Goal: Answer question/provide support: Share knowledge or assist other users

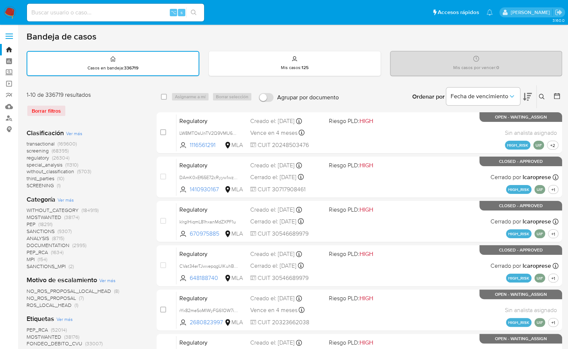
click at [11, 7] on img at bounding box center [10, 12] width 13 height 13
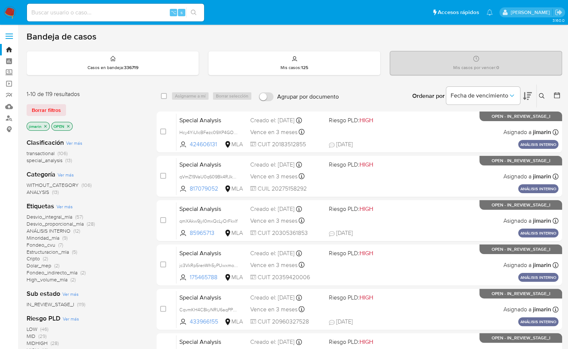
click at [14, 16] on img at bounding box center [10, 12] width 13 height 13
click at [70, 125] on p "OPEN" at bounding box center [62, 126] width 21 height 8
drag, startPoint x: 70, startPoint y: 125, endPoint x: 76, endPoint y: 123, distance: 6.8
click at [70, 125] on p "OPEN" at bounding box center [62, 126] width 21 height 8
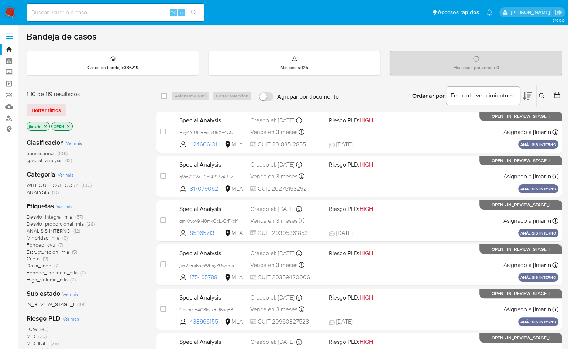
click at [97, 115] on div "Borrar filtros" at bounding box center [86, 110] width 118 height 12
click at [12, 7] on img at bounding box center [10, 12] width 13 height 13
click at [541, 97] on icon at bounding box center [542, 96] width 6 height 6
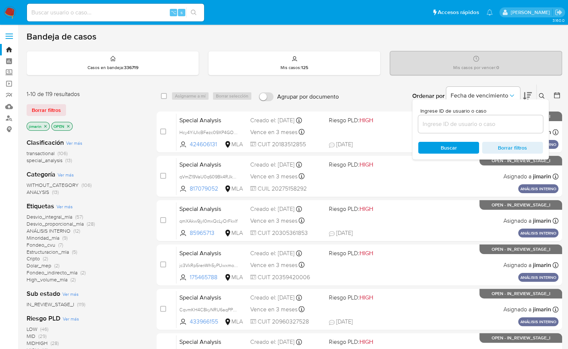
click at [520, 124] on input at bounding box center [480, 124] width 125 height 10
type input "2467225576"
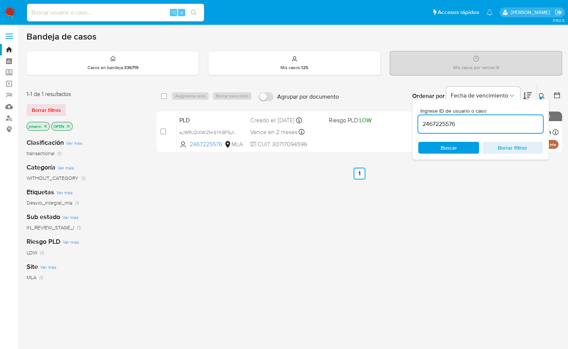
click at [538, 92] on button at bounding box center [543, 96] width 12 height 9
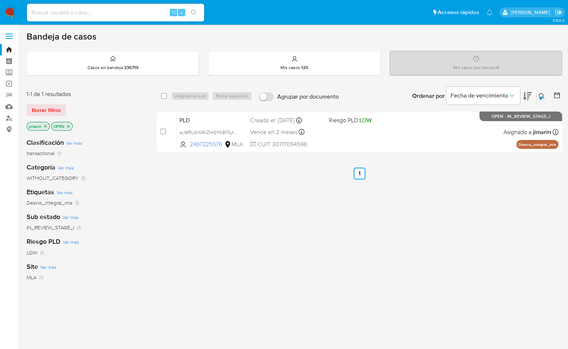
click at [71, 127] on p "OPEN" at bounding box center [62, 126] width 21 height 8
click at [69, 126] on icon "close-filter" at bounding box center [68, 126] width 4 height 4
click at [45, 125] on icon "close-filter" at bounding box center [45, 126] width 3 height 3
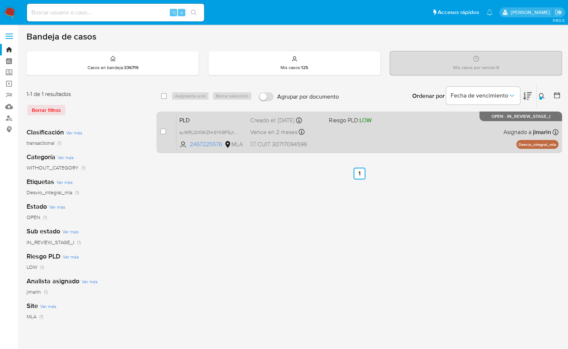
click at [485, 133] on div "PLD ayWRLQlXWiZHrSYKBF5ytsB6 2467225576 MLA Riesgo PLD: LOW Creado el: 12/09/20…" at bounding box center [367, 131] width 382 height 37
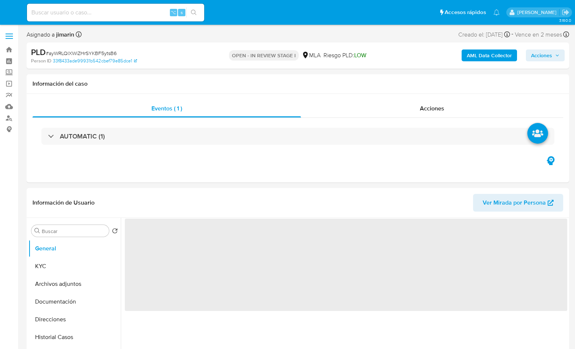
select select "10"
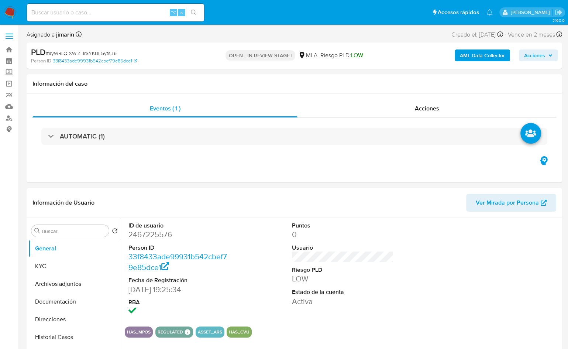
click at [100, 51] on span "# ayWRLQlXWiZHrSYKBF5ytsB6" at bounding box center [81, 52] width 71 height 7
copy span "ayWRLQlXWiZHrSYKBF5ytsB6"
click at [157, 236] on dd "2467225576" at bounding box center [179, 234] width 102 height 10
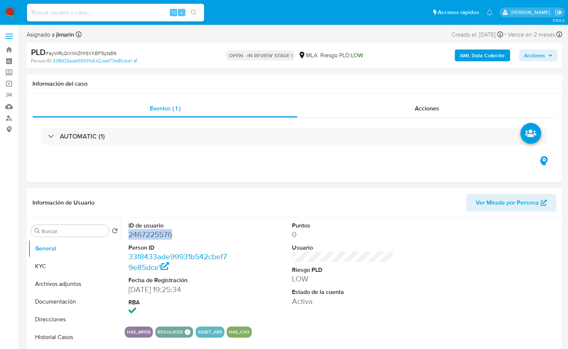
copy dd "2467225576"
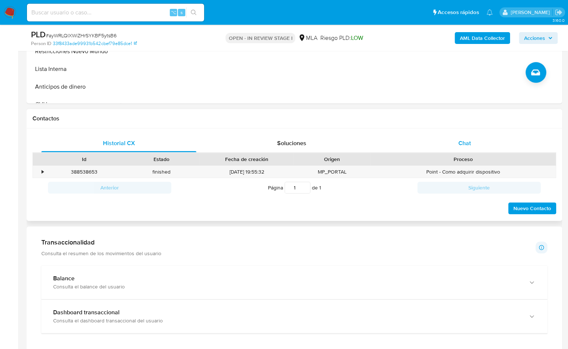
click at [484, 149] on div "Chat" at bounding box center [464, 143] width 155 height 18
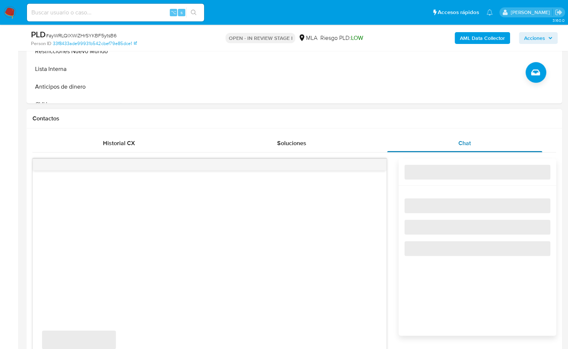
click at [474, 142] on div "Chat" at bounding box center [464, 143] width 155 height 18
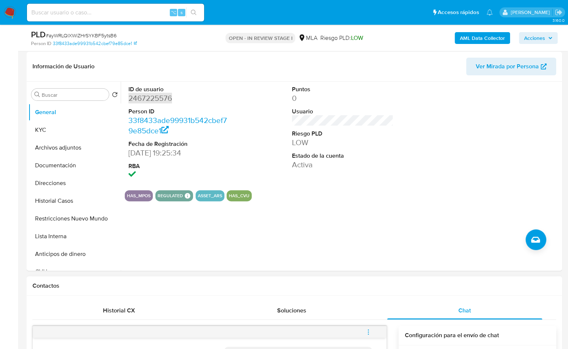
scroll to position [107, 0]
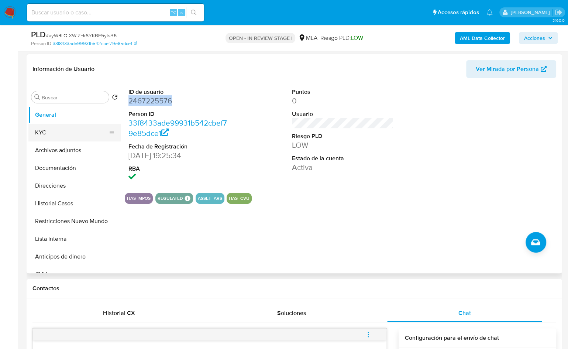
click at [51, 132] on button "KYC" at bounding box center [71, 133] width 86 height 18
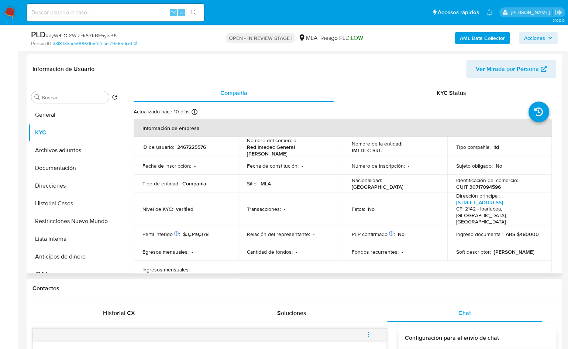
click at [492, 183] on p "CUIT 30717094596" at bounding box center [478, 186] width 45 height 7
copy p "30717094596"
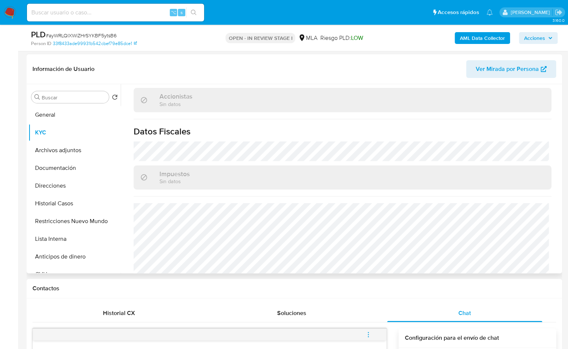
scroll to position [536, 0]
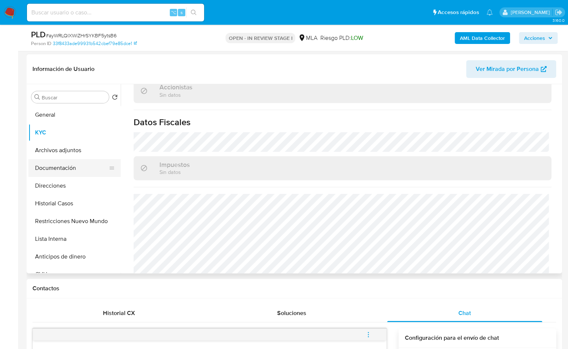
click at [63, 169] on button "Documentación" at bounding box center [71, 168] width 86 height 18
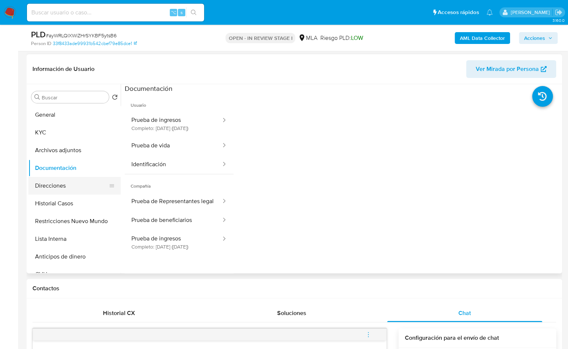
click at [68, 185] on button "Direcciones" at bounding box center [71, 186] width 86 height 18
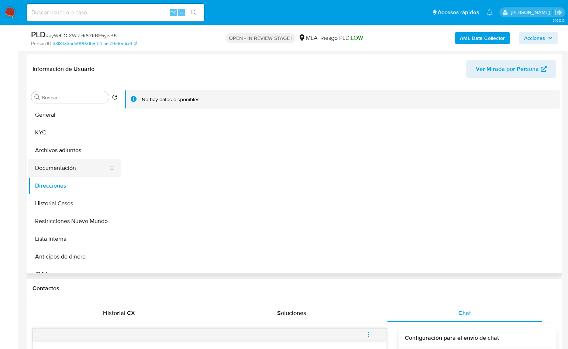
click at [82, 162] on button "Documentación" at bounding box center [71, 168] width 86 height 18
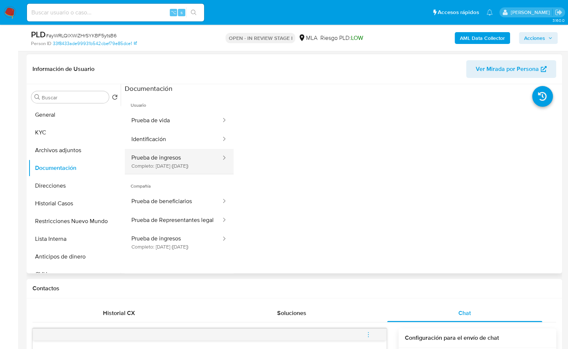
drag, startPoint x: 176, startPoint y: 172, endPoint x: 190, endPoint y: 172, distance: 13.3
click at [176, 172] on button "Prueba de ingresos Completo: 22/06/2025 (hace 3 meses)" at bounding box center [173, 161] width 97 height 25
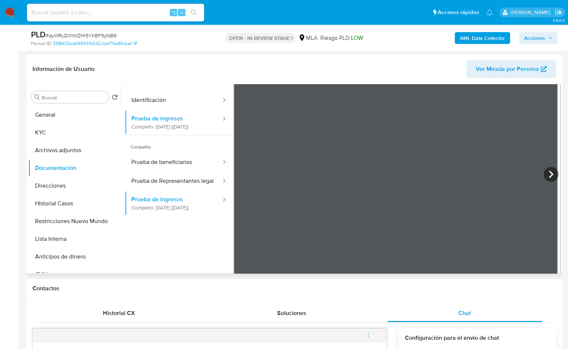
scroll to position [64, 0]
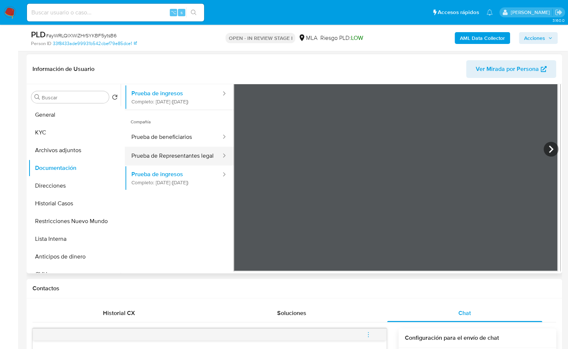
click at [180, 165] on button "Prueba de Representantes legal" at bounding box center [173, 156] width 97 height 19
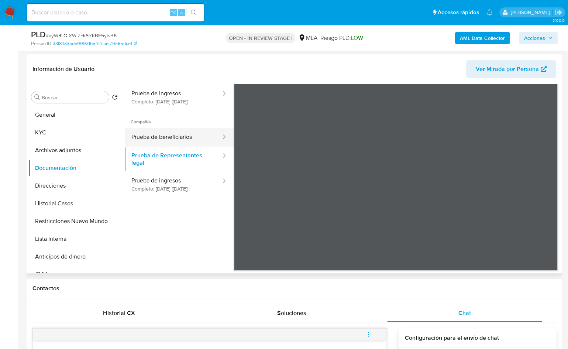
click at [201, 147] on button "Prueba de beneficiarios" at bounding box center [173, 137] width 97 height 19
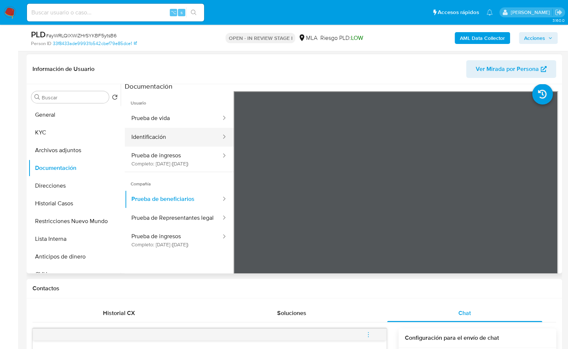
scroll to position [0, 0]
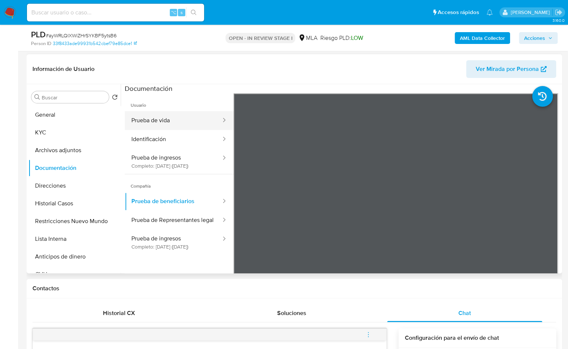
click at [174, 111] on button "Prueba de vida" at bounding box center [173, 120] width 97 height 19
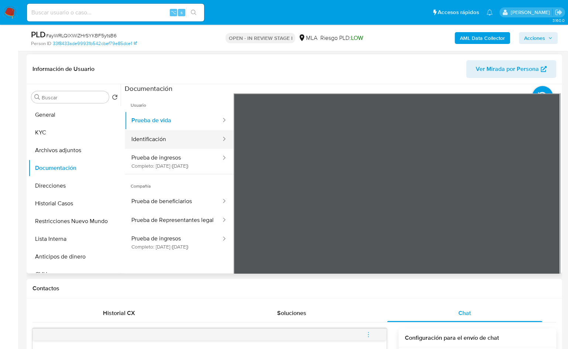
click at [174, 145] on button "Identificación" at bounding box center [173, 139] width 97 height 19
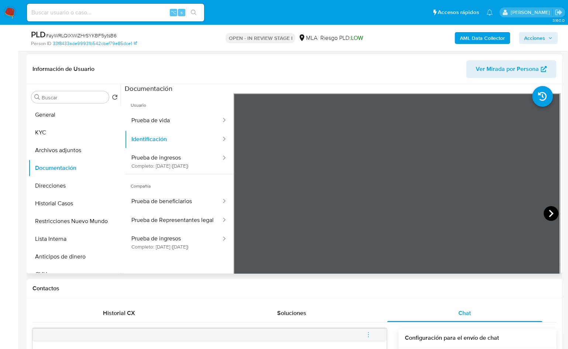
click at [554, 210] on icon at bounding box center [551, 213] width 15 height 15
click at [72, 136] on button "KYC" at bounding box center [71, 133] width 86 height 18
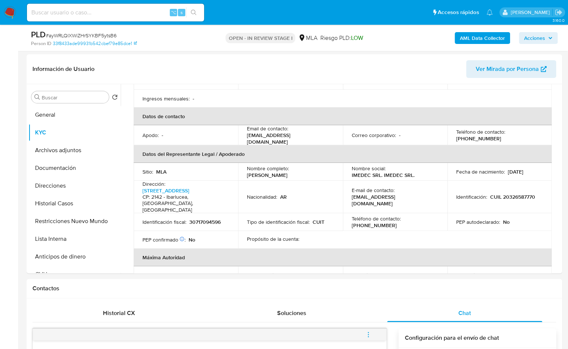
scroll to position [214, 0]
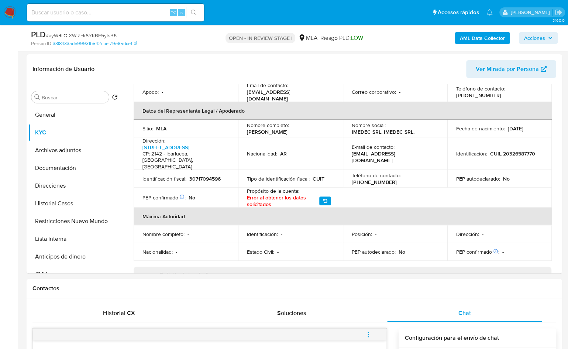
click at [517, 150] on p "CUIL 20326587770" at bounding box center [512, 153] width 45 height 7
copy p "20326587770"
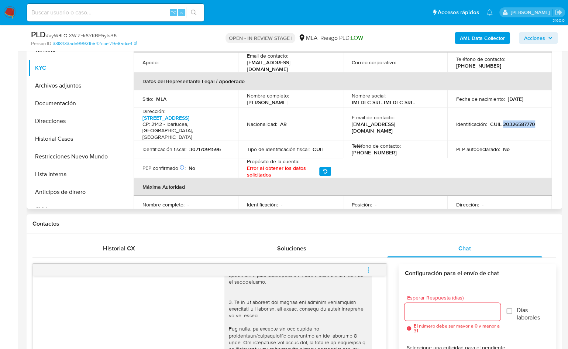
scroll to position [163, 0]
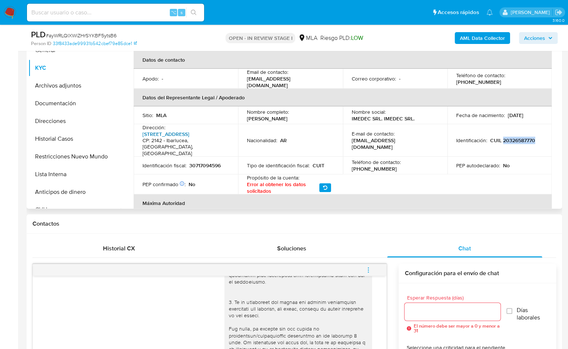
click at [175, 130] on link "Avenida Del Limita 6639" at bounding box center [165, 133] width 47 height 7
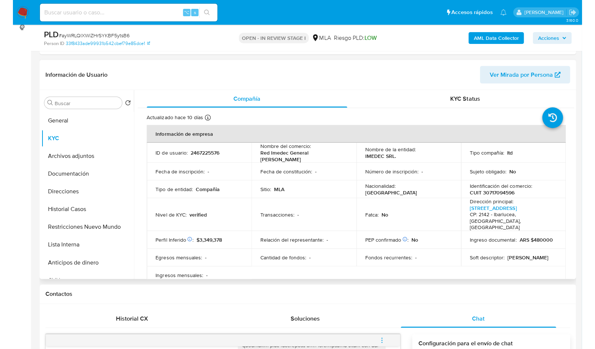
scroll to position [63, 0]
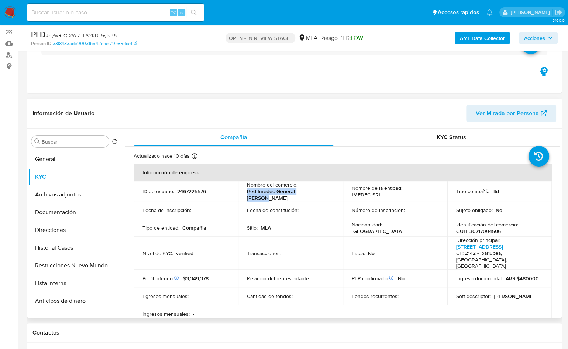
drag, startPoint x: 247, startPoint y: 195, endPoint x: 316, endPoint y: 196, distance: 69.4
click at [311, 195] on p "Red Imedec General Villegas" at bounding box center [289, 194] width 84 height 13
copy p "Red Imedec General Villegas"
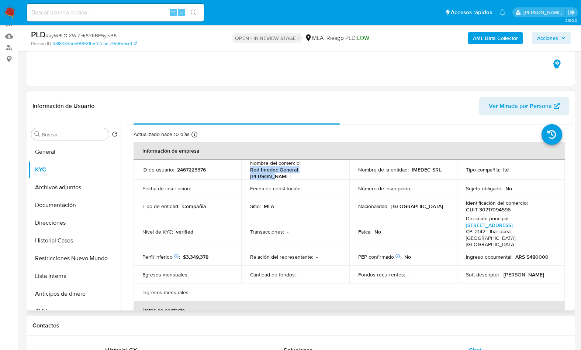
scroll to position [120, 0]
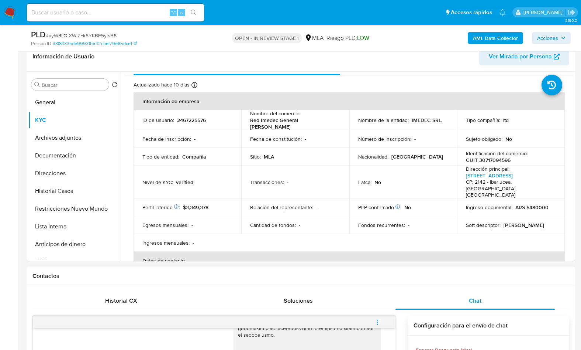
click at [392, 279] on div "Contactos" at bounding box center [301, 276] width 549 height 20
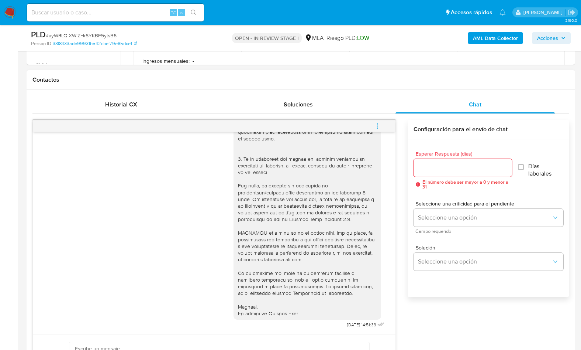
scroll to position [420, 0]
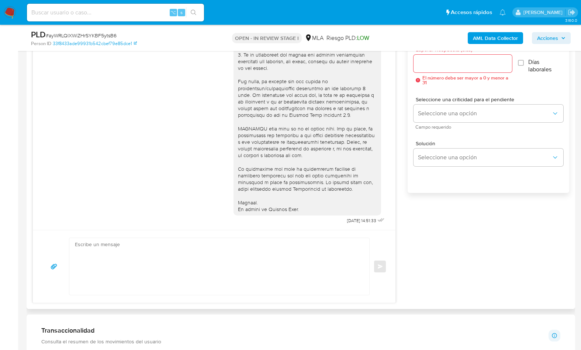
click at [300, 260] on textarea at bounding box center [217, 266] width 285 height 57
click at [217, 260] on textarea at bounding box center [217, 266] width 285 height 57
paste textarea "Hola XXX, En función de las operaciones registradas en la cuenta de la compañía…"
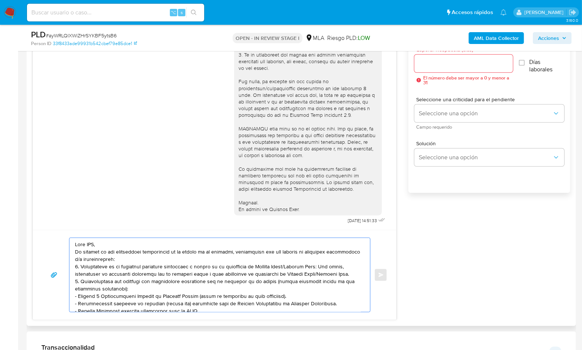
scroll to position [0, 0]
click at [113, 240] on textarea at bounding box center [218, 275] width 286 height 74
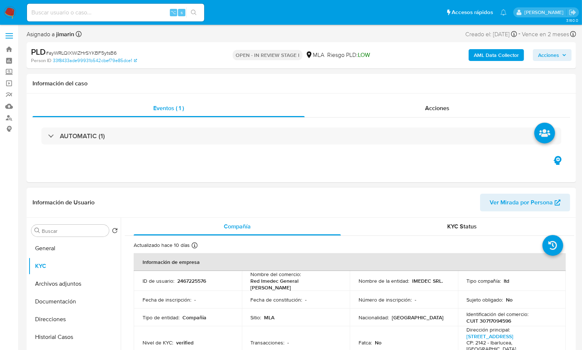
scroll to position [153, 0]
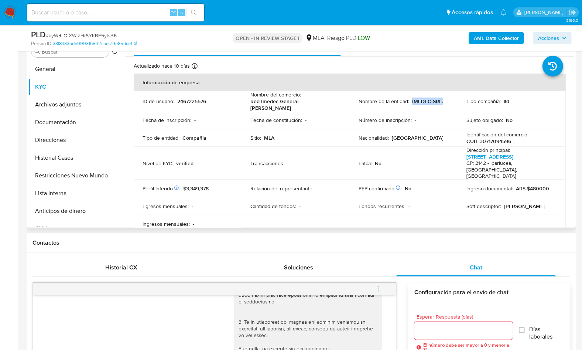
drag, startPoint x: 410, startPoint y: 101, endPoint x: 446, endPoint y: 101, distance: 36.2
click at [446, 101] on div "Nombre de la entidad : IMEDEC SRL." at bounding box center [403, 101] width 90 height 7
copy p "IMEDEC SRL."
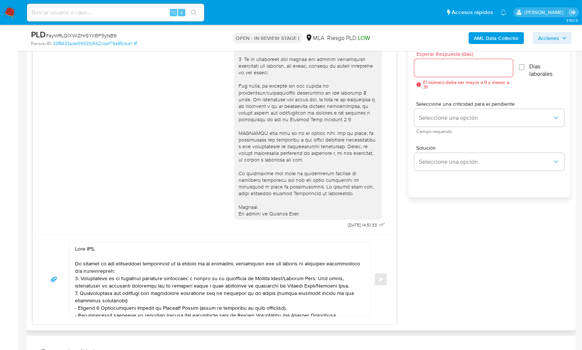
scroll to position [422, 0]
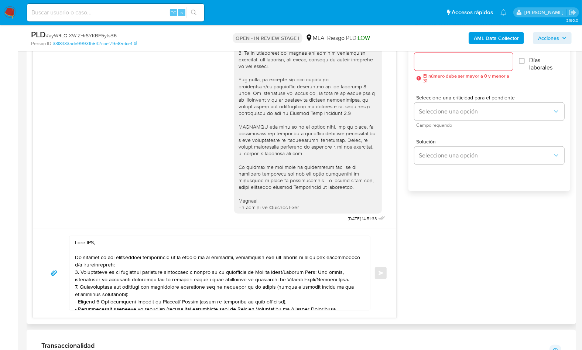
click at [90, 244] on textarea at bounding box center [218, 273] width 286 height 74
paste textarea "IMEDEC SRL."
click at [154, 262] on textarea at bounding box center [218, 273] width 286 height 74
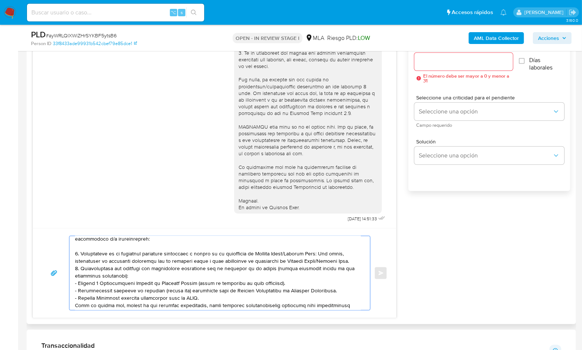
scroll to position [26, 0]
click at [149, 276] on textarea at bounding box center [218, 273] width 286 height 74
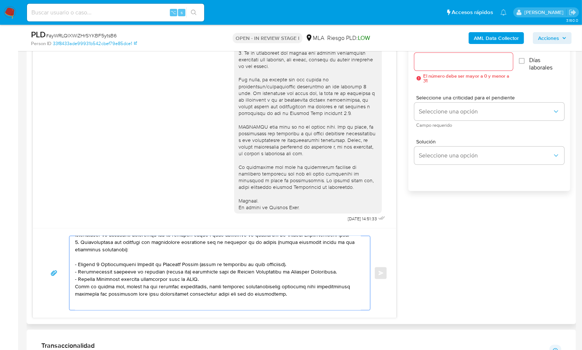
scroll to position [58, 0]
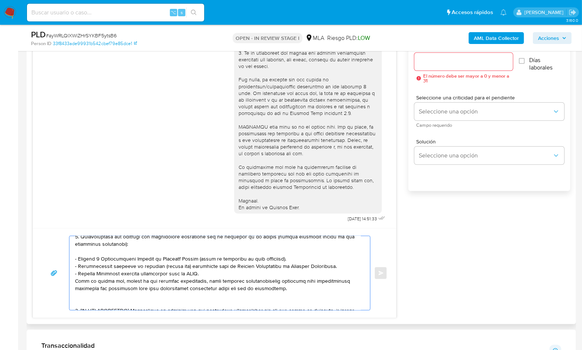
click at [220, 271] on textarea at bounding box center [218, 273] width 286 height 74
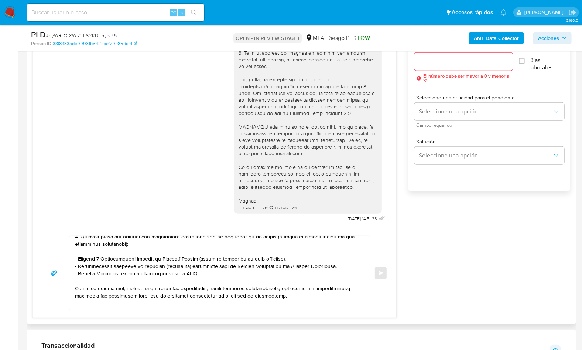
click at [431, 233] on div "17/09/2025 14:51:33 Enviar Configuración para el envío de chat Esperar Respuest…" at bounding box center [300, 166] width 537 height 304
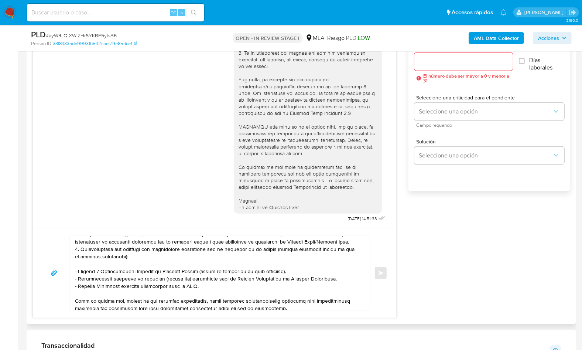
scroll to position [0, 0]
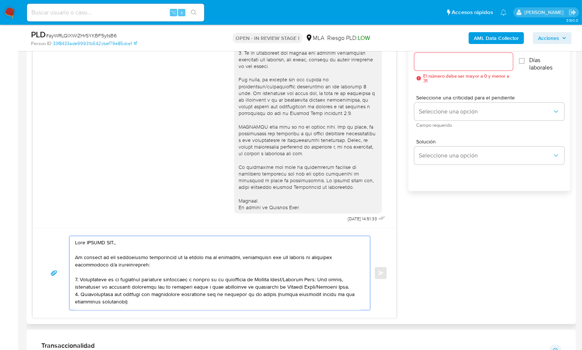
click at [352, 285] on textarea at bounding box center [218, 273] width 286 height 74
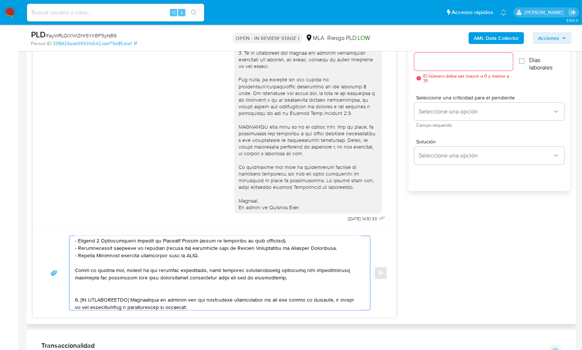
scroll to position [86, 0]
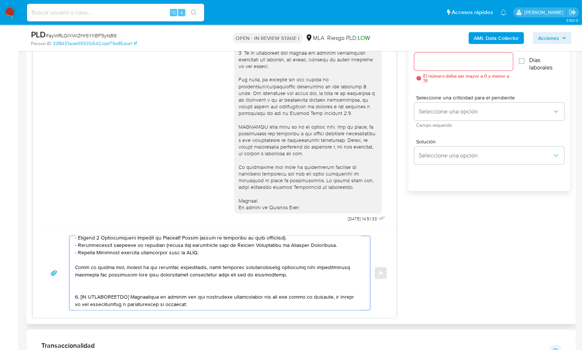
click at [102, 289] on textarea at bounding box center [218, 273] width 286 height 74
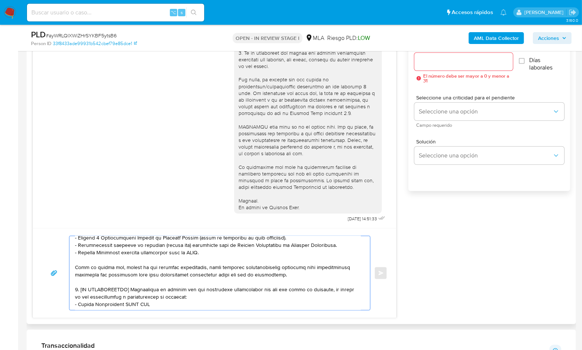
drag, startPoint x: 133, startPoint y: 288, endPoint x: 80, endPoint y: 288, distance: 52.8
click at [80, 288] on textarea at bounding box center [218, 273] width 286 height 74
click at [152, 295] on textarea at bounding box center [218, 273] width 286 height 74
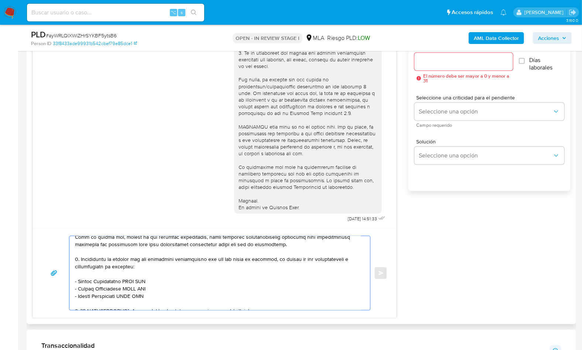
scroll to position [121, 0]
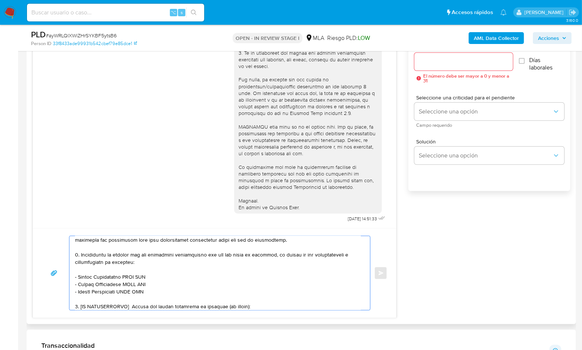
drag, startPoint x: 124, startPoint y: 276, endPoint x: 78, endPoint y: 278, distance: 45.8
click at [78, 278] on textarea at bounding box center [218, 273] width 286 height 74
paste textarea "Pablo Andrea Dunger"
click at [143, 274] on textarea at bounding box center [218, 273] width 286 height 74
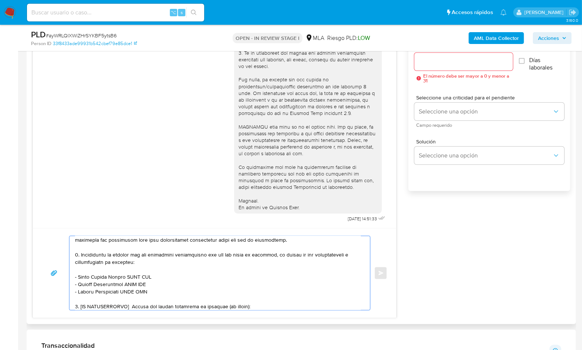
paste textarea "20236748929"
drag, startPoint x: 124, startPoint y: 283, endPoint x: 78, endPoint y: 283, distance: 46.1
click at [78, 282] on textarea at bounding box center [218, 273] width 286 height 74
paste textarea "ESEIZA FRANCO DAMIAN"
click at [155, 281] on textarea at bounding box center [218, 273] width 286 height 74
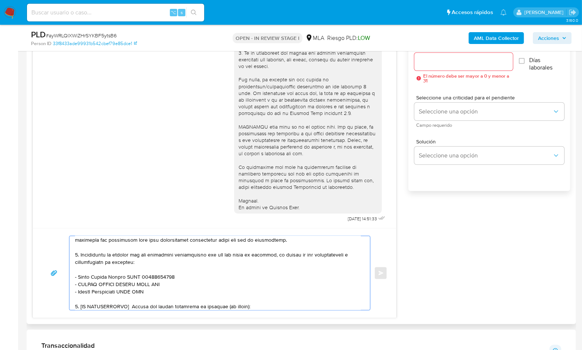
click at [155, 281] on textarea at bounding box center [218, 273] width 286 height 74
paste textarea "20260803841"
drag, startPoint x: 79, startPoint y: 291, endPoint x: 125, endPoint y: 291, distance: 45.8
click at [125, 291] on textarea at bounding box center [218, 273] width 286 height 74
paste textarea "SIRO DAMIAN,REBAGLIATI"
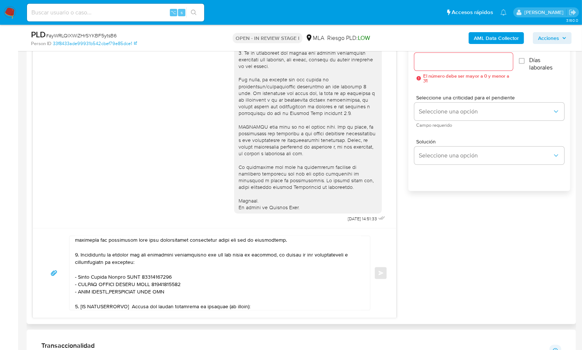
click at [151, 290] on textarea at bounding box center [218, 273] width 286 height 74
paste textarea "20358664009"
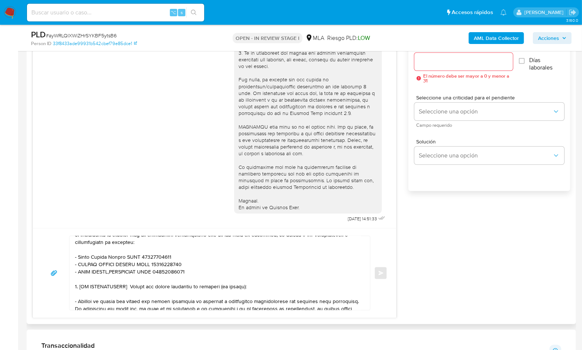
scroll to position [142, 0]
drag, startPoint x: 250, startPoint y: 282, endPoint x: 70, endPoint y: 285, distance: 180.5
click at [70, 285] on div at bounding box center [217, 273] width 297 height 74
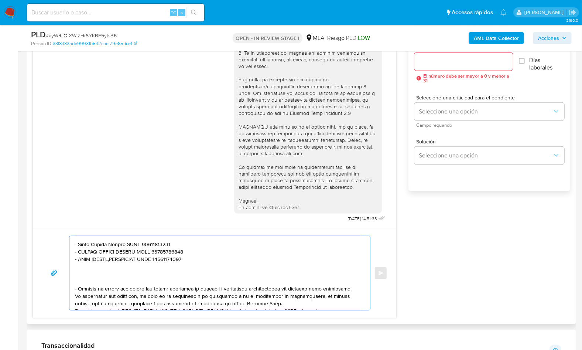
scroll to position [155, 0]
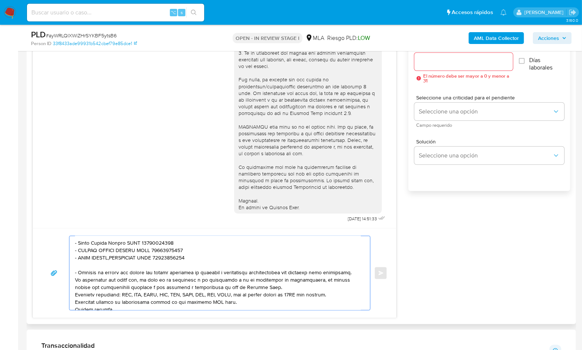
drag, startPoint x: 256, startPoint y: 285, endPoint x: 83, endPoint y: 267, distance: 173.4
click at [83, 267] on textarea at bounding box center [218, 273] width 286 height 74
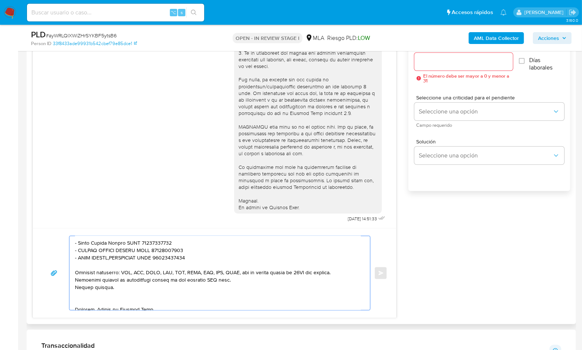
click at [238, 279] on textarea at bounding box center [218, 273] width 286 height 74
click at [350, 273] on textarea at bounding box center [218, 273] width 286 height 74
click at [233, 288] on textarea at bounding box center [218, 273] width 286 height 74
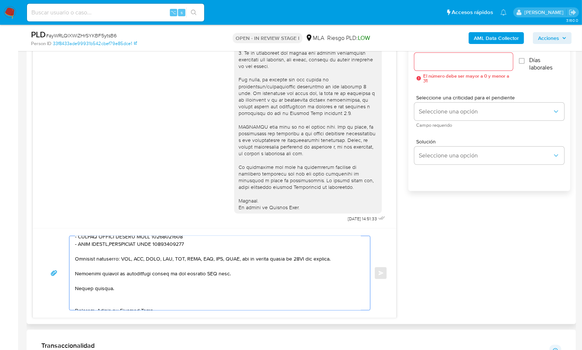
scroll to position [170, 0]
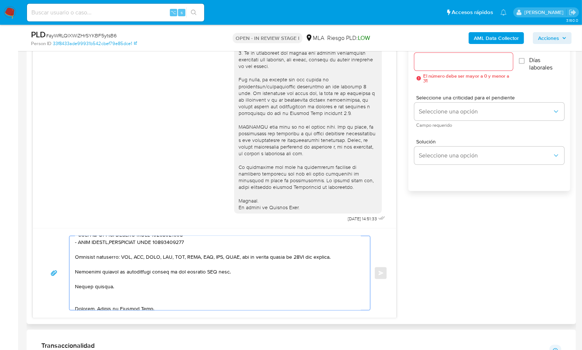
click at [80, 301] on textarea at bounding box center [218, 273] width 286 height 74
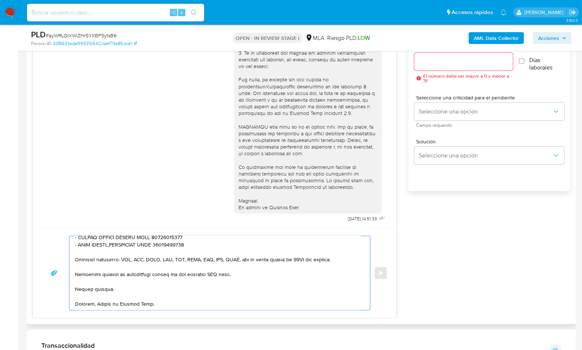
scroll to position [175, 0]
click at [97, 303] on textarea at bounding box center [218, 273] width 286 height 74
click at [82, 297] on textarea at bounding box center [218, 273] width 286 height 74
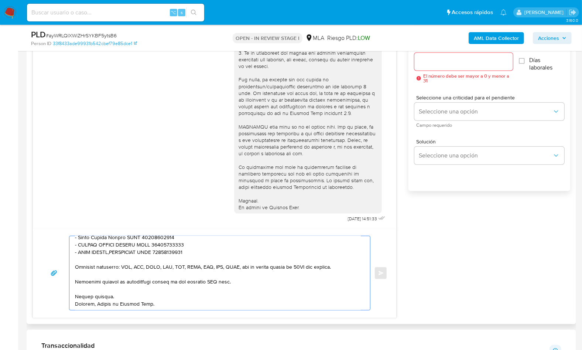
scroll to position [160, 0]
click at [140, 295] on textarea at bounding box center [218, 273] width 286 height 74
click at [209, 283] on textarea at bounding box center [218, 273] width 286 height 74
click at [233, 278] on textarea at bounding box center [218, 273] width 286 height 74
click at [213, 283] on textarea at bounding box center [218, 273] width 286 height 74
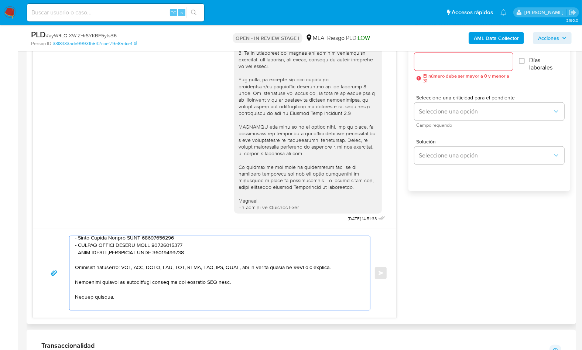
click at [213, 283] on textarea at bounding box center [218, 273] width 286 height 74
click at [211, 282] on textarea at bounding box center [218, 273] width 286 height 74
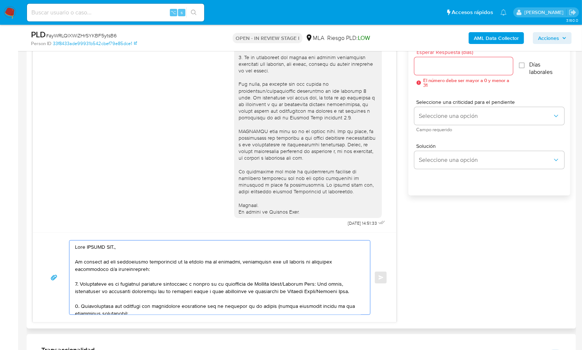
scroll to position [413, 0]
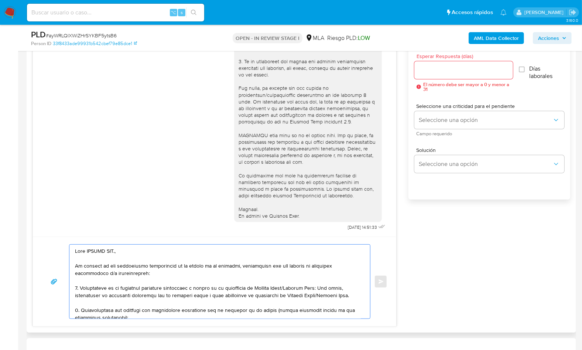
type textarea "Hola IMEDEC SRL., En función de las operaciones registradas en la cuenta de la …"
click at [430, 76] on div at bounding box center [463, 70] width 99 height 18
click at [431, 73] on input "Esperar Respuesta (días)" at bounding box center [463, 70] width 99 height 10
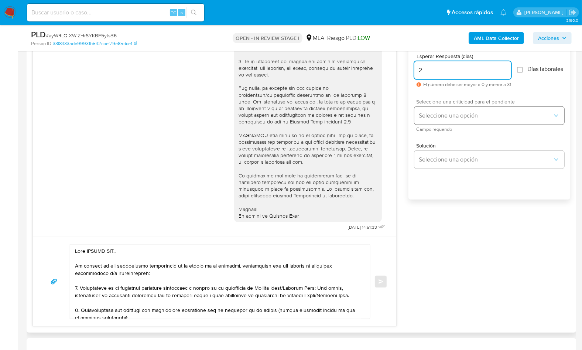
type input "2"
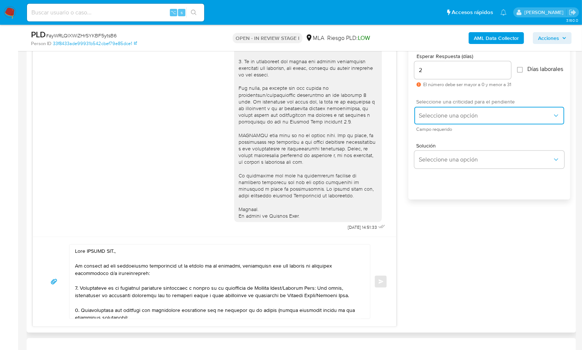
click at [438, 117] on span "Seleccione una opción" at bounding box center [486, 115] width 134 height 7
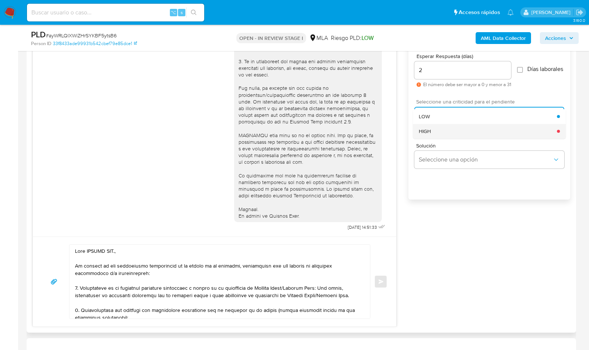
click at [444, 133] on div "HIGH" at bounding box center [488, 131] width 138 height 15
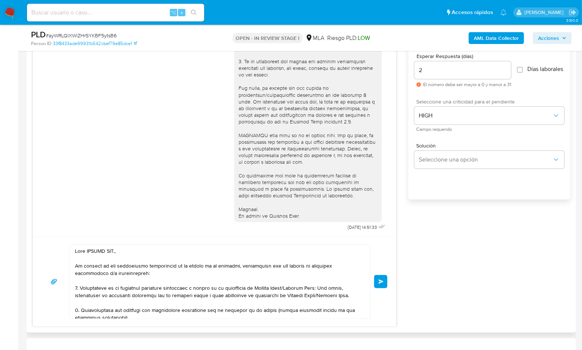
click at [377, 288] on div "Enviar" at bounding box center [215, 281] width 346 height 75
click at [380, 281] on span "Enviar" at bounding box center [380, 281] width 5 height 4
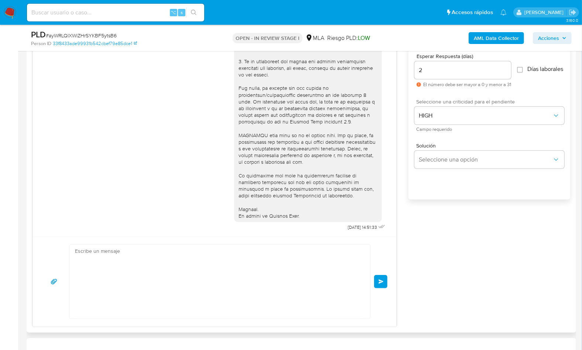
scroll to position [500, 0]
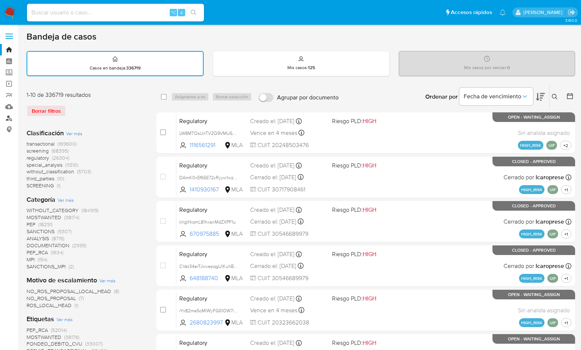
click at [10, 117] on link "Buscador de personas" at bounding box center [44, 117] width 88 height 11
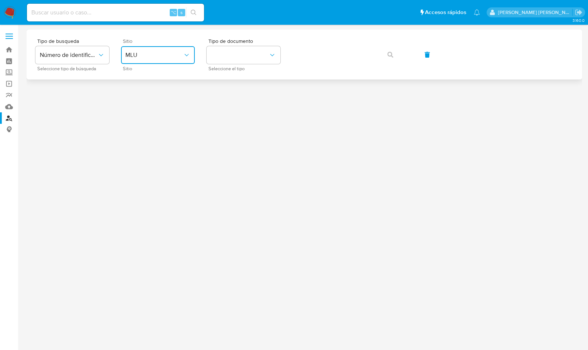
click at [156, 49] on button "MLU" at bounding box center [158, 55] width 74 height 18
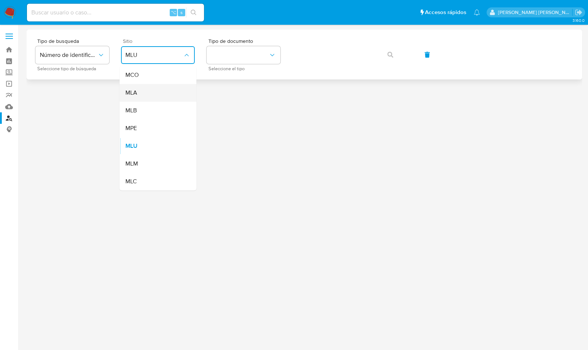
click at [149, 92] on div "MLA" at bounding box center [156, 93] width 61 height 18
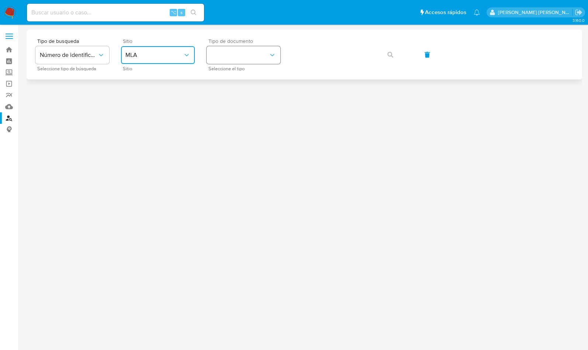
click at [247, 56] on button "identificationType" at bounding box center [244, 55] width 74 height 18
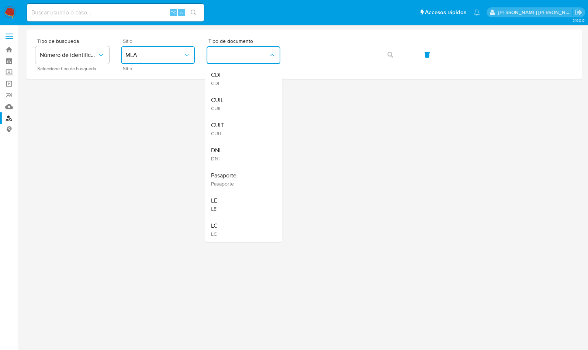
click at [240, 120] on div "CUIT CUIT" at bounding box center [241, 128] width 61 height 25
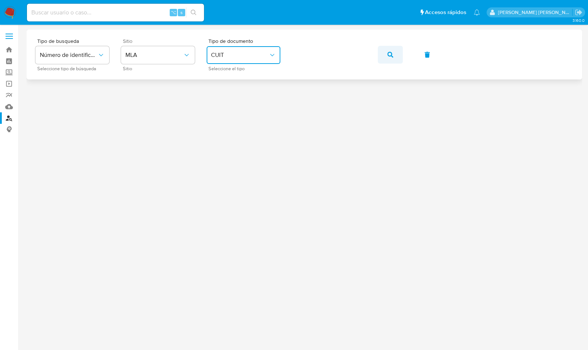
click at [389, 54] on icon "button" at bounding box center [391, 55] width 6 height 6
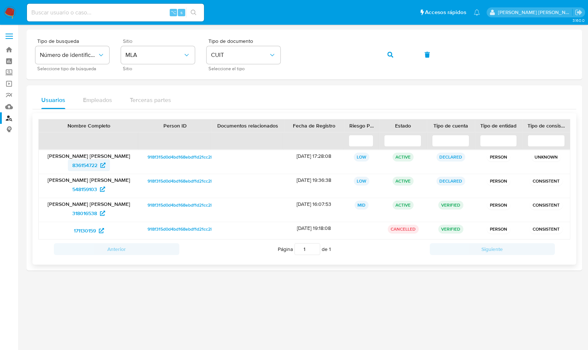
click at [84, 162] on span "836154722" at bounding box center [84, 165] width 25 height 12
click at [448, 93] on div "Usuarios Empleados Terceras partes" at bounding box center [304, 100] width 544 height 18
click at [120, 16] on input at bounding box center [115, 13] width 177 height 10
paste input "2Adwr1j6oTvVGLoAKtus89WJ"
type input "2Adwr1j6oTvVGLoAKtus89WJ"
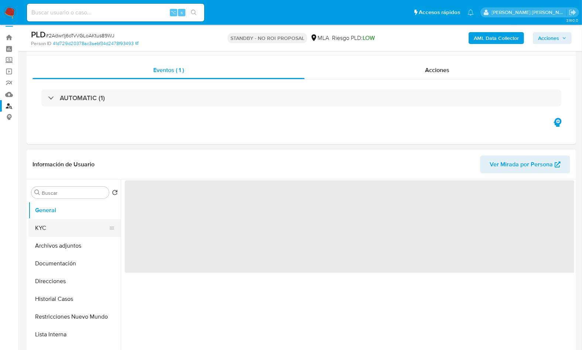
scroll to position [62, 0]
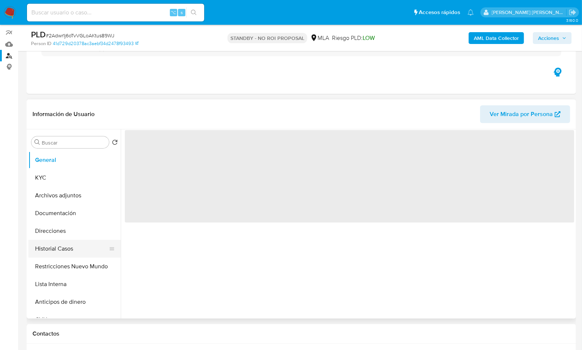
click at [73, 245] on button "Historial Casos" at bounding box center [71, 249] width 86 height 18
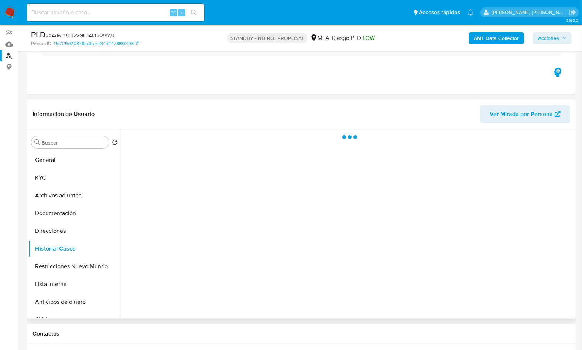
select select "10"
click at [202, 118] on header "Información de Usuario Ver Mirada por Persona" at bounding box center [300, 114] width 537 height 18
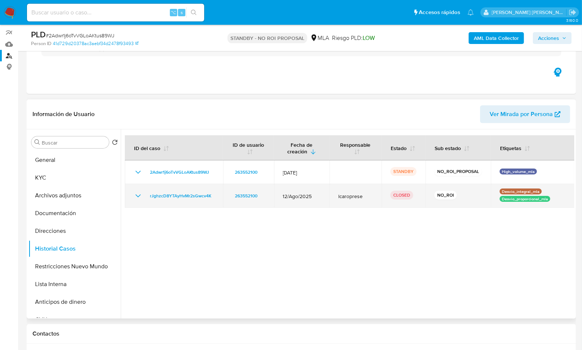
click at [354, 203] on td "lcaroprese" at bounding box center [355, 196] width 52 height 24
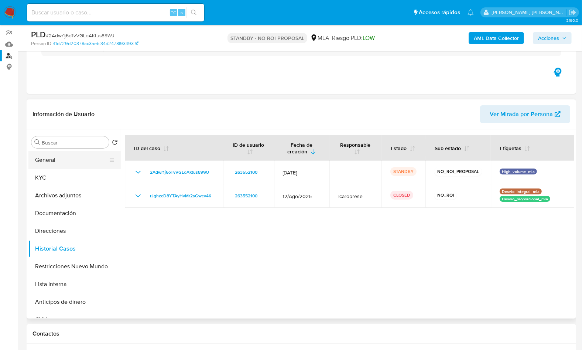
click at [56, 162] on button "General" at bounding box center [71, 160] width 86 height 18
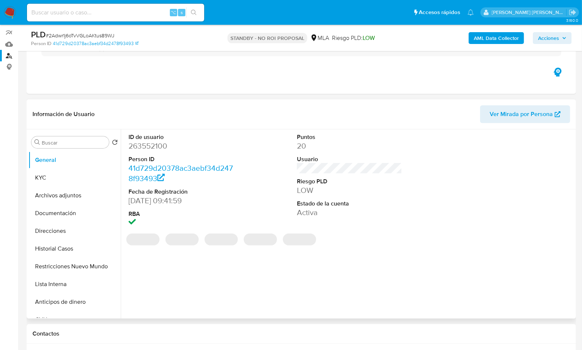
click at [148, 149] on dd "263552100" at bounding box center [180, 146] width 105 height 10
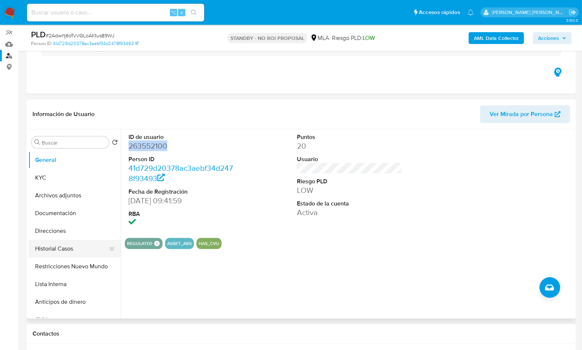
click at [71, 241] on button "Historial Casos" at bounding box center [71, 249] width 86 height 18
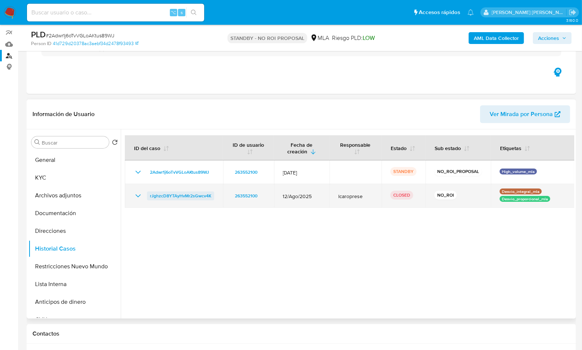
click at [181, 197] on span "rJghzcD8YTAyHvMr2sGwcv4K" at bounding box center [180, 195] width 61 height 9
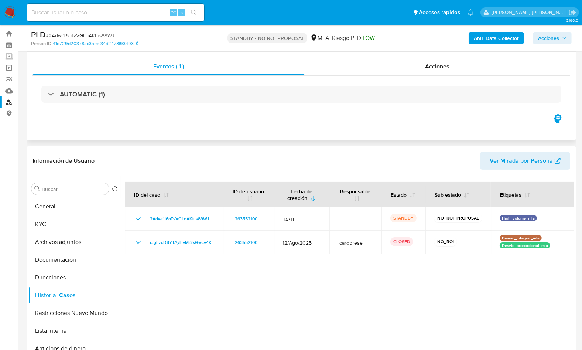
scroll to position [4, 0]
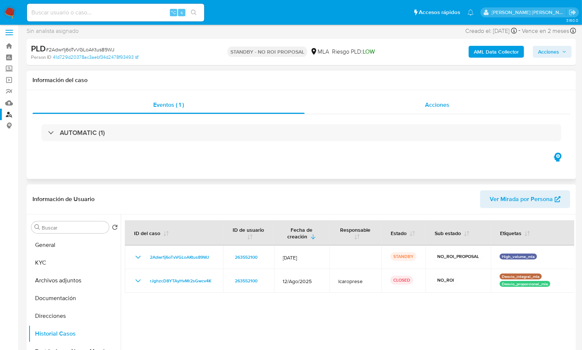
click at [453, 109] on div "Acciones" at bounding box center [438, 105] width 266 height 18
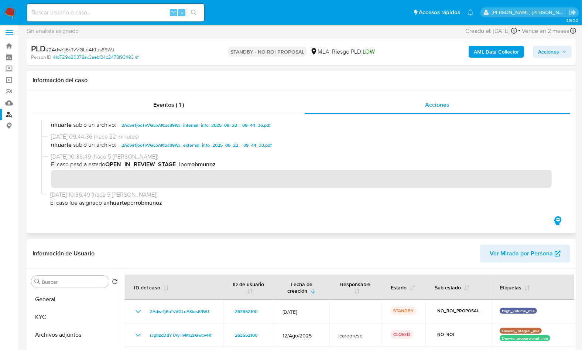
scroll to position [86, 0]
click at [233, 231] on div "Eventos ( 1 ) Acciones" at bounding box center [301, 161] width 549 height 143
click at [245, 226] on div "Eventos ( 1 ) Acciones" at bounding box center [301, 161] width 549 height 143
drag, startPoint x: 230, startPoint y: 49, endPoint x: 304, endPoint y: 52, distance: 74.3
click at [304, 52] on p "STANDBY - NO ROI PROPOSAL" at bounding box center [267, 52] width 80 height 10
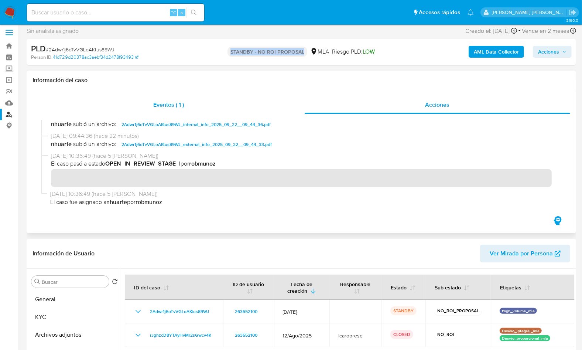
copy p "STANDBY - NO ROI PROPOSAL"
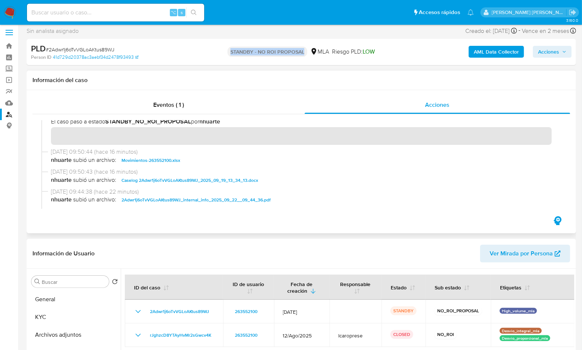
scroll to position [0, 0]
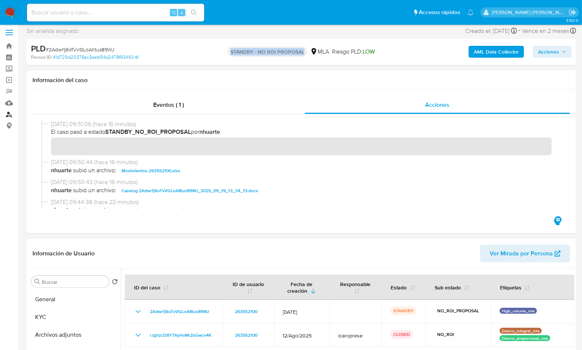
click at [10, 112] on link "Buscador de personas" at bounding box center [44, 114] width 88 height 11
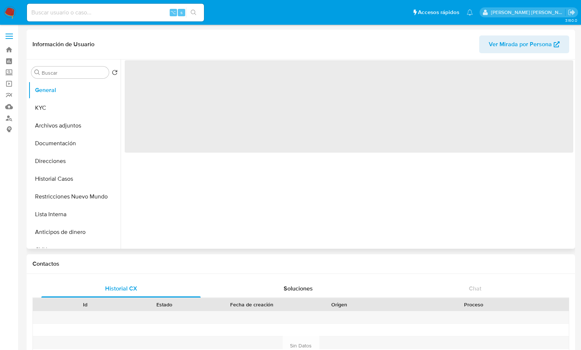
select select "10"
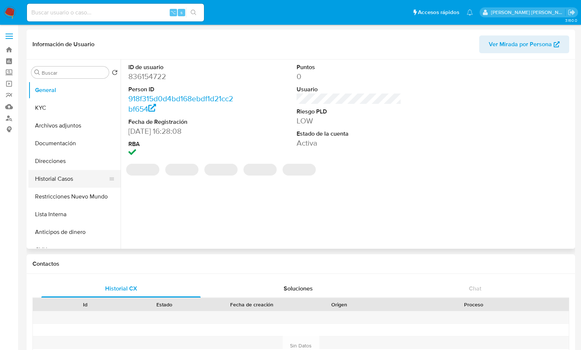
click at [49, 176] on button "Historial Casos" at bounding box center [71, 179] width 86 height 18
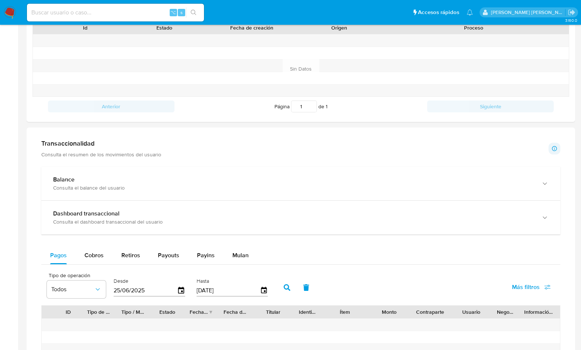
scroll to position [290, 0]
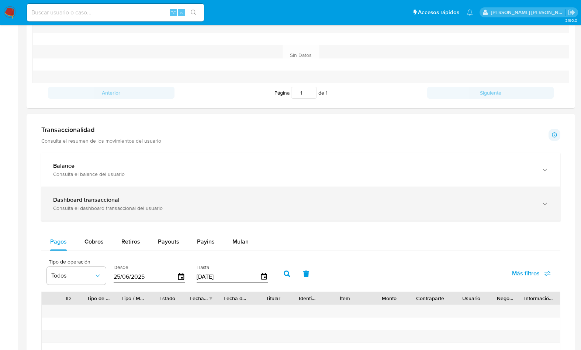
click at [81, 204] on div "Consulta el dashboard transaccional del usuario" at bounding box center [293, 207] width 481 height 7
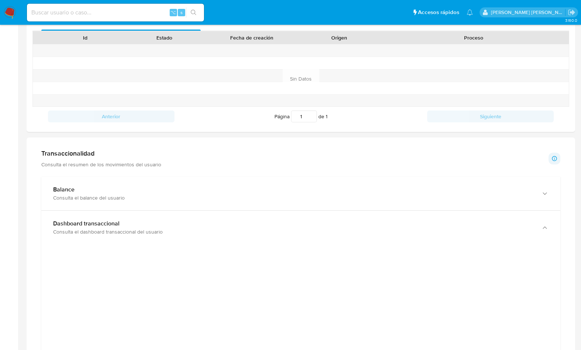
scroll to position [266, 0]
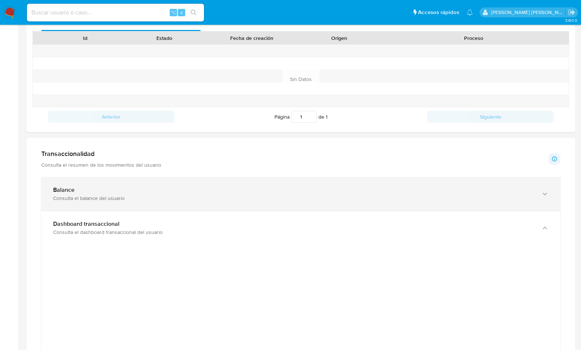
click at [99, 182] on div "Balance Consulta el balance del usuario" at bounding box center [300, 194] width 519 height 34
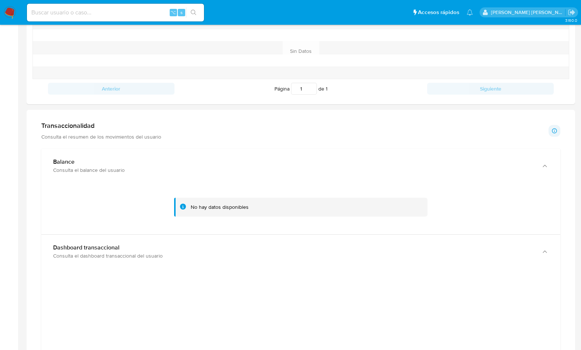
scroll to position [284, 0]
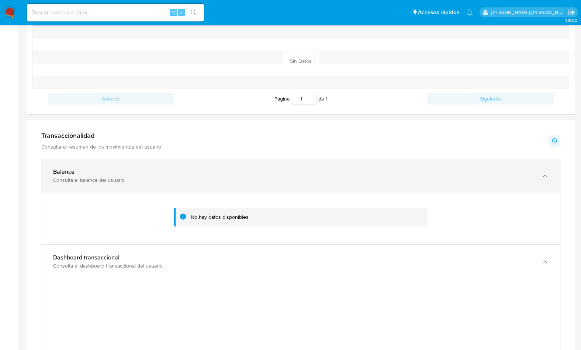
click at [86, 171] on div "Balance" at bounding box center [293, 171] width 481 height 7
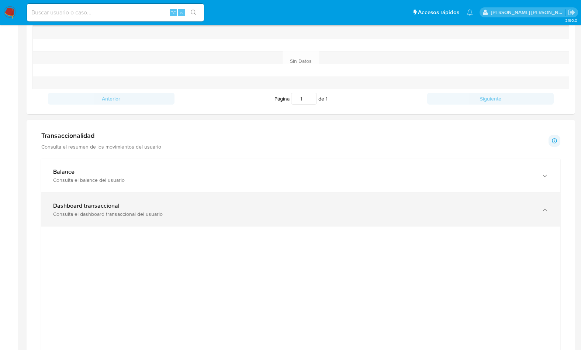
click at [99, 207] on b "Dashboard transaccional" at bounding box center [86, 205] width 66 height 8
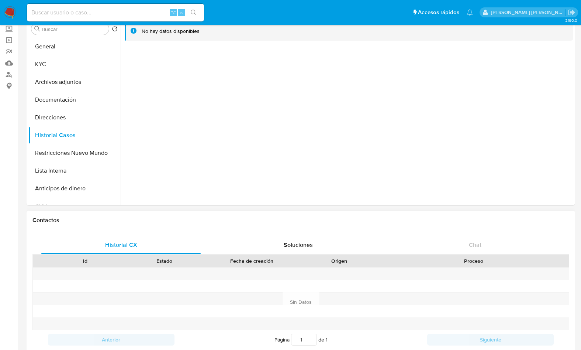
scroll to position [38, 0]
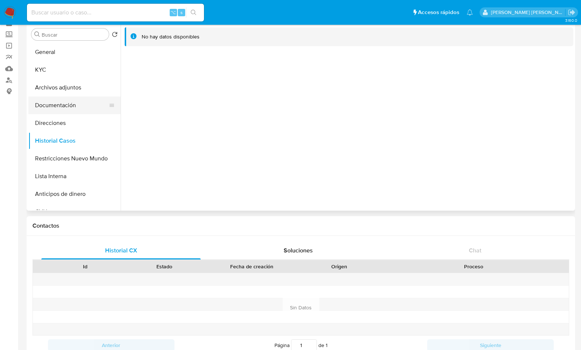
click at [63, 111] on button "Documentación" at bounding box center [71, 105] width 86 height 18
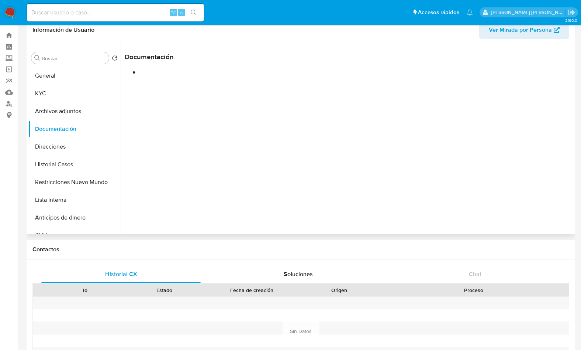
scroll to position [0, 0]
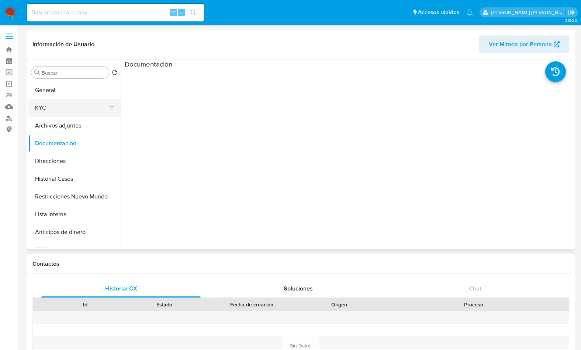
click at [58, 111] on button "KYC" at bounding box center [71, 108] width 86 height 18
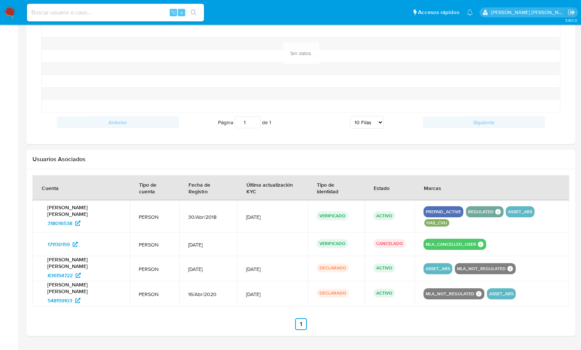
scroll to position [390, 0]
click at [65, 217] on span "318016538" at bounding box center [60, 223] width 25 height 12
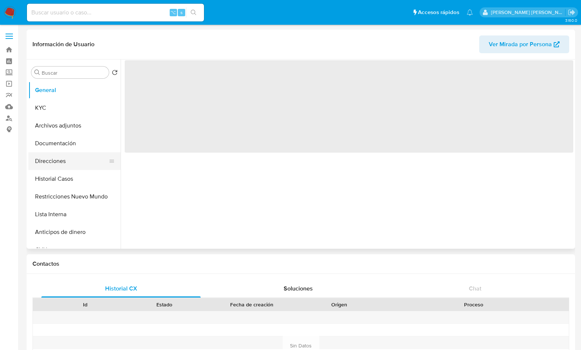
select select "10"
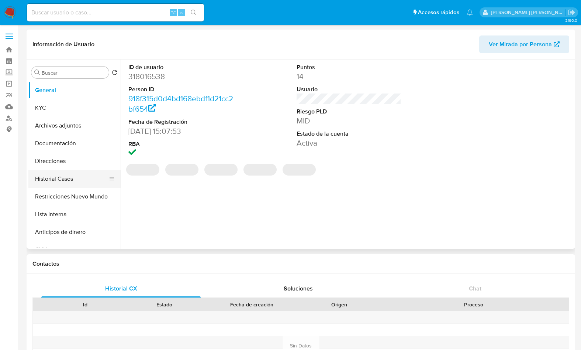
click at [72, 170] on button "Historial Casos" at bounding box center [71, 179] width 86 height 18
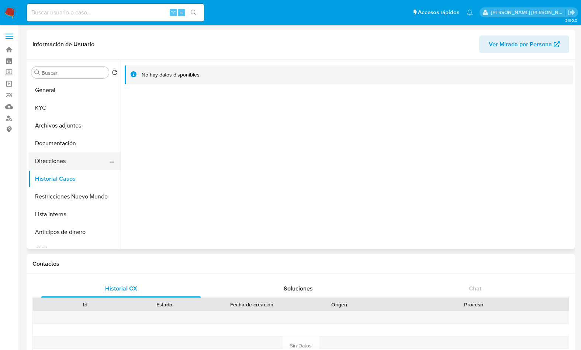
click at [65, 159] on button "Direcciones" at bounding box center [71, 161] width 86 height 18
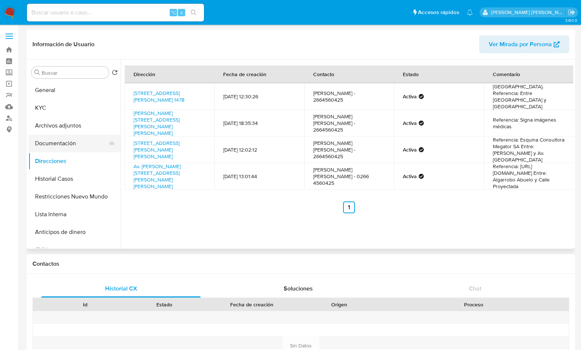
click at [63, 143] on button "Documentación" at bounding box center [71, 143] width 86 height 18
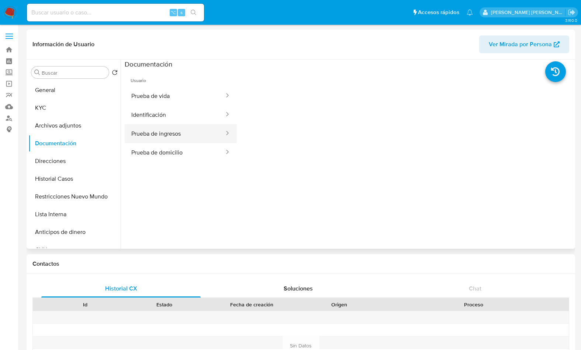
click at [190, 127] on button "Prueba de ingresos" at bounding box center [175, 133] width 100 height 19
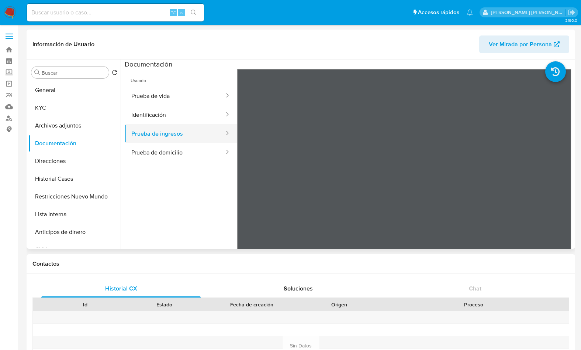
click at [159, 128] on button "Prueba de ingresos" at bounding box center [175, 133] width 100 height 19
click at [167, 147] on button "Prueba de domicilio" at bounding box center [175, 152] width 100 height 19
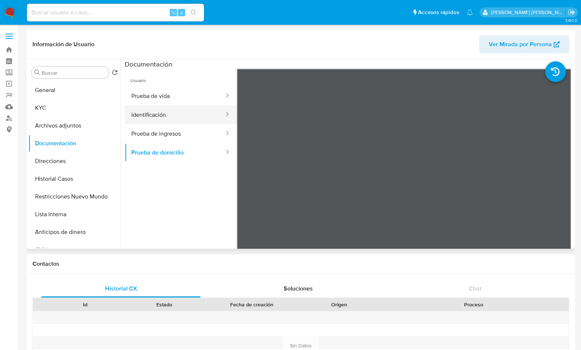
click at [166, 116] on button "Identificación" at bounding box center [175, 114] width 100 height 19
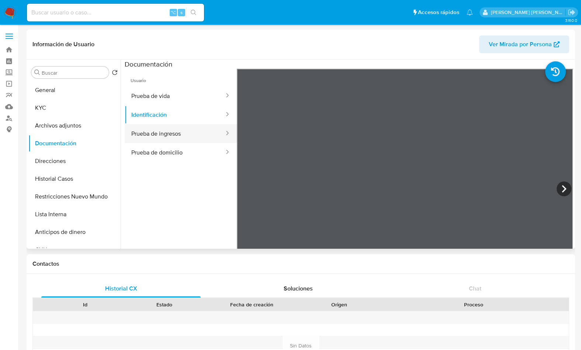
click at [166, 137] on button "Prueba de ingresos" at bounding box center [175, 133] width 100 height 19
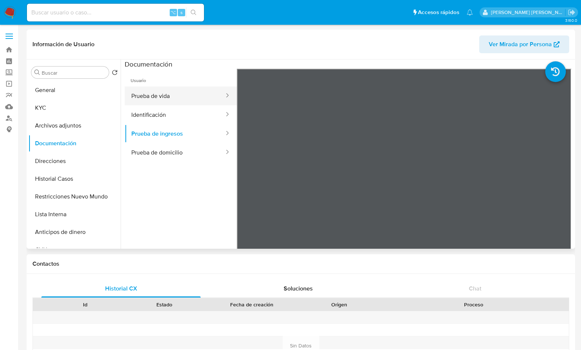
click at [153, 103] on button "Prueba de vida" at bounding box center [175, 95] width 100 height 19
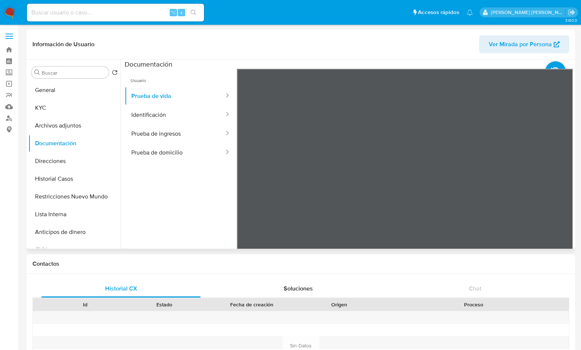
click at [181, 165] on ul "Usuario Prueba de vida Identificación Prueba de ingresos Prueba de domicilio" at bounding box center [181, 175] width 112 height 213
click at [181, 150] on button "Prueba de domicilio" at bounding box center [175, 152] width 100 height 19
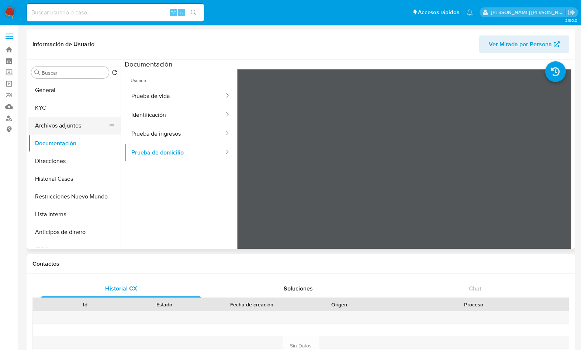
click at [62, 124] on button "Archivos adjuntos" at bounding box center [71, 126] width 86 height 18
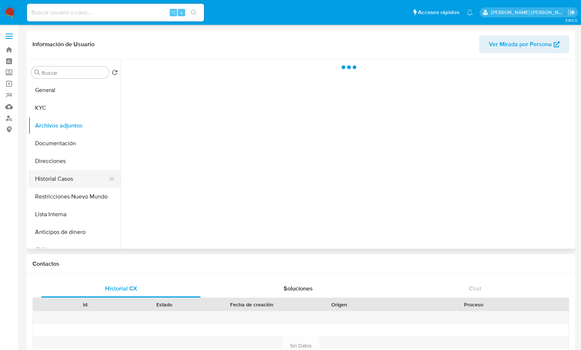
click at [73, 185] on button "Historial Casos" at bounding box center [71, 179] width 86 height 18
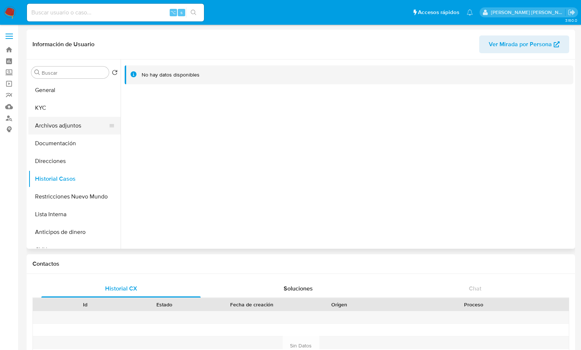
click at [74, 127] on button "Archivos adjuntos" at bounding box center [71, 126] width 86 height 18
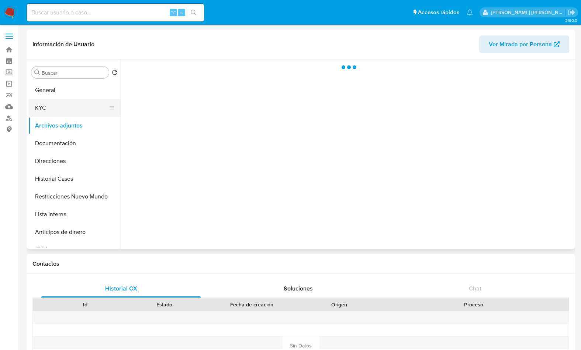
click at [68, 101] on button "KYC" at bounding box center [71, 108] width 86 height 18
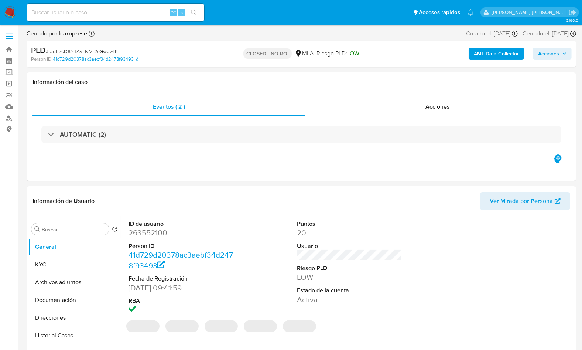
select select "10"
click at [455, 105] on div "Acciones" at bounding box center [437, 107] width 265 height 18
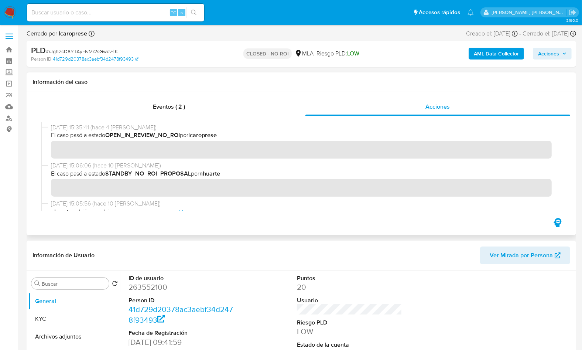
scroll to position [56, 0]
drag, startPoint x: 245, startPoint y: 55, endPoint x: 292, endPoint y: 55, distance: 47.3
click at [292, 55] on div "CLOSED - NO ROI MLA Riesgo PLD: LOW" at bounding box center [301, 53] width 178 height 17
copy p "CLOSED - NO ROI"
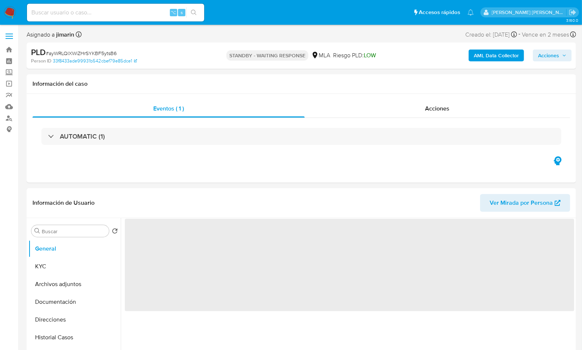
select select "10"
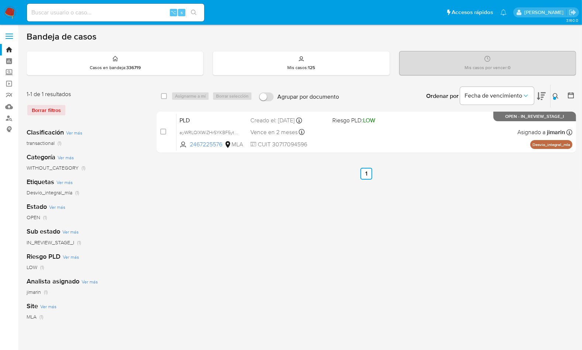
click at [557, 95] on icon at bounding box center [556, 96] width 6 height 6
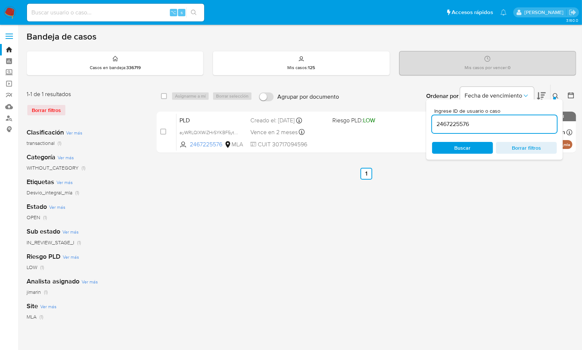
click at [487, 125] on input "2467225576" at bounding box center [494, 124] width 125 height 10
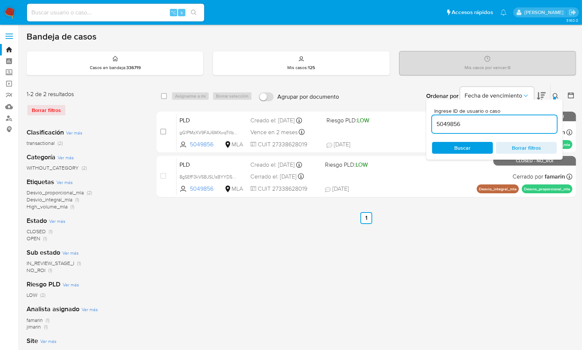
click at [559, 79] on div "Bandeja de casos Casos en bandeja : 336719 Mis casos : 125 Mis casos por vencer…" at bounding box center [301, 219] width 549 height 377
click at [461, 120] on input "5049856" at bounding box center [494, 124] width 125 height 10
click at [554, 97] on div at bounding box center [554, 98] width 3 height 3
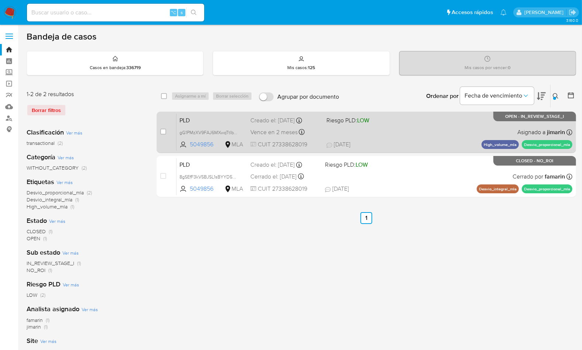
click at [414, 121] on div "PLD gG1PMzXV9FAJ6MXwqTtIbW0m 5049856 MLA Riesgo PLD: LOW Creado el: 12/09/2025 …" at bounding box center [374, 131] width 396 height 37
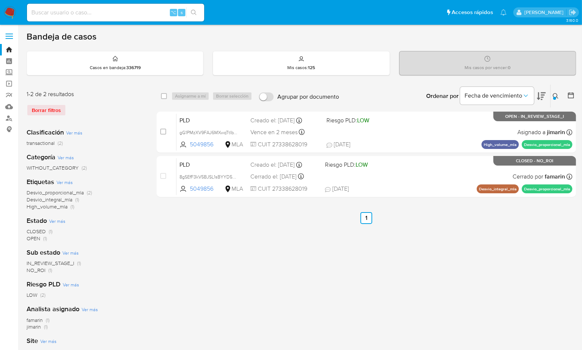
click at [556, 97] on icon at bounding box center [556, 96] width 6 height 6
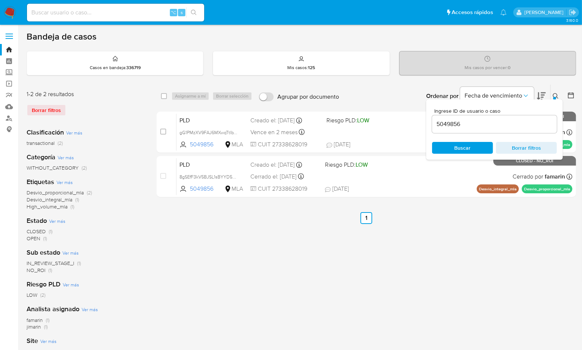
click at [520, 126] on input "5049856" at bounding box center [494, 124] width 125 height 10
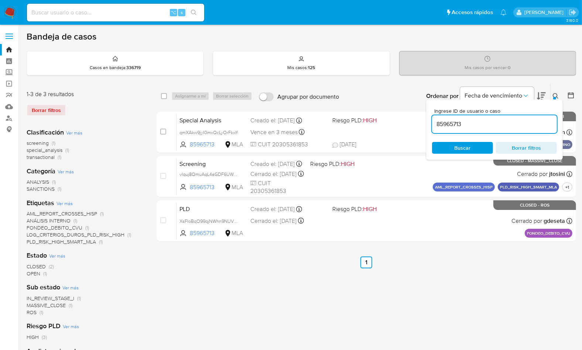
click at [554, 97] on div at bounding box center [554, 98] width 3 height 3
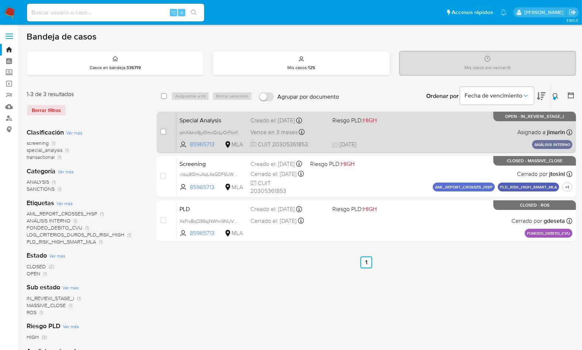
click at [457, 126] on div "Special Analysis qmXAkw9jyI0mxQcLyOrFkxlf 85965713 MLA Riesgo PLD: HIGH Creado …" at bounding box center [374, 131] width 396 height 37
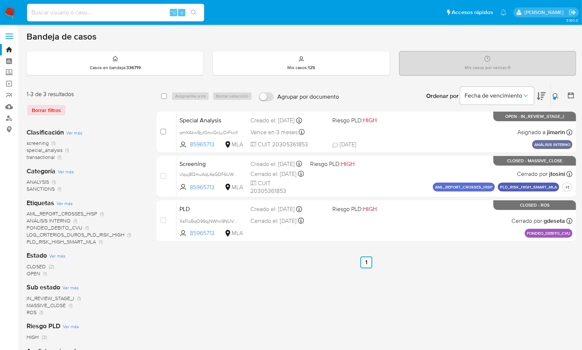
click at [555, 94] on icon at bounding box center [556, 96] width 6 height 6
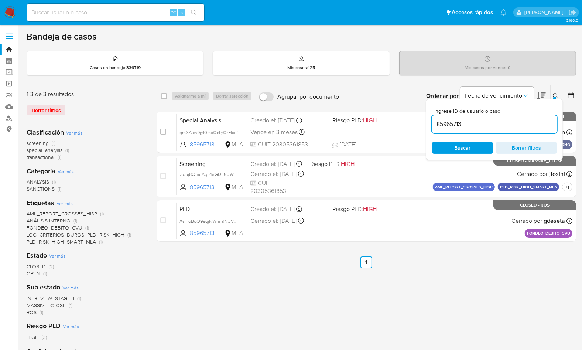
click at [495, 125] on input "85965713" at bounding box center [494, 124] width 125 height 10
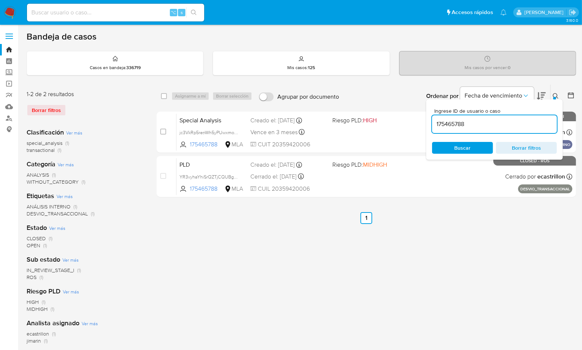
click at [495, 128] on input "175465788" at bounding box center [494, 124] width 125 height 10
paste input "607033562"
click at [557, 99] on div "Ingrese ID de usuario o caso 1607033562 Buscar Borrar filtros" at bounding box center [494, 129] width 137 height 60
click at [557, 96] on icon at bounding box center [556, 96] width 6 height 6
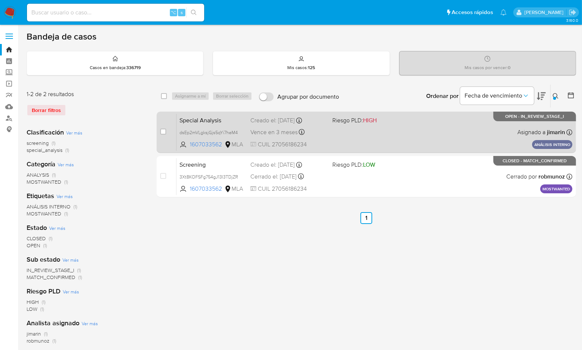
click at [456, 133] on div "Special Analysis dsEp2mVLgksjGjs5qYi7heM4 1607033562 MLA Riesgo PLD: HIGH Cread…" at bounding box center [374, 131] width 396 height 37
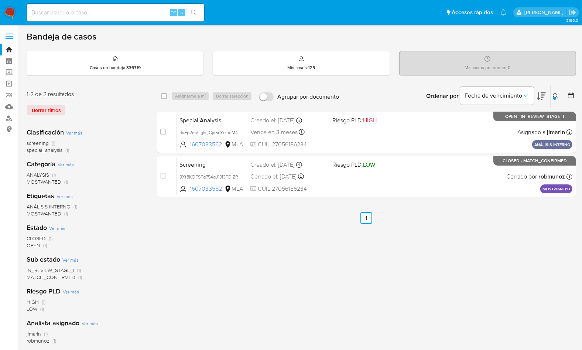
click at [554, 92] on button at bounding box center [556, 96] width 12 height 9
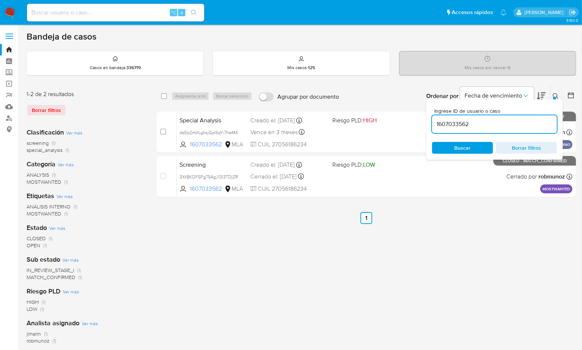
click at [495, 128] on div "1607033562" at bounding box center [494, 124] width 125 height 18
click at [496, 125] on input "1607033562" at bounding box center [494, 124] width 125 height 10
paste input "85965713"
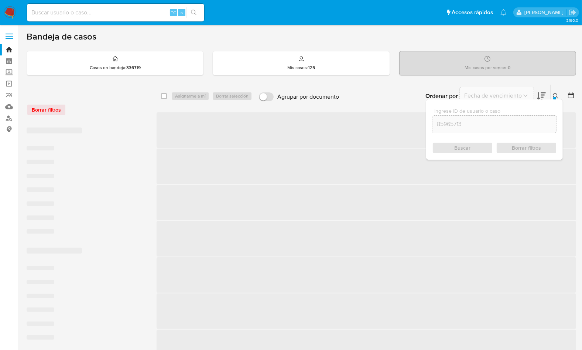
click at [555, 95] on icon at bounding box center [556, 96] width 6 height 6
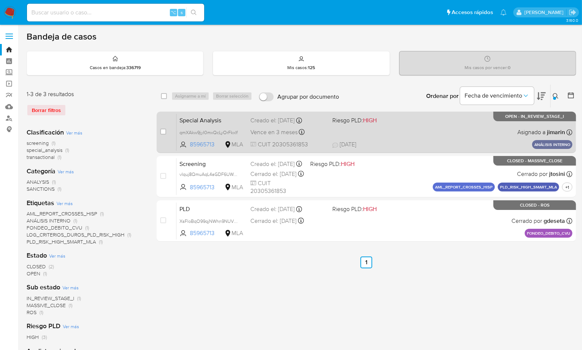
click at [461, 131] on div "Special Analysis qmXAkw9jyI0mxQcLyOrFkxlf 85965713 MLA Riesgo PLD: HIGH Creado …" at bounding box center [374, 131] width 396 height 37
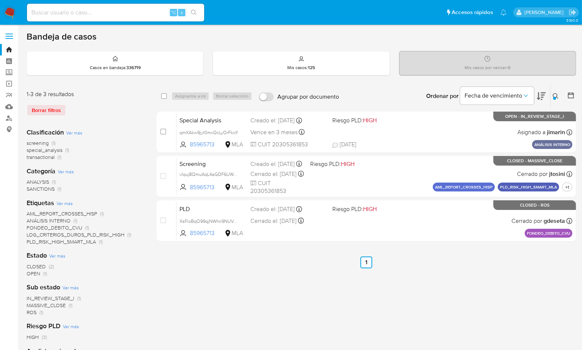
click at [557, 100] on div "Ingrese ID de usuario o caso 85965713 Buscar Borrar filtros" at bounding box center [556, 96] width 13 height 23
click at [556, 99] on button at bounding box center [556, 96] width 12 height 9
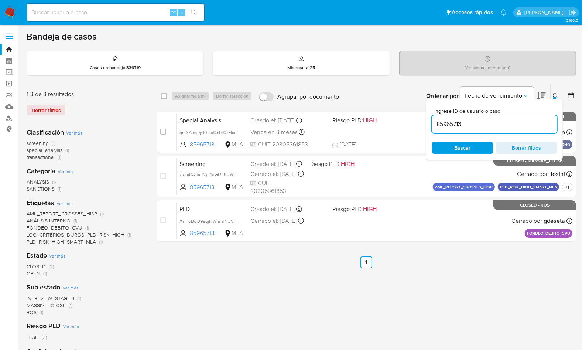
click at [506, 122] on input "85965713" at bounding box center [494, 124] width 125 height 10
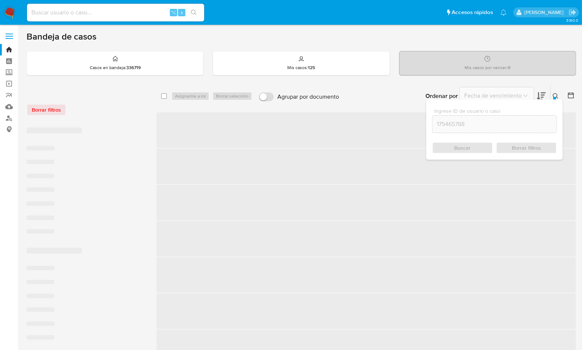
click at [555, 97] on div at bounding box center [554, 98] width 3 height 3
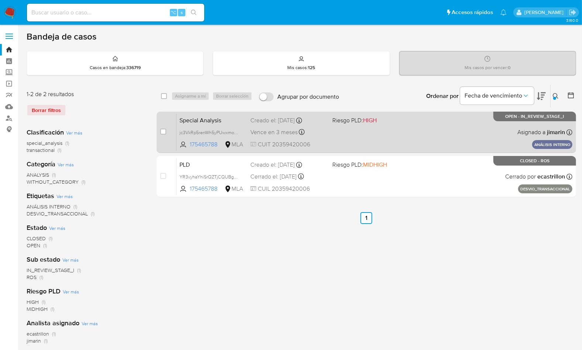
click at [470, 136] on div "Special Analysis jc3VkRp5renWh5yPUwxmoxne 175465788 MLA Riesgo PLD: HIGH Creado…" at bounding box center [374, 131] width 396 height 37
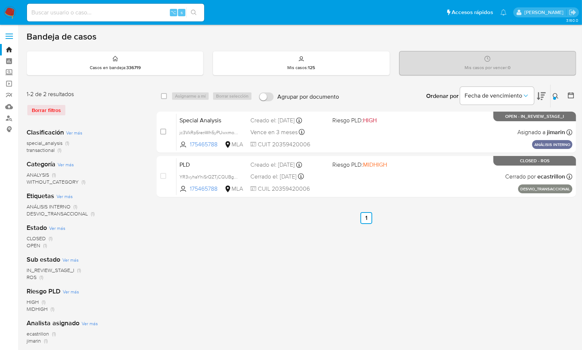
click at [554, 97] on div at bounding box center [554, 98] width 3 height 3
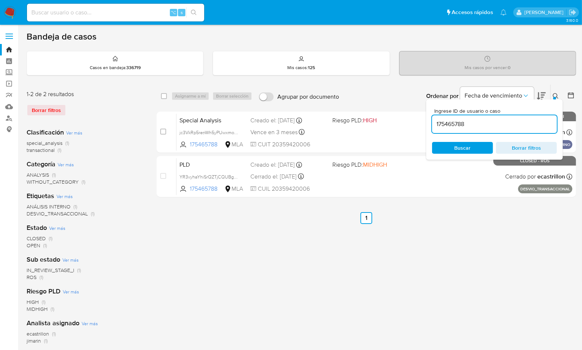
click at [517, 133] on div "Ingrese ID de usuario o caso 175465788 Buscar Borrar filtros" at bounding box center [494, 129] width 137 height 60
click at [518, 128] on input "175465788" at bounding box center [494, 124] width 125 height 10
paste input "424606131"
click at [557, 95] on icon at bounding box center [556, 96] width 6 height 6
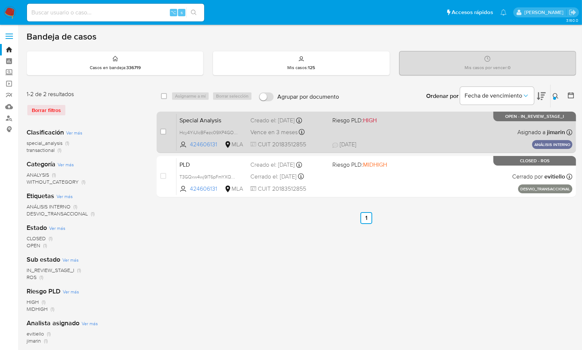
click at [411, 133] on div "Special Analysis Hcy4YiUlcBFezc09XP4GOoj0 424606131 MLA Riesgo PLD: HIGH Creado…" at bounding box center [374, 131] width 396 height 37
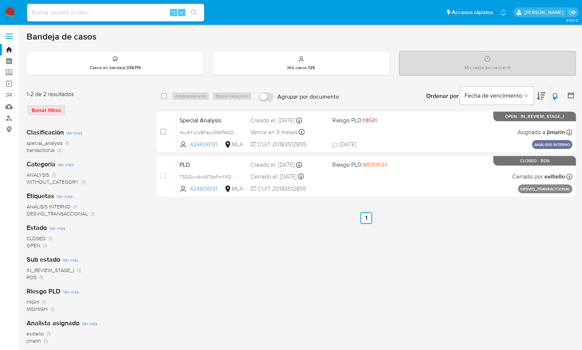
click at [553, 93] on icon at bounding box center [556, 96] width 6 height 6
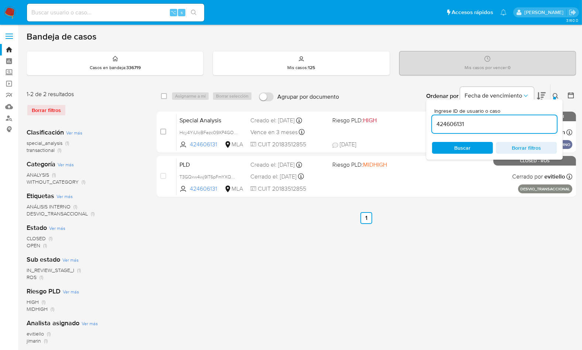
click at [530, 126] on input "424606131" at bounding box center [494, 124] width 125 height 10
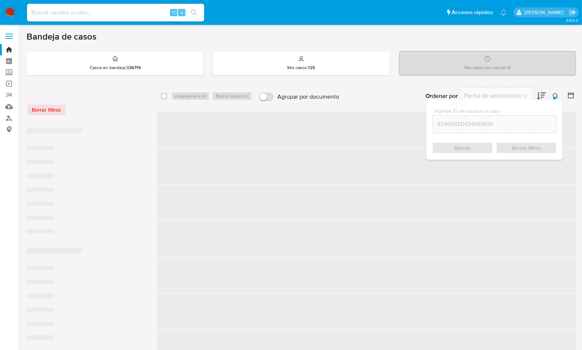
click at [497, 125] on input "424606131454661406" at bounding box center [494, 124] width 124 height 10
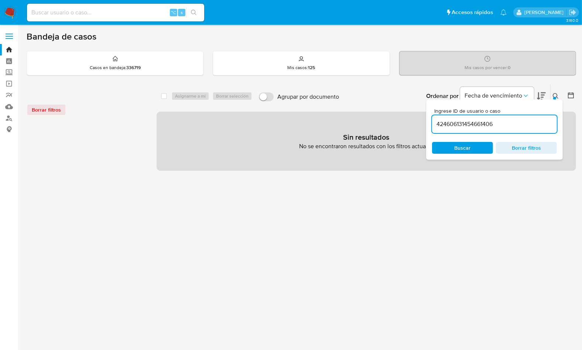
click at [497, 125] on input "424606131454661406" at bounding box center [494, 124] width 125 height 10
paste input
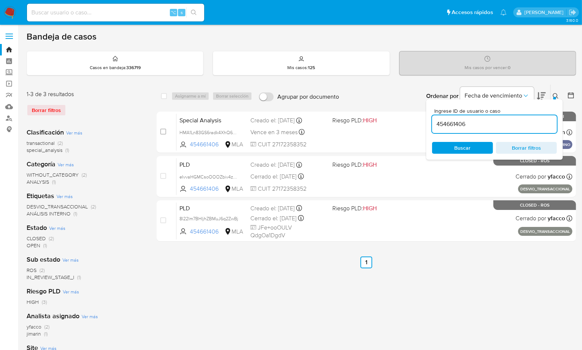
click at [557, 96] on icon at bounding box center [556, 96] width 6 height 6
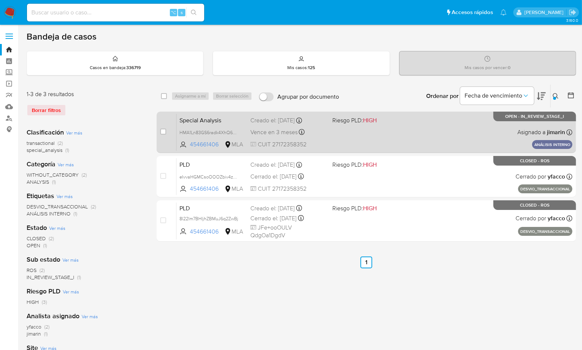
click at [434, 133] on div "Special Analysis HMA1Ln83GS6radk4XhQ6x3ST 454661406 MLA Riesgo PLD: HIGH Creado…" at bounding box center [374, 131] width 396 height 37
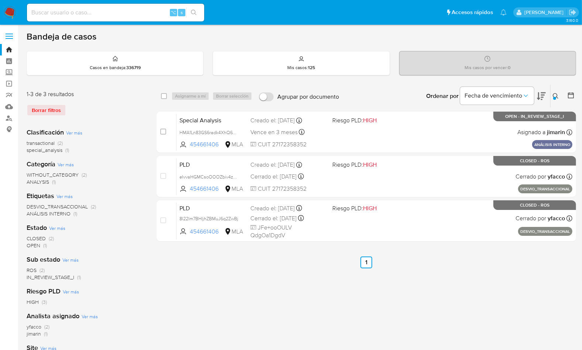
click at [556, 93] on icon at bounding box center [556, 96] width 6 height 6
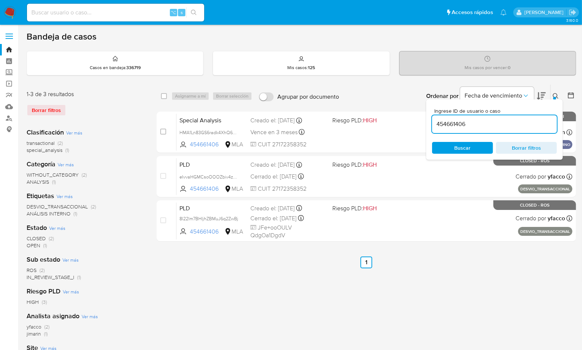
click at [496, 130] on div "454661406" at bounding box center [494, 124] width 125 height 18
click at [496, 128] on input "454661406" at bounding box center [494, 124] width 125 height 10
paste input "13618104"
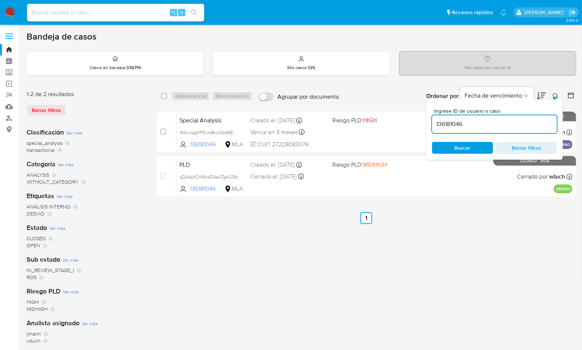
click at [554, 97] on div at bounding box center [554, 98] width 3 height 3
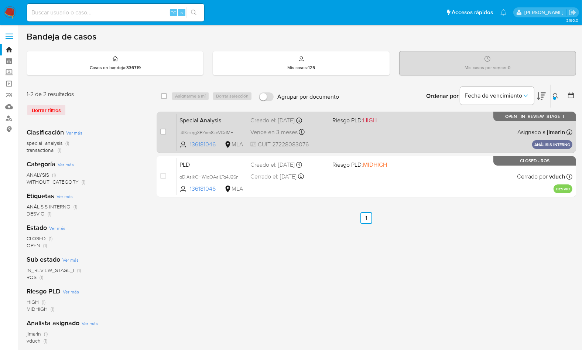
click at [470, 130] on div "Special Analysis l4lKcxqgXPZxm8kcVGdMEvFL 136181046 MLA Riesgo PLD: HIGH Creado…" at bounding box center [374, 131] width 396 height 37
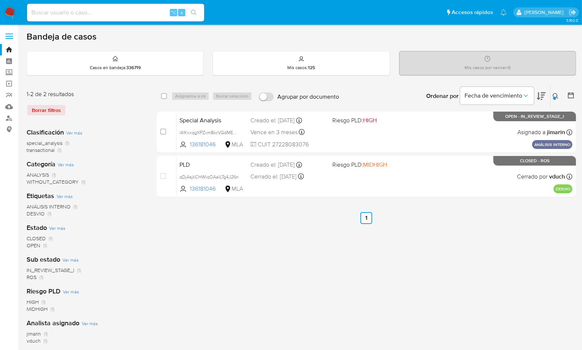
click at [558, 93] on icon at bounding box center [556, 96] width 6 height 6
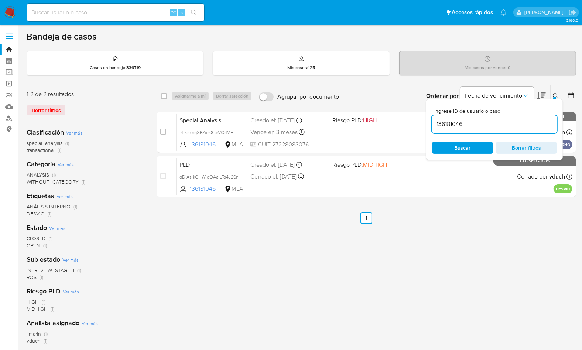
click at [505, 124] on input "136181046" at bounding box center [494, 124] width 125 height 10
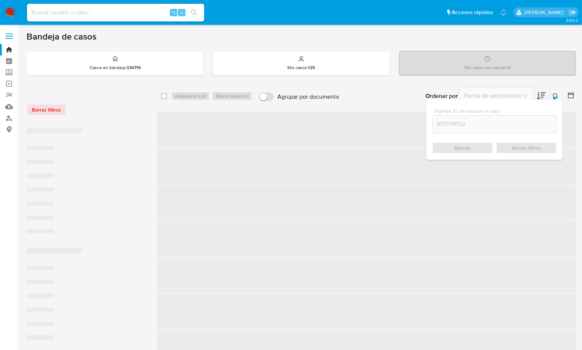
click at [554, 94] on icon at bounding box center [556, 96] width 6 height 6
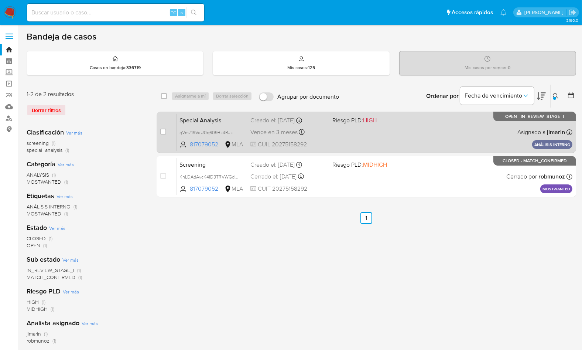
click at [472, 137] on div "Special Analysis qVmZ19VaU0q609Bk4RJkQQ9V 817079052 MLA Riesgo PLD: HIGH Creado…" at bounding box center [374, 131] width 396 height 37
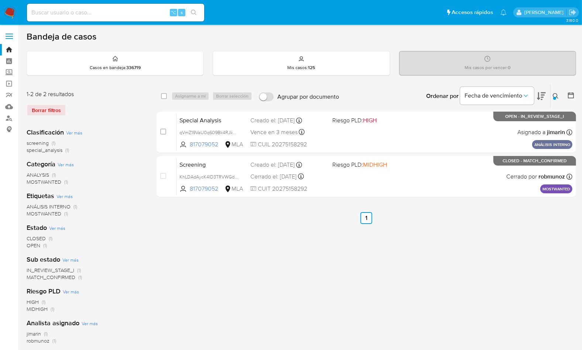
click at [557, 93] on icon at bounding box center [556, 96] width 6 height 6
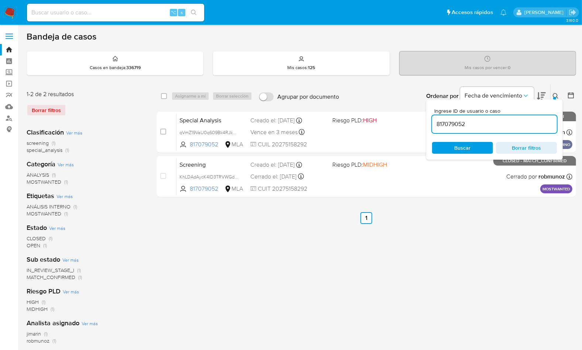
click at [535, 117] on div "817079052" at bounding box center [494, 124] width 125 height 18
click at [532, 120] on input "817079052" at bounding box center [494, 124] width 125 height 10
paste input "192155263"
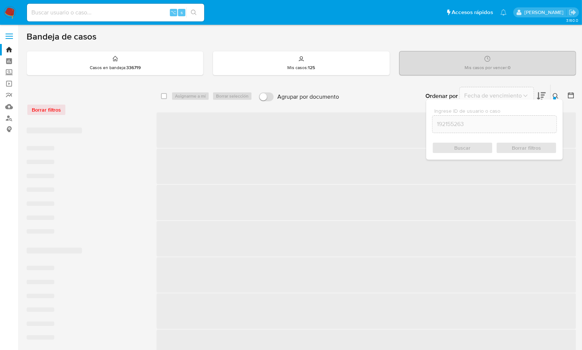
click at [557, 95] on icon at bounding box center [556, 96] width 6 height 6
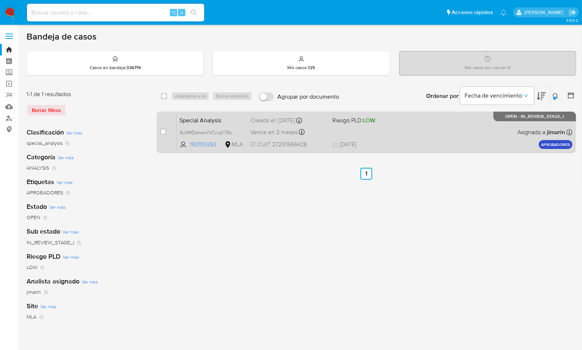
click at [439, 134] on div "Special Analysis 9L3WfDahssiYNTycqY7EbmLc 192155263 MLA Riesgo PLD: LOW Creado …" at bounding box center [374, 131] width 396 height 37
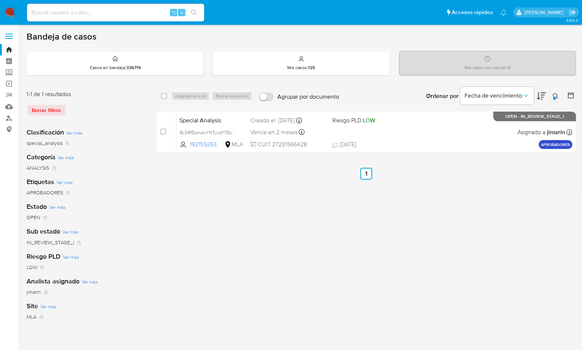
click at [556, 96] on icon at bounding box center [556, 96] width 6 height 6
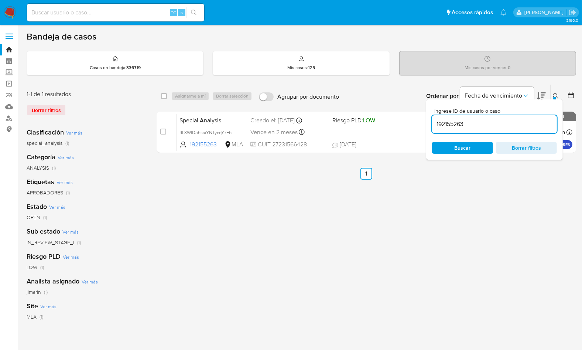
click at [481, 121] on input "192155263" at bounding box center [494, 124] width 125 height 10
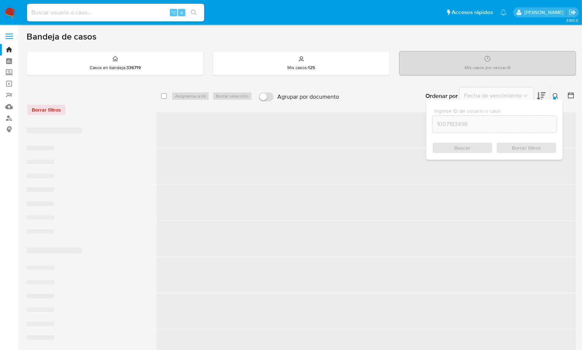
click at [556, 95] on icon at bounding box center [556, 96] width 6 height 6
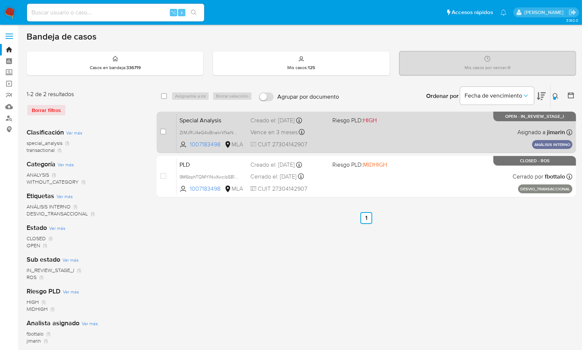
click at [453, 137] on div "Special Analysis ZtMJRlJ4eG4oBnakrVNaNc8L 1007183498 MLA Riesgo PLD: HIGH Cread…" at bounding box center [374, 131] width 396 height 37
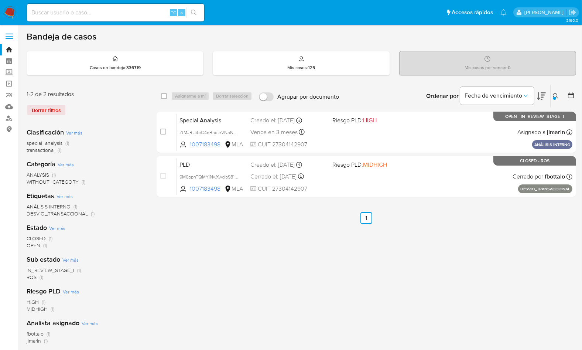
click at [551, 95] on button at bounding box center [556, 96] width 12 height 9
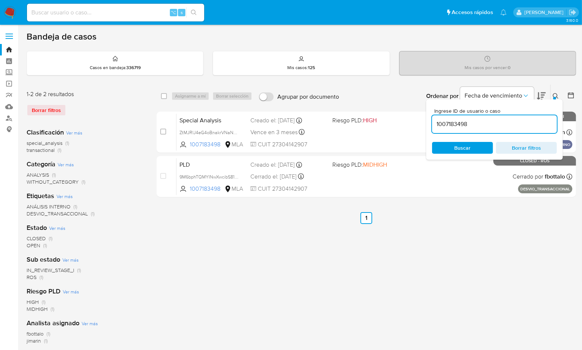
click at [505, 125] on input "1007183498" at bounding box center [494, 124] width 125 height 10
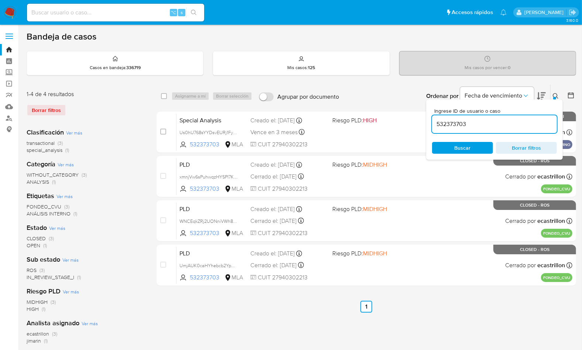
click at [557, 96] on icon at bounding box center [556, 96] width 6 height 6
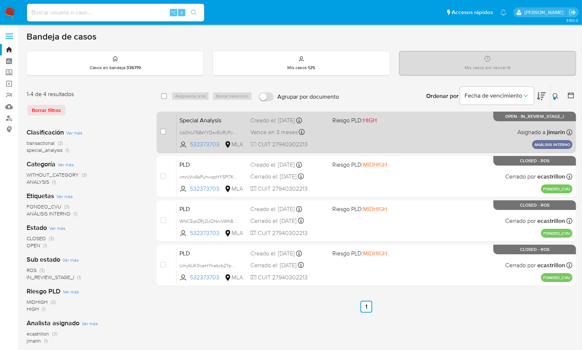
click at [458, 137] on div "Special Analysis Us0hU768sYYDsvEURj1FyVCm 532373703 MLA Riesgo PLD: HIGH Creado…" at bounding box center [374, 131] width 396 height 37
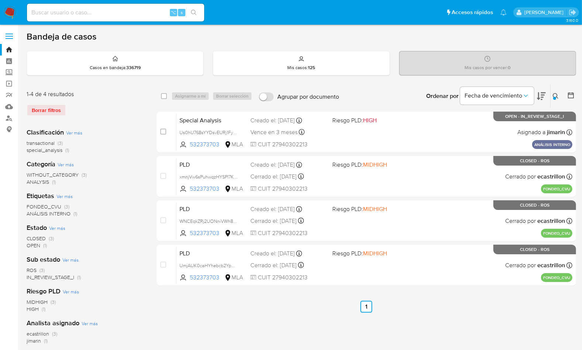
click at [553, 94] on icon at bounding box center [556, 96] width 6 height 6
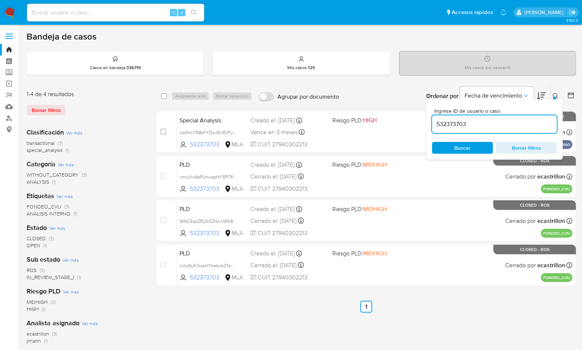
click at [527, 125] on input "532373703" at bounding box center [494, 124] width 125 height 10
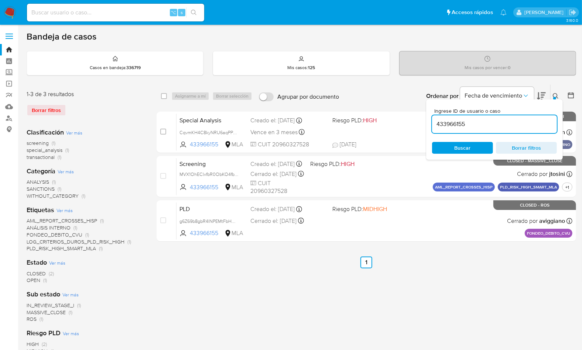
click at [555, 100] on div "Ingrese ID de usuario o caso 433966155 Buscar Borrar filtros" at bounding box center [494, 129] width 137 height 60
click at [555, 94] on icon at bounding box center [556, 96] width 6 height 6
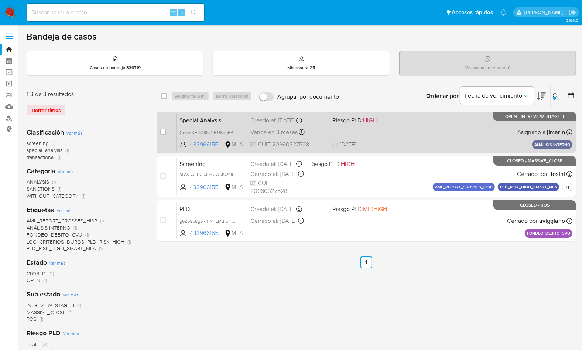
click at [433, 134] on div "Special Analysis CqvmKH4C8kyNRU6aqPPvzL5G 433966155 MLA Riesgo PLD: HIGH Creado…" at bounding box center [374, 131] width 396 height 37
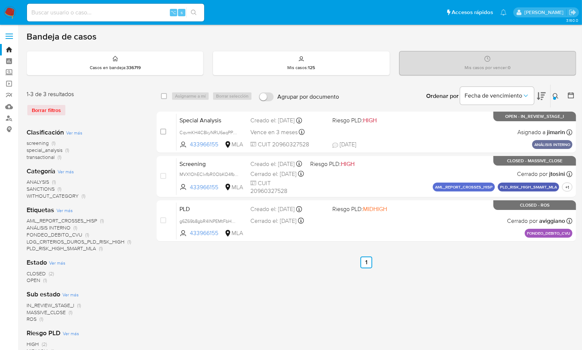
click at [556, 97] on icon at bounding box center [556, 96] width 6 height 6
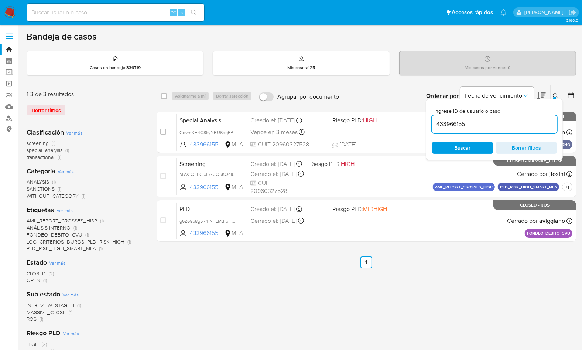
click at [489, 132] on div "433966155" at bounding box center [494, 124] width 125 height 18
click at [488, 128] on div "433966155" at bounding box center [494, 124] width 125 height 18
click at [488, 127] on input "433966155" at bounding box center [494, 124] width 125 height 10
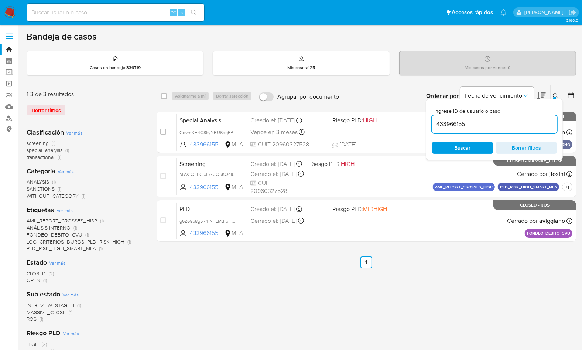
paste input "775108744"
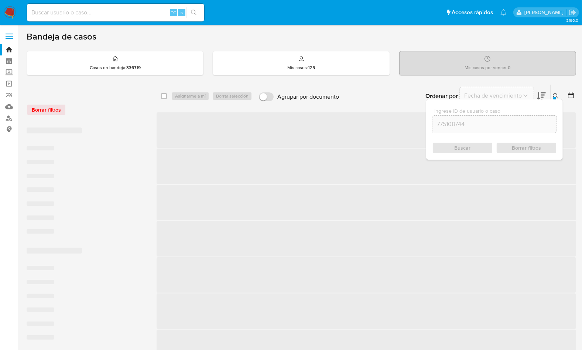
click at [558, 96] on icon at bounding box center [556, 96] width 6 height 6
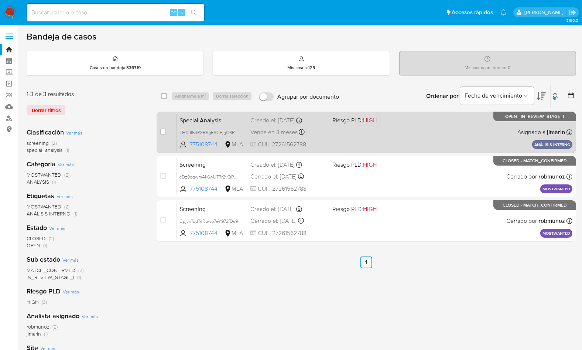
click at [420, 131] on div "Special Analysis THXdI54PXRSgFACEjgC6PhDL 775108744 MLA Riesgo PLD: HIGH Creado…" at bounding box center [374, 131] width 396 height 37
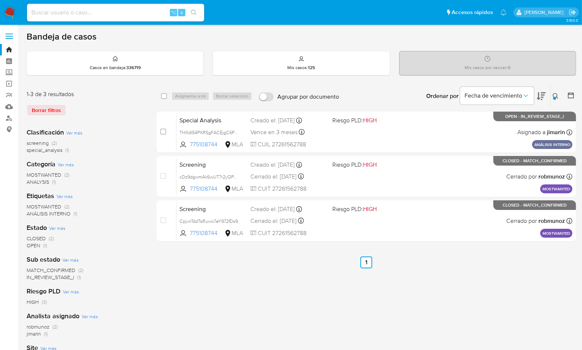
click at [557, 96] on icon at bounding box center [556, 96] width 6 height 6
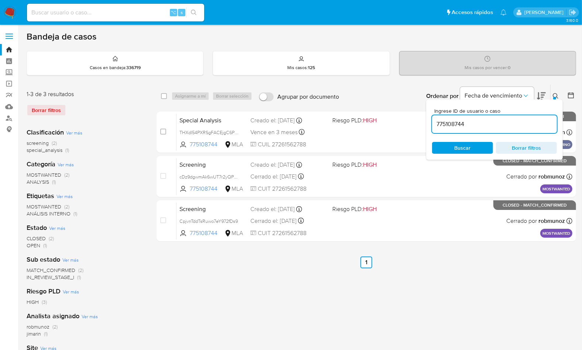
click at [479, 125] on input "775108744" at bounding box center [494, 124] width 125 height 10
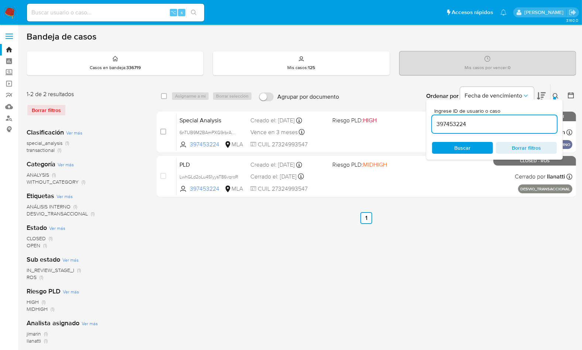
click at [553, 95] on icon at bounding box center [556, 96] width 6 height 6
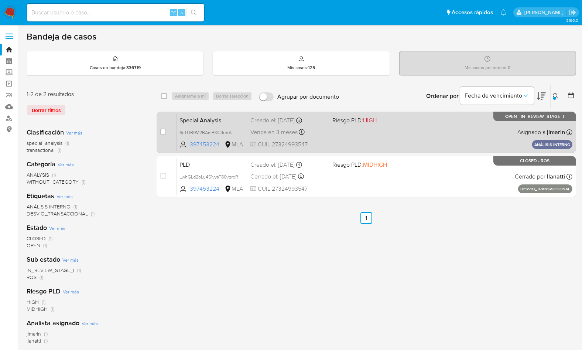
click at [425, 139] on div "Special Analysis 6nTUB9M2BAmPXG9rbrAMrAzH 397453224 MLA Riesgo PLD: HIGH Creado…" at bounding box center [374, 131] width 396 height 37
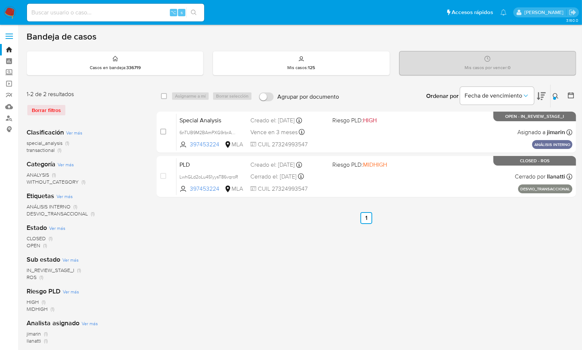
click at [560, 97] on button at bounding box center [556, 96] width 12 height 9
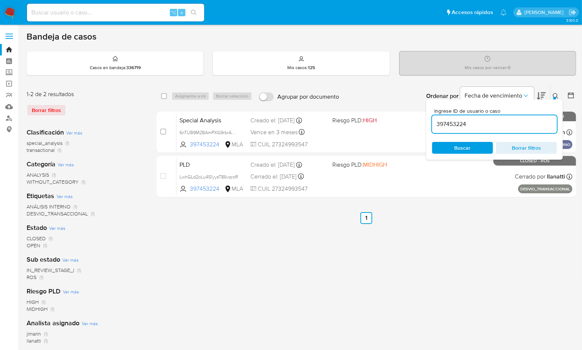
click at [534, 122] on input "397453224" at bounding box center [494, 124] width 125 height 10
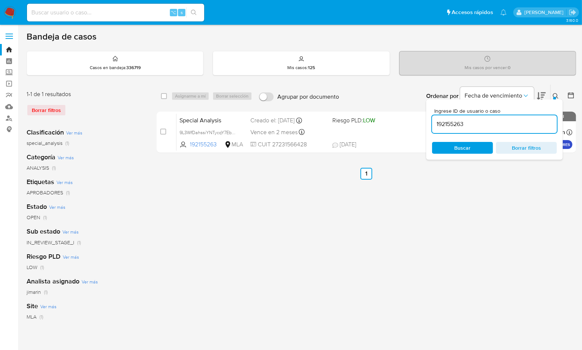
click at [556, 96] on icon at bounding box center [556, 96] width 6 height 6
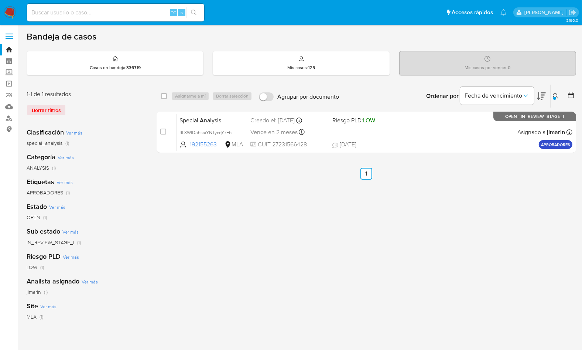
click at [553, 96] on icon at bounding box center [556, 96] width 6 height 6
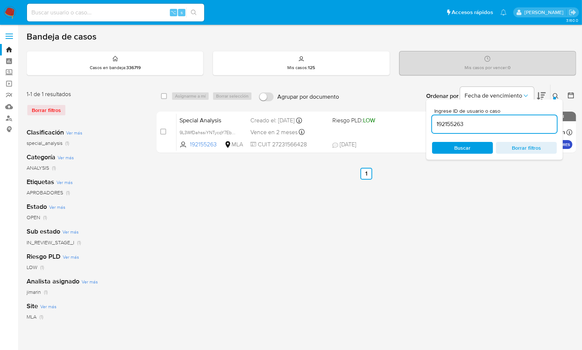
click at [510, 128] on input "192155263" at bounding box center [494, 124] width 125 height 10
click at [512, 127] on input "192155263" at bounding box center [494, 124] width 125 height 10
type input "432989565"
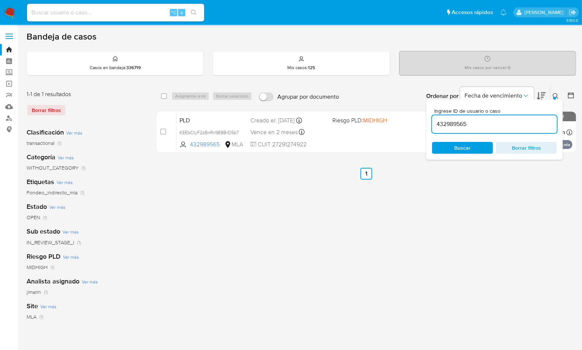
click at [557, 93] on icon at bounding box center [556, 96] width 6 height 6
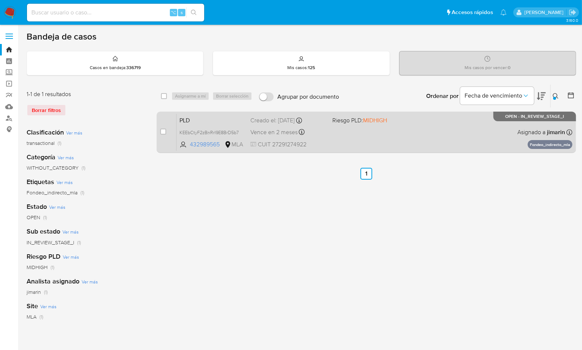
click at [471, 125] on div "PLD KEEbCtyF2zBnRrI9E8BrD5b7 432989565 MLA Riesgo PLD: MIDHIGH Creado el: 12/09…" at bounding box center [374, 131] width 396 height 37
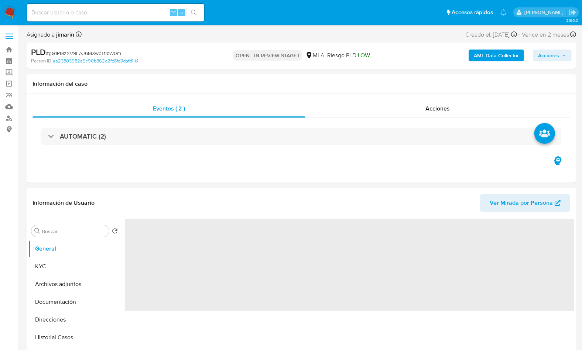
select select "10"
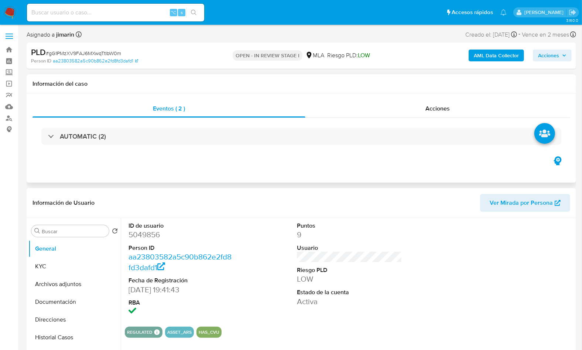
click at [272, 80] on h1 "Información del caso" at bounding box center [300, 83] width 537 height 7
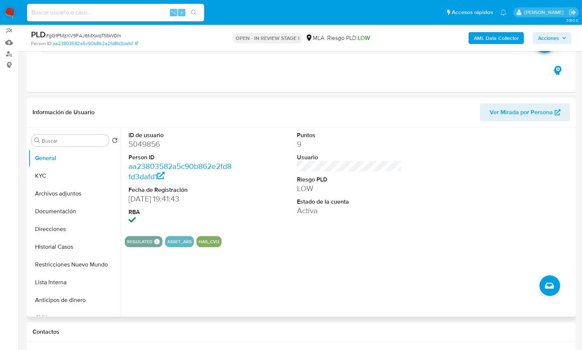
scroll to position [149, 0]
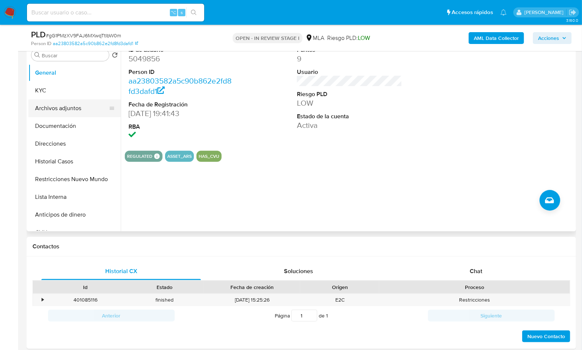
click at [84, 112] on button "Archivos adjuntos" at bounding box center [71, 108] width 86 height 18
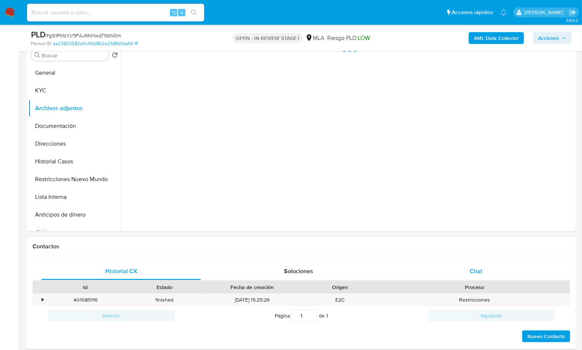
drag, startPoint x: 472, startPoint y: 283, endPoint x: 487, endPoint y: 279, distance: 16.2
click at [472, 283] on div "Proceso" at bounding box center [474, 286] width 180 height 7
click at [495, 279] on div "Chat" at bounding box center [475, 271] width 159 height 18
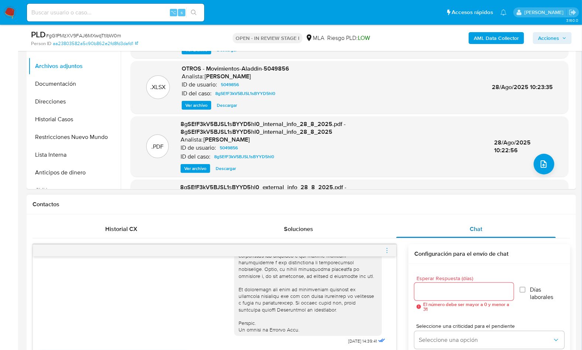
scroll to position [138, 0]
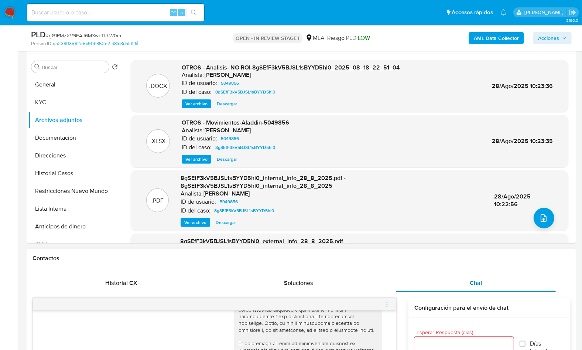
click at [477, 279] on span "Chat" at bounding box center [476, 282] width 13 height 8
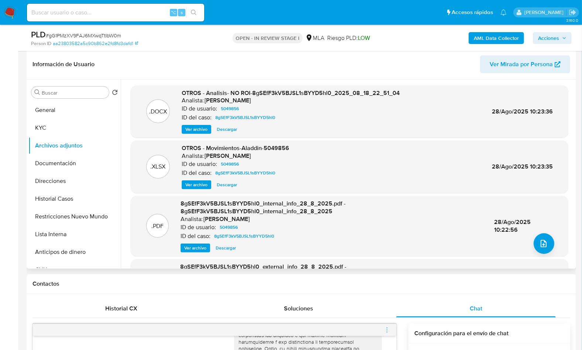
scroll to position [89, 0]
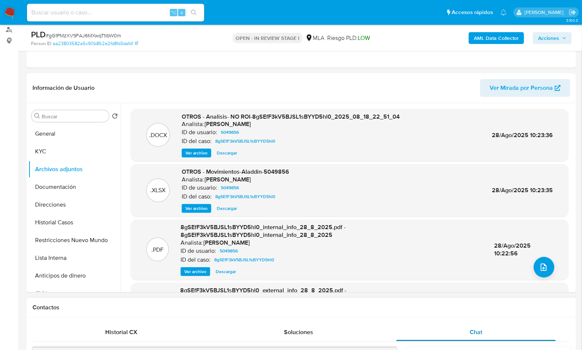
click at [494, 337] on div "Chat" at bounding box center [475, 332] width 159 height 18
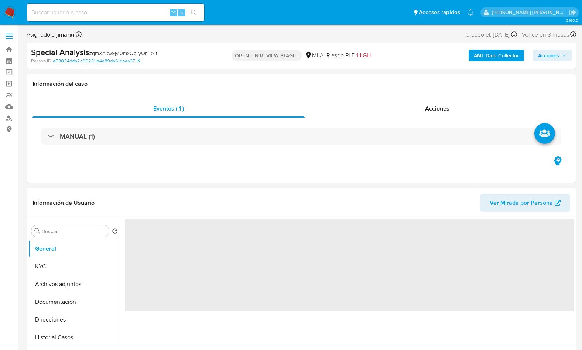
select select "10"
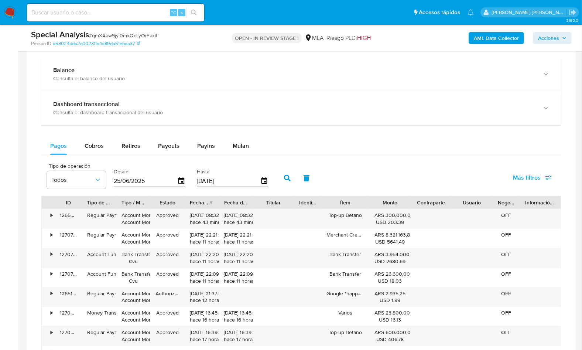
scroll to position [513, 0]
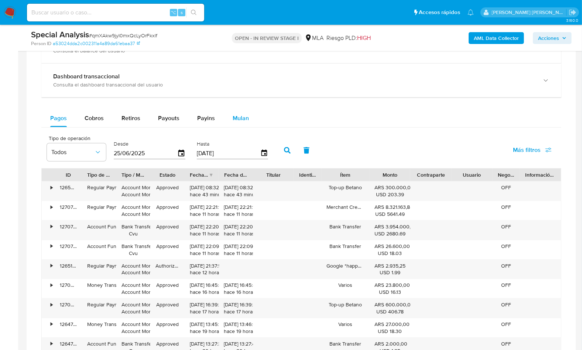
click at [226, 114] on button "Mulan" at bounding box center [241, 118] width 34 height 18
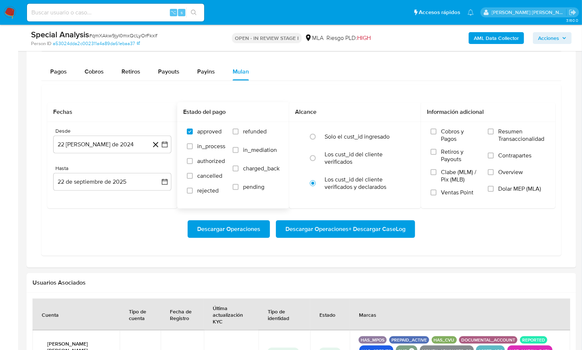
scroll to position [569, 0]
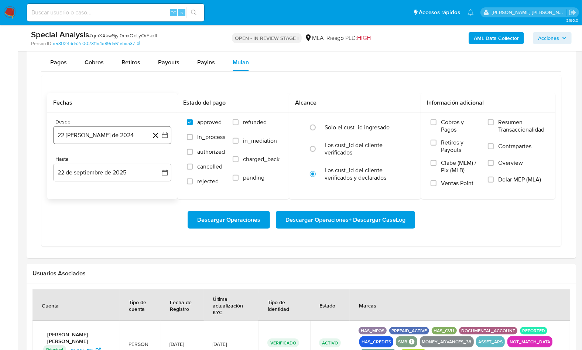
click at [127, 132] on button "22 [PERSON_NAME] de 2024" at bounding box center [112, 135] width 118 height 18
click at [117, 162] on span "agosto 2024" at bounding box center [109, 161] width 34 height 7
click at [154, 160] on icon "Año siguiente" at bounding box center [156, 161] width 9 height 9
click at [116, 209] on span "may" at bounding box center [112, 209] width 10 height 6
click at [111, 185] on button "1" at bounding box center [112, 189] width 12 height 12
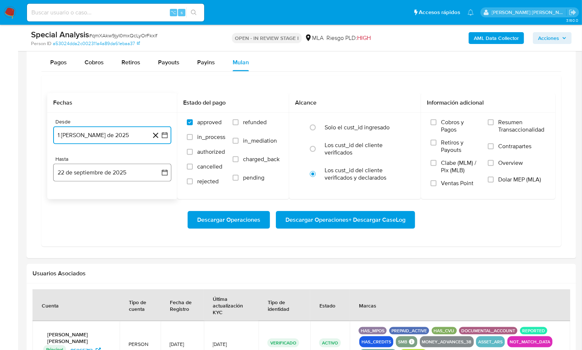
click at [116, 168] on button "22 de septiembre de 2025" at bounding box center [112, 173] width 118 height 18
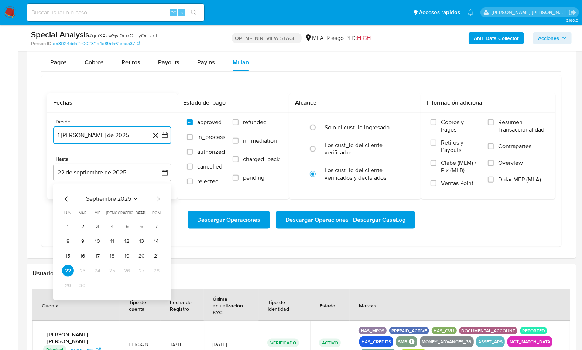
click at [63, 198] on icon "Mes anterior" at bounding box center [66, 199] width 9 height 9
click at [152, 281] on button "31" at bounding box center [157, 285] width 12 height 12
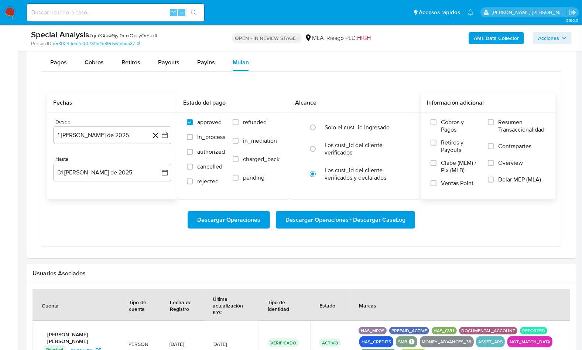
click at [517, 181] on span "Dolar MEP (MLA)" at bounding box center [519, 179] width 43 height 7
click at [494, 181] on input "Dolar MEP (MLA)" at bounding box center [491, 179] width 6 height 6
click at [341, 220] on span "Descargar Operaciones + Descargar CaseLog" at bounding box center [345, 220] width 120 height 16
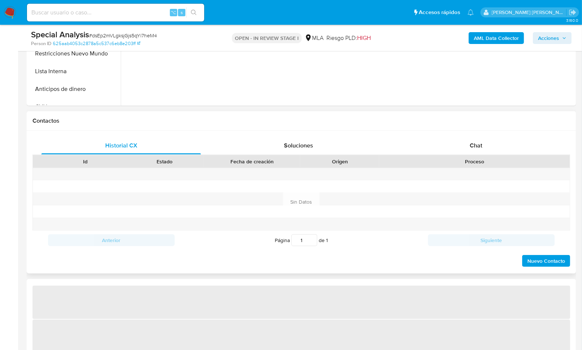
select select "10"
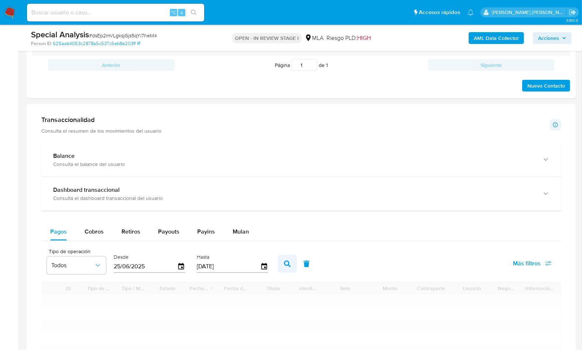
scroll to position [496, 0]
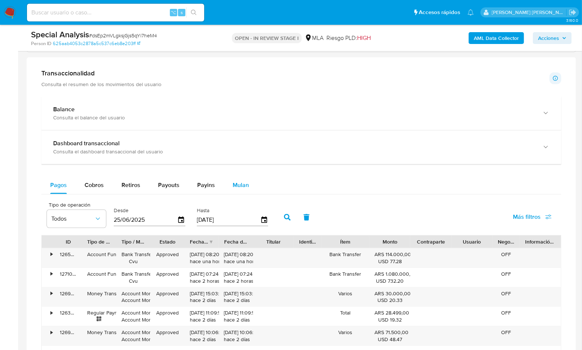
click at [244, 187] on span "Mulan" at bounding box center [241, 185] width 16 height 8
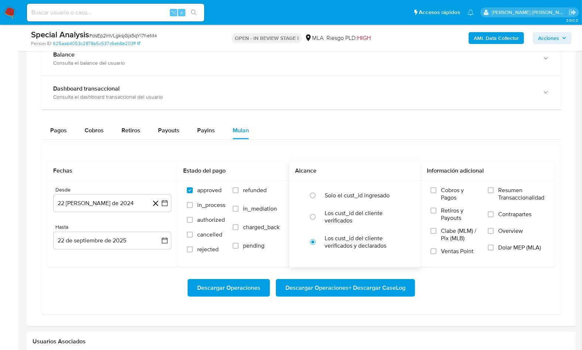
scroll to position [560, 0]
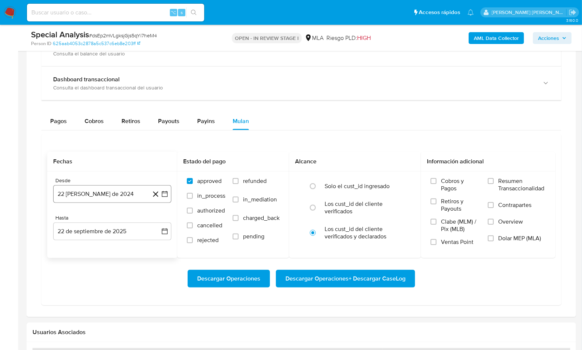
click button "22 [PERSON_NAME] de 2024"
click div "agosto 2024 agosto 2024 lun lunes mar martes mié miércoles jue jueves vie viern…"
click icon "Seleccionar mes y año"
click icon "Año siguiente"
click button "may"
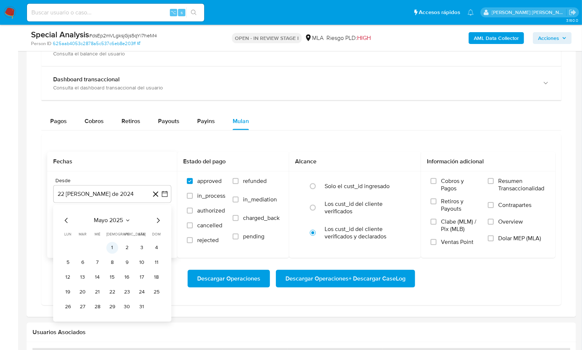
click button "1"
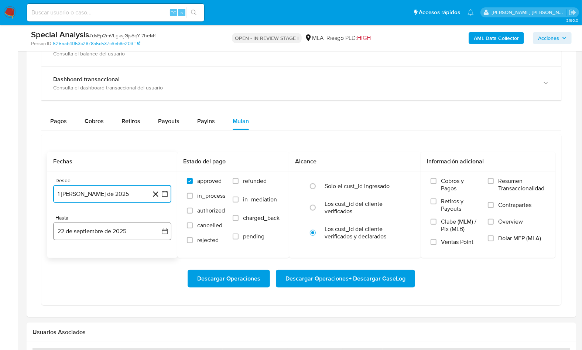
click button "22 de septiembre de 2025"
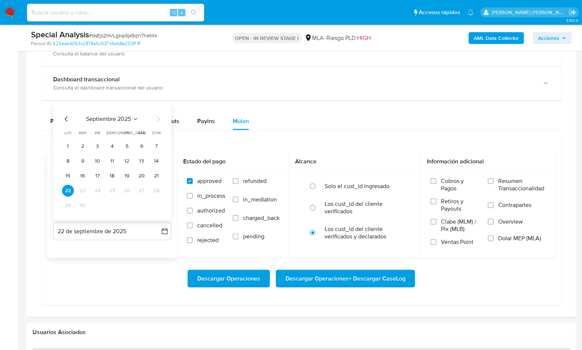
click div "septiembre 2025 septiembre 2025 lun lunes mar martes mié miércoles jue jueves v…"
click icon "Mes anterior"
click button "31"
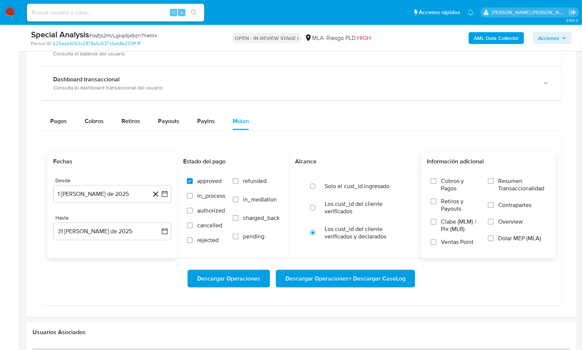
click span "Dolar MEP (MLA)"
click input "Dolar MEP (MLA)"
click span "Descargar Operaciones + Descargar CaseLog"
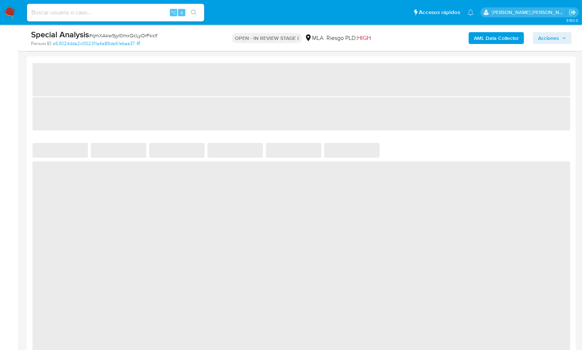
select select "10"
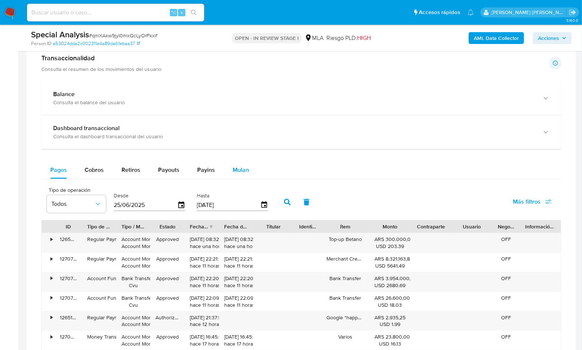
click at [242, 168] on span "Mulan" at bounding box center [241, 169] width 16 height 8
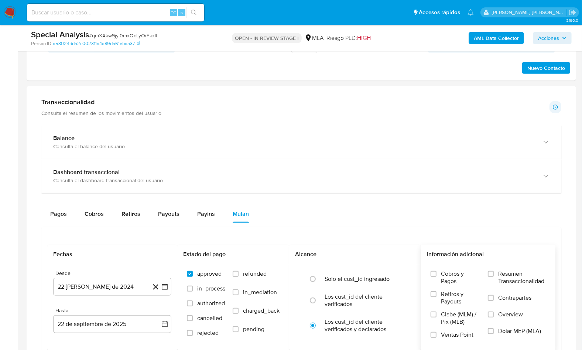
scroll to position [442, 0]
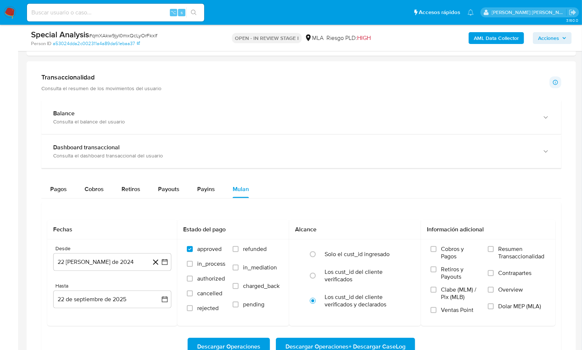
click at [488, 42] on b "AML Data Collector" at bounding box center [496, 38] width 45 height 12
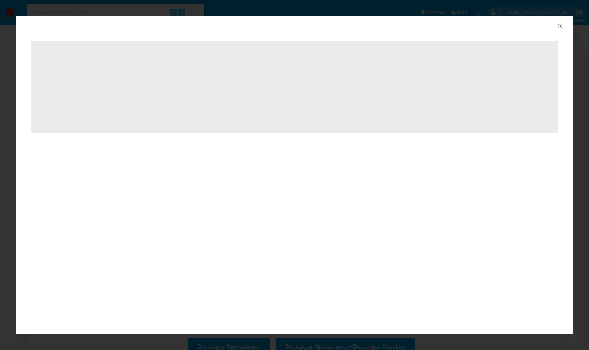
click at [559, 27] on icon "Cerrar ventana" at bounding box center [559, 25] width 7 height 7
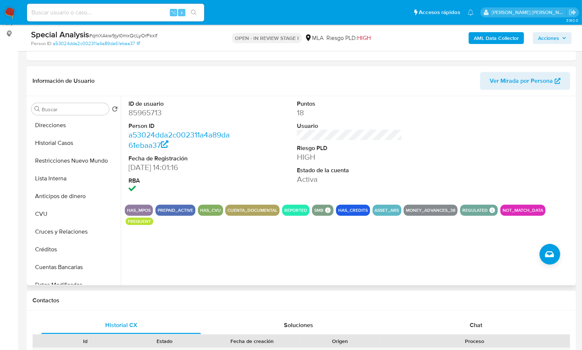
scroll to position [0, 0]
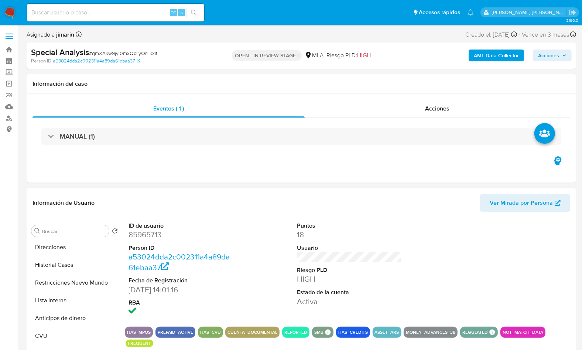
click at [514, 204] on span "Ver Mirada por Persona" at bounding box center [520, 203] width 63 height 18
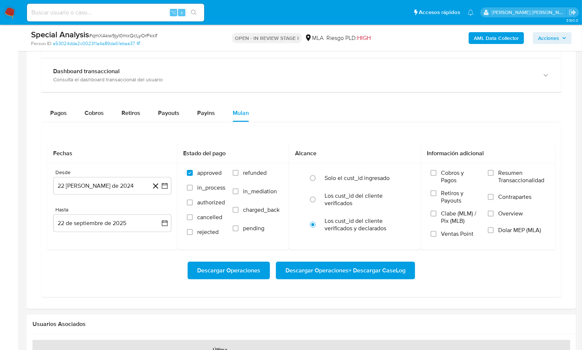
scroll to position [519, 0]
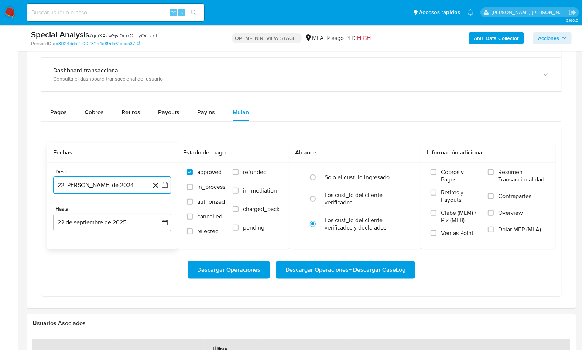
click at [93, 178] on button "22 [PERSON_NAME] de 2024" at bounding box center [112, 185] width 118 height 18
click at [131, 212] on icon "Seleccionar mes y año" at bounding box center [130, 212] width 6 height 6
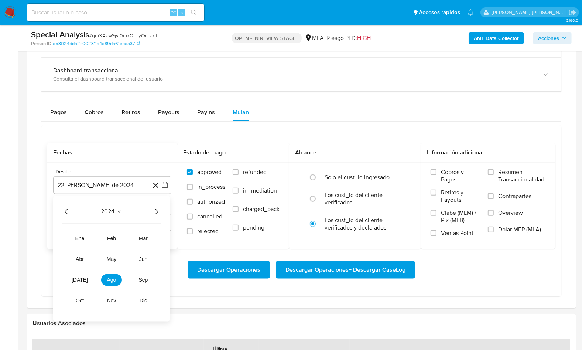
click at [156, 210] on icon "Año siguiente" at bounding box center [156, 211] width 9 height 9
click at [109, 258] on span "may" at bounding box center [112, 259] width 10 height 6
click at [116, 236] on button "1" at bounding box center [112, 239] width 12 height 12
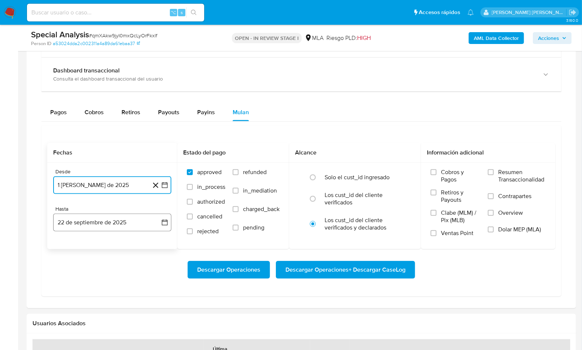
click at [115, 226] on button "22 de septiembre de 2025" at bounding box center [112, 222] width 118 height 18
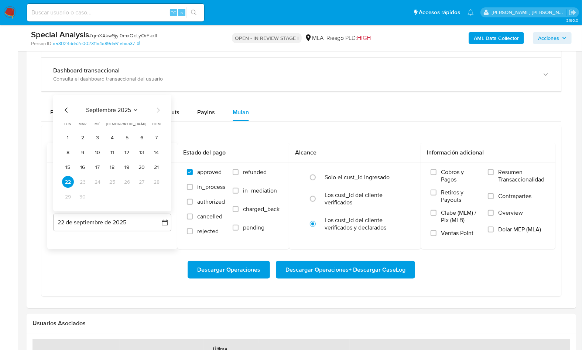
click at [65, 109] on icon "Mes anterior" at bounding box center [66, 110] width 9 height 9
click at [159, 198] on button "31" at bounding box center [157, 197] width 12 height 12
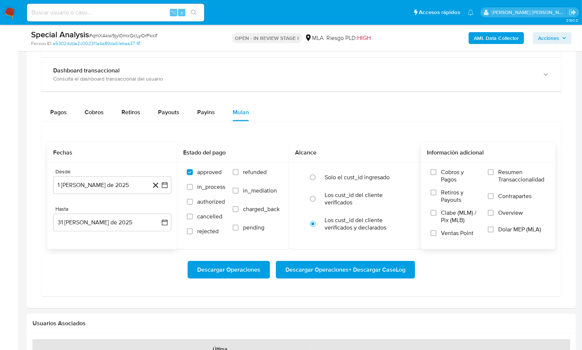
drag, startPoint x: 507, startPoint y: 231, endPoint x: 485, endPoint y: 236, distance: 22.0
click at [507, 231] on span "Dolar MEP (MLA)" at bounding box center [519, 229] width 43 height 7
click at [494, 231] on input "Dolar MEP (MLA)" at bounding box center [491, 229] width 6 height 6
click at [380, 262] on span "Descargar Operaciones + Descargar CaseLog" at bounding box center [345, 269] width 120 height 16
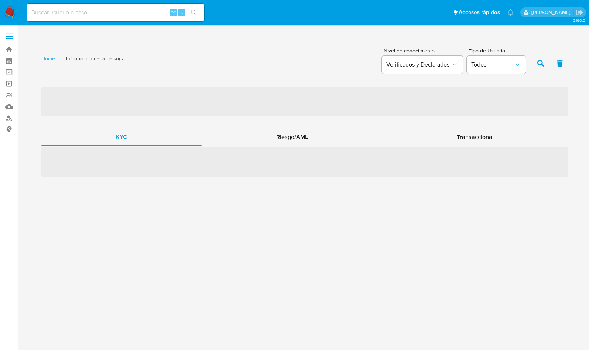
click at [474, 124] on div "‌ KYC Riesgo/AML Transaccional ‌" at bounding box center [304, 131] width 527 height 90
click at [474, 131] on div "Transaccional" at bounding box center [475, 137] width 186 height 18
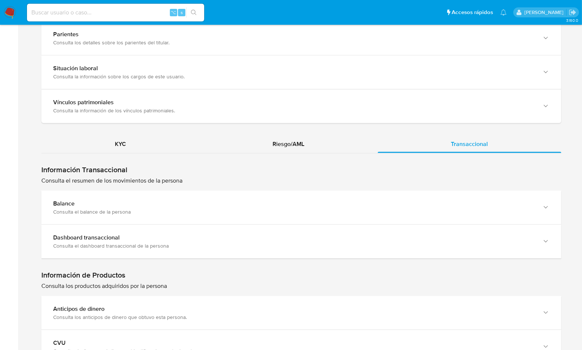
scroll to position [574, 0]
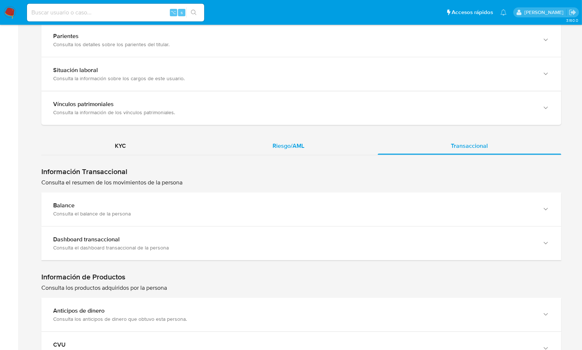
click at [292, 146] on span "Riesgo/AML" at bounding box center [288, 145] width 32 height 8
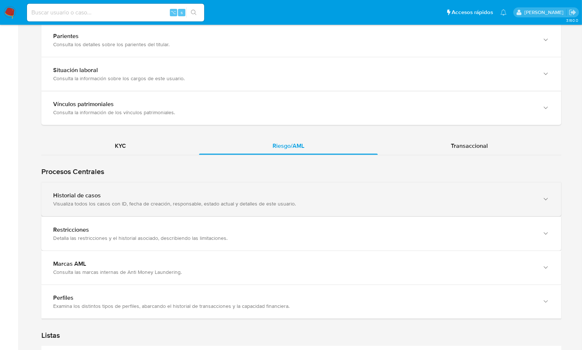
click at [89, 192] on div "Historial de casos" at bounding box center [293, 195] width 481 height 7
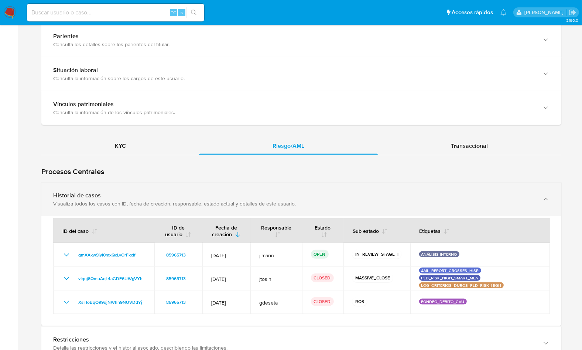
click at [89, 192] on div "Historial de casos" at bounding box center [293, 195] width 481 height 7
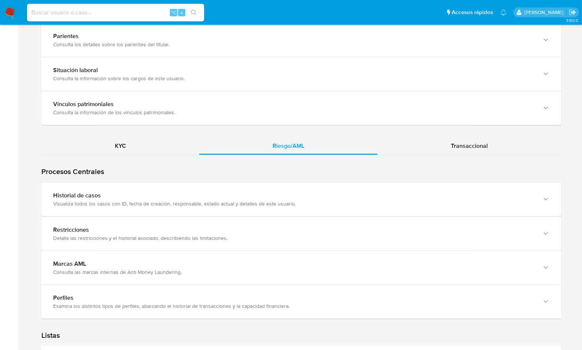
click at [110, 133] on div "KYC Riesgo/AML Transaccional Procesos Centrales Restricciones Detalla las restr…" at bounding box center [301, 89] width 520 height 1154
click at [110, 137] on div "KYC" at bounding box center [120, 146] width 158 height 18
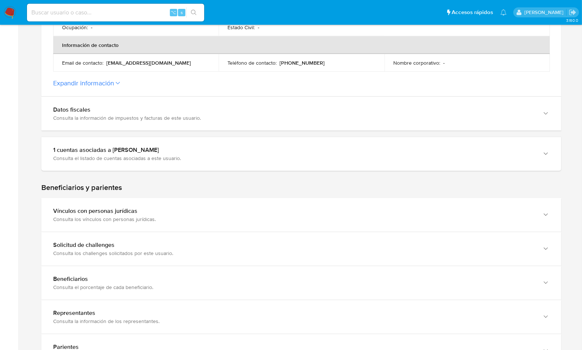
scroll to position [262, 0]
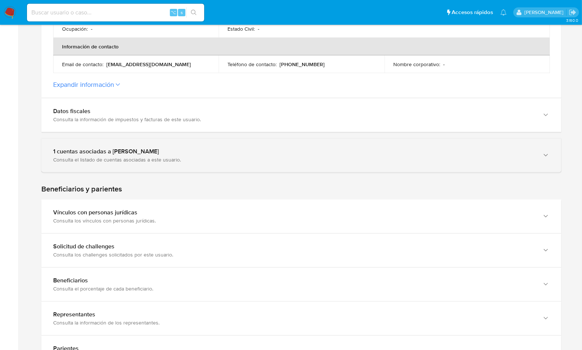
click at [167, 165] on div "1 cuentas asociadas a [PERSON_NAME] Consulta el listado de cuentas asociadas a …" at bounding box center [301, 155] width 520 height 34
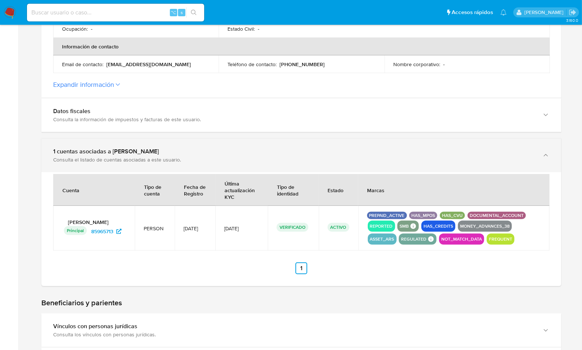
click at [171, 161] on div "Consulta el listado de cuentas asociadas a este usuario." at bounding box center [293, 159] width 481 height 7
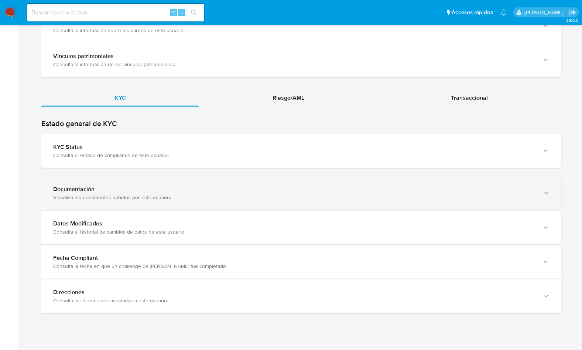
scroll to position [631, 0]
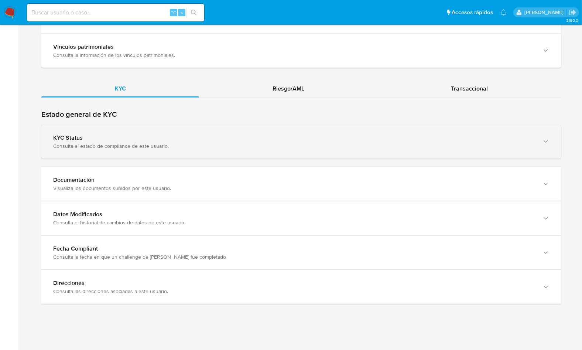
click at [251, 142] on div "Consulta el estado de compliance de este usuario." at bounding box center [293, 145] width 481 height 7
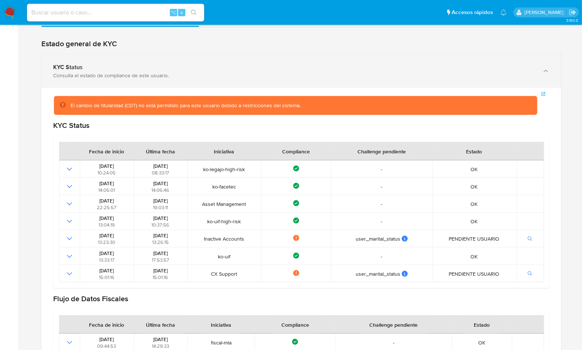
click at [148, 58] on div "KYC Status Consulta el estado de compliance de este usuario." at bounding box center [301, 71] width 520 height 34
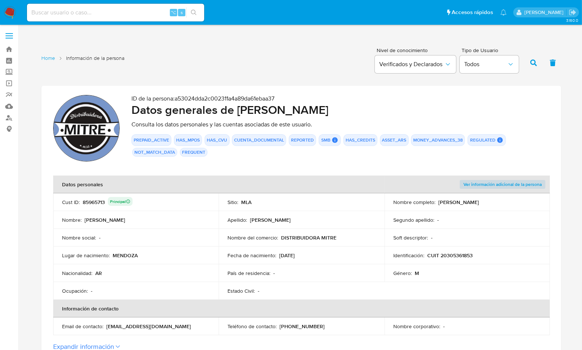
scroll to position [0, 0]
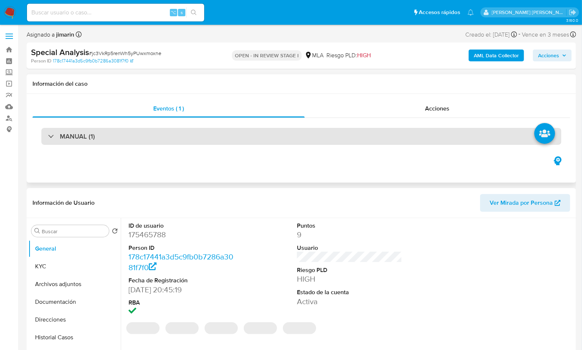
select select "10"
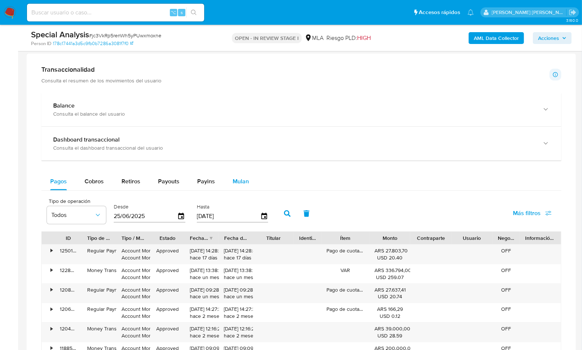
click at [237, 179] on span "Mulan" at bounding box center [241, 181] width 16 height 8
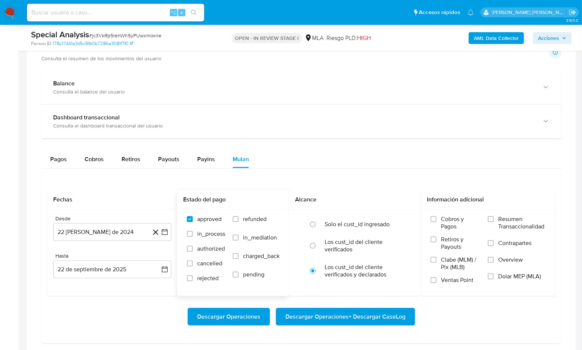
scroll to position [629, 0]
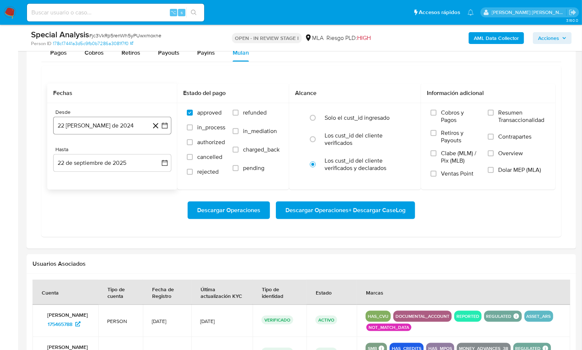
drag, startPoint x: 89, startPoint y: 117, endPoint x: 115, endPoint y: 126, distance: 28.3
click at [89, 117] on button "22 [PERSON_NAME] de 2024" at bounding box center [112, 126] width 118 height 18
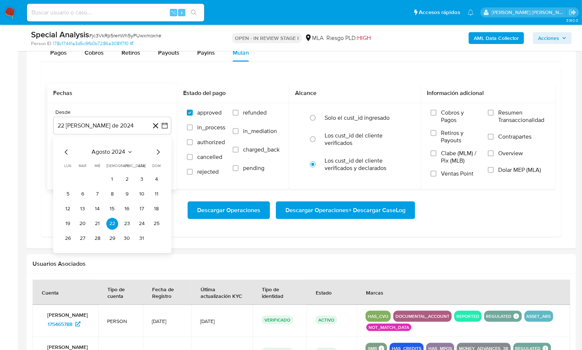
click at [118, 150] on span "agosto 2024" at bounding box center [109, 151] width 34 height 7
click at [159, 148] on icon "Año siguiente" at bounding box center [156, 152] width 9 height 9
click at [106, 205] on tr "ene feb mar abr may jun jul ago sep oct nov dic" at bounding box center [111, 210] width 84 height 74
click at [110, 202] on button "may" at bounding box center [111, 200] width 21 height 12
click at [118, 177] on tr "1 2 3 4" at bounding box center [112, 179] width 100 height 12
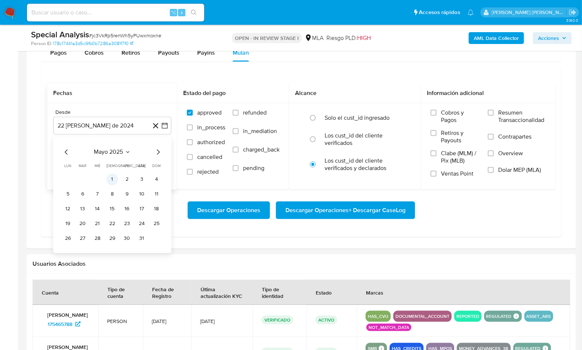
click at [115, 177] on button "1" at bounding box center [112, 179] width 12 height 12
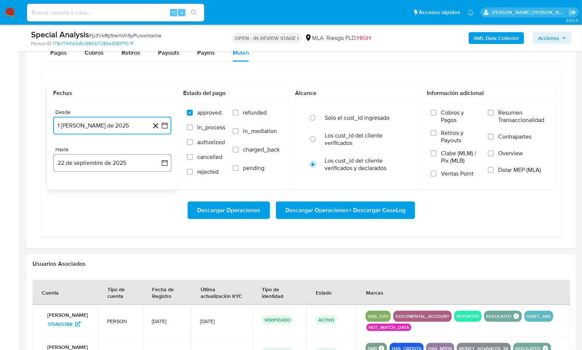
click at [116, 163] on button "22 de septiembre de 2025" at bounding box center [112, 163] width 118 height 18
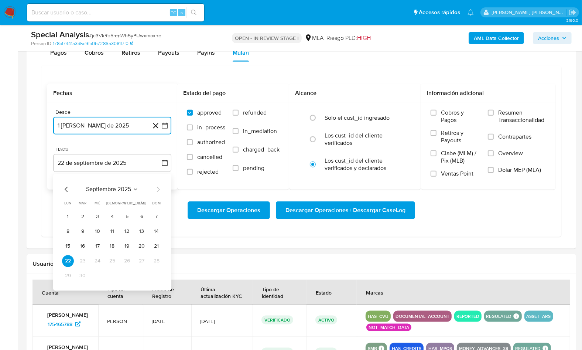
click at [66, 188] on icon "Mes anterior" at bounding box center [66, 189] width 3 height 5
click at [158, 271] on button "31" at bounding box center [157, 276] width 12 height 12
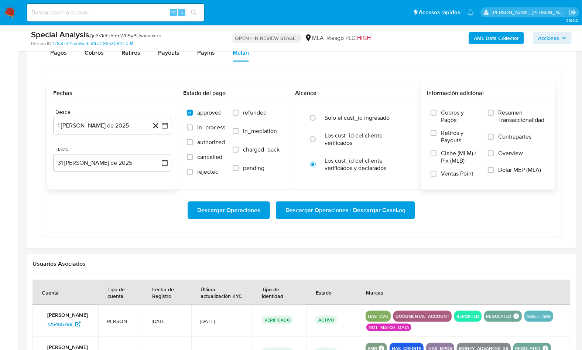
click at [499, 166] on span "Dolar MEP (MLA)" at bounding box center [519, 169] width 43 height 7
click at [494, 167] on input "Dolar MEP (MLA)" at bounding box center [491, 170] width 6 height 6
click at [388, 210] on span "Descargar Operaciones + Descargar CaseLog" at bounding box center [345, 210] width 120 height 16
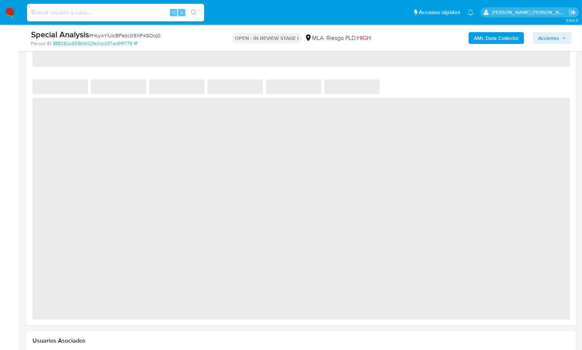
select select "10"
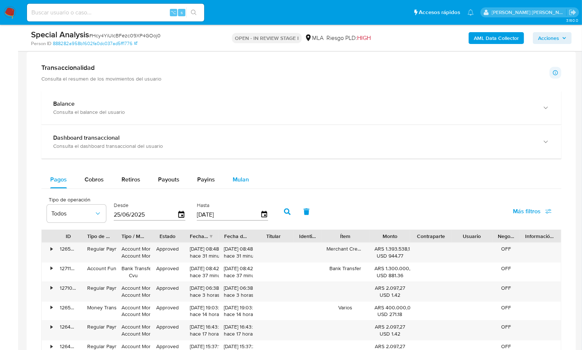
click at [229, 178] on button "Mulan" at bounding box center [241, 180] width 34 height 18
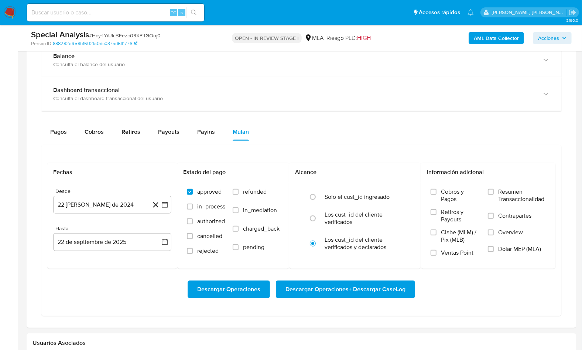
scroll to position [531, 0]
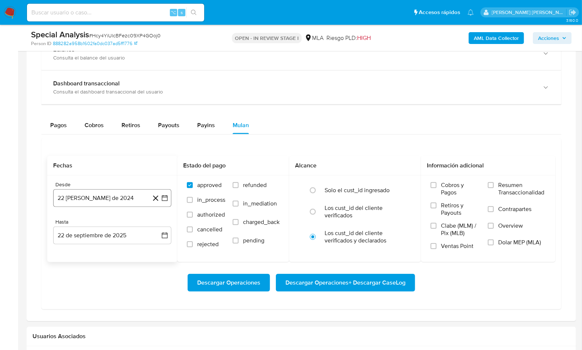
click at [109, 189] on button "22 [PERSON_NAME] de 2024" at bounding box center [112, 198] width 118 height 18
click at [121, 229] on div "agosto 2024 agosto 2024 lun lunes mar martes mié miércoles jue jueves vie viern…" at bounding box center [112, 268] width 100 height 97
click at [127, 225] on icon "Seleccionar mes y año" at bounding box center [130, 224] width 6 height 6
click at [157, 223] on icon "Año siguiente" at bounding box center [156, 224] width 3 height 5
click at [115, 269] on span "may" at bounding box center [112, 272] width 10 height 6
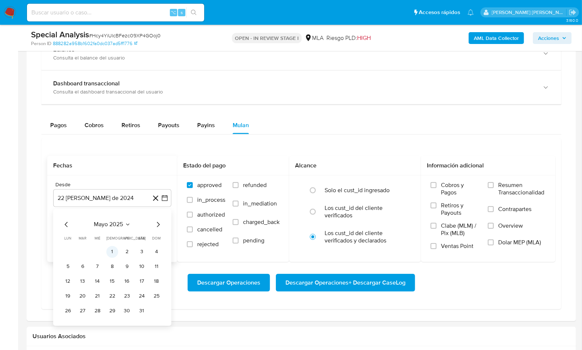
click at [114, 251] on button "1" at bounding box center [112, 252] width 12 height 12
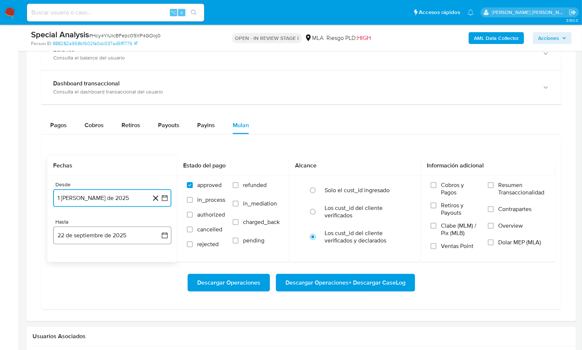
click at [123, 230] on button "22 de septiembre de 2025" at bounding box center [112, 235] width 118 height 18
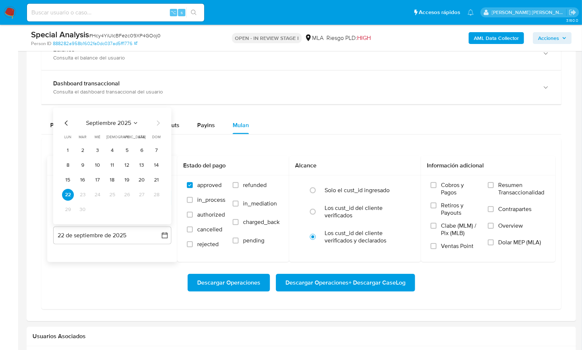
click at [65, 120] on icon "Mes anterior" at bounding box center [66, 122] width 9 height 9
click at [153, 207] on button "31" at bounding box center [157, 209] width 12 height 12
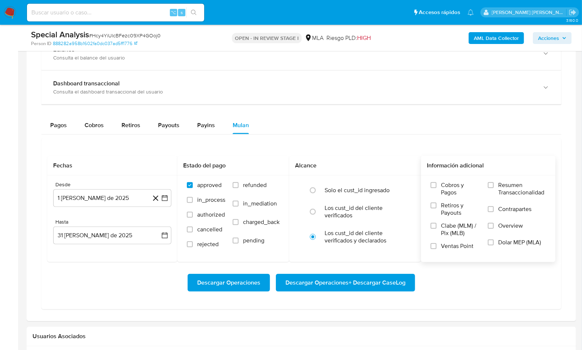
click at [499, 243] on span "Dolar MEP (MLA)" at bounding box center [519, 241] width 43 height 7
click at [494, 243] on input "Dolar MEP (MLA)" at bounding box center [491, 242] width 6 height 6
click at [391, 274] on span "Descargar Operaciones + Descargar CaseLog" at bounding box center [345, 282] width 120 height 16
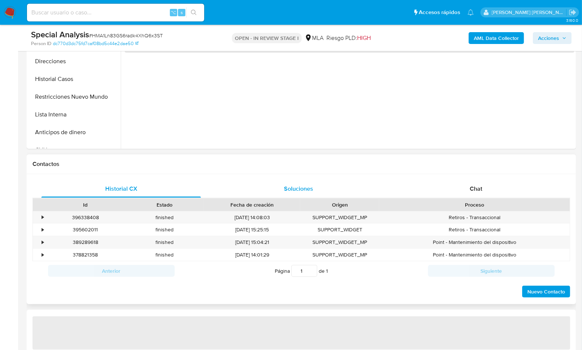
select select "10"
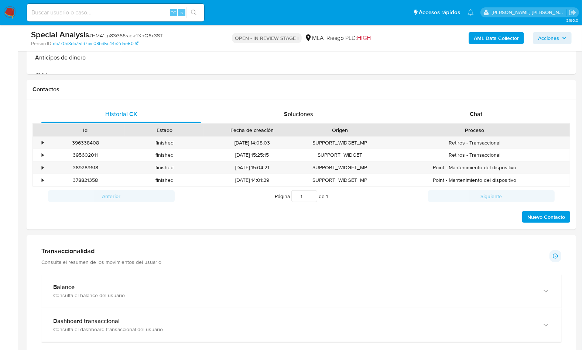
scroll to position [458, 0]
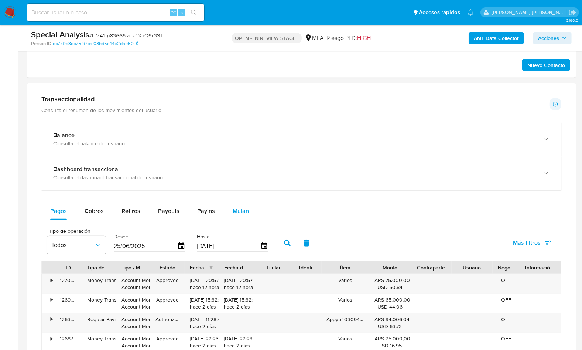
click at [243, 202] on div "Mulan" at bounding box center [241, 211] width 16 height 18
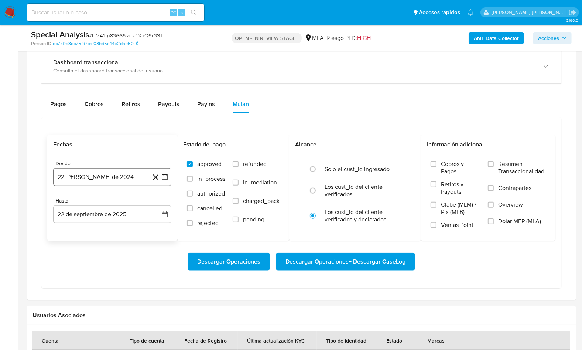
scroll to position [578, 0]
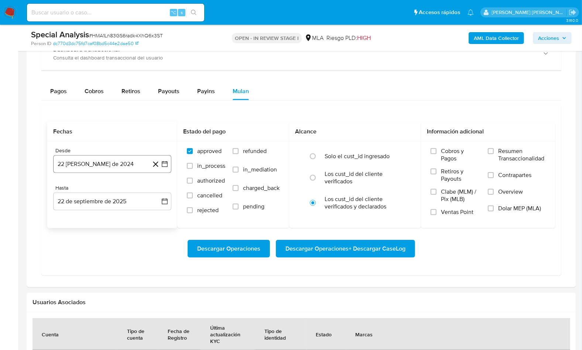
click at [83, 157] on button "22 [PERSON_NAME] de 2024" at bounding box center [112, 164] width 118 height 18
click at [102, 188] on span "agosto 2024" at bounding box center [109, 190] width 34 height 7
click at [159, 188] on icon "Año siguiente" at bounding box center [156, 190] width 9 height 9
click at [104, 234] on button "may" at bounding box center [111, 238] width 21 height 12
click at [113, 215] on button "1" at bounding box center [112, 218] width 12 height 12
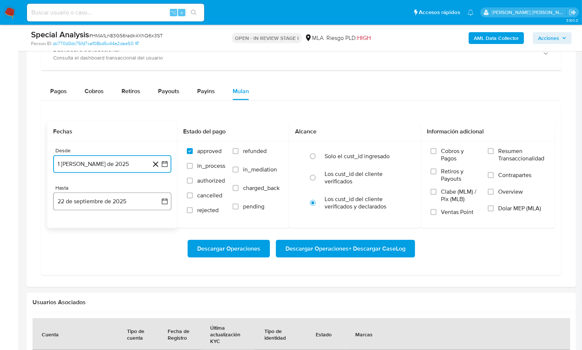
click at [114, 198] on button "22 de septiembre de 2025" at bounding box center [112, 201] width 118 height 18
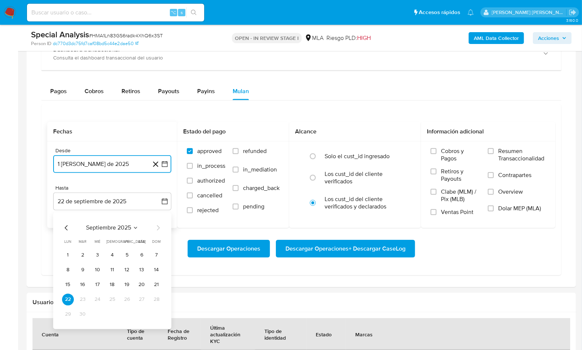
click at [67, 227] on icon "Mes anterior" at bounding box center [66, 227] width 9 height 9
click at [160, 315] on button "31" at bounding box center [157, 314] width 12 height 12
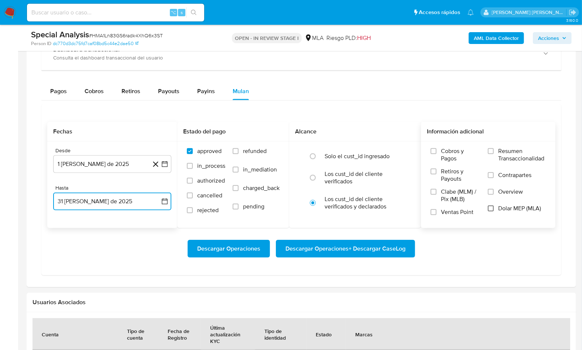
click at [489, 208] on input "Dolar MEP (MLA)" at bounding box center [491, 208] width 6 height 6
click at [398, 240] on span "Descargar Operaciones + Descargar CaseLog" at bounding box center [345, 248] width 120 height 16
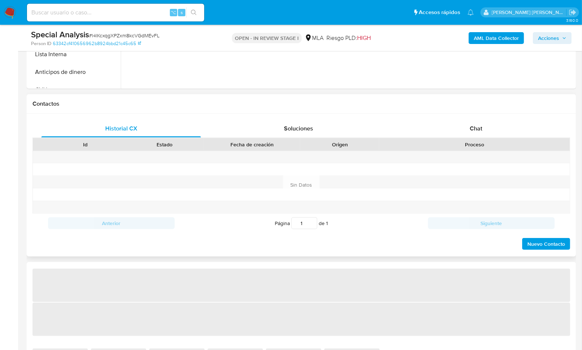
select select "10"
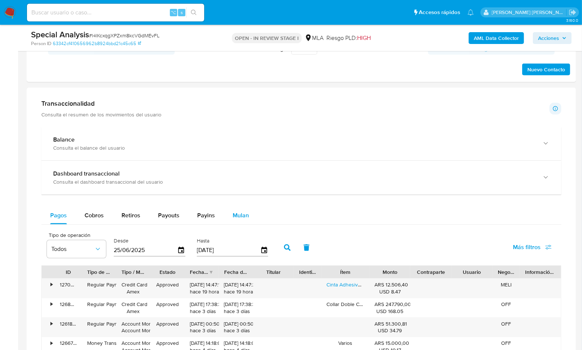
click at [227, 216] on button "Mulan" at bounding box center [241, 215] width 34 height 18
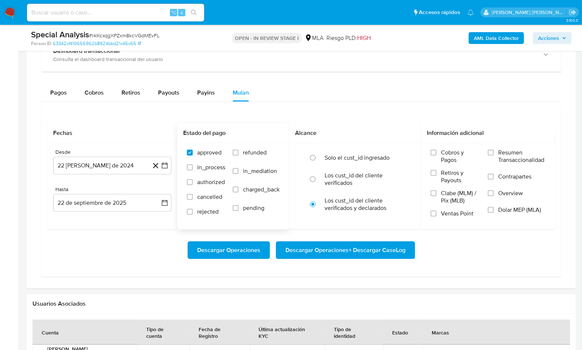
scroll to position [590, 0]
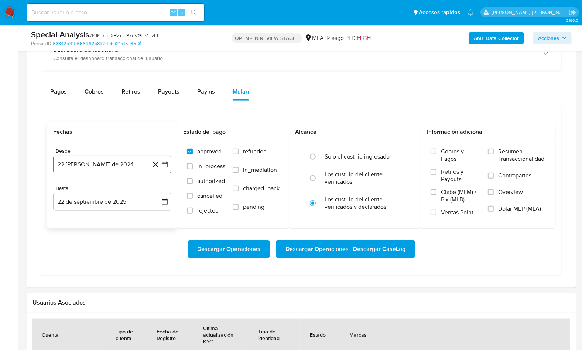
click at [86, 166] on button "22 [PERSON_NAME] de 2024" at bounding box center [112, 164] width 118 height 18
click at [121, 191] on span "agosto 2024" at bounding box center [109, 190] width 34 height 7
click at [155, 188] on icon "Año siguiente" at bounding box center [156, 190] width 9 height 9
click at [120, 233] on button "may" at bounding box center [111, 239] width 21 height 12
click at [114, 215] on button "1" at bounding box center [112, 218] width 12 height 12
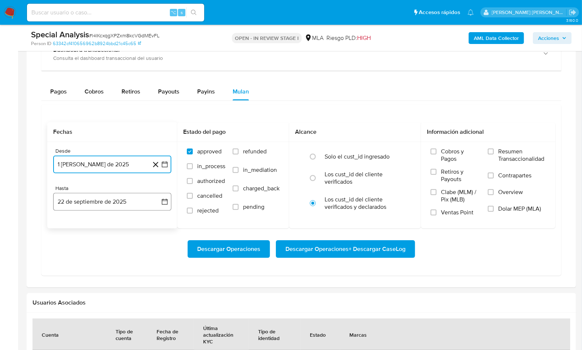
click at [117, 207] on button "22 de septiembre de 2025" at bounding box center [112, 202] width 118 height 18
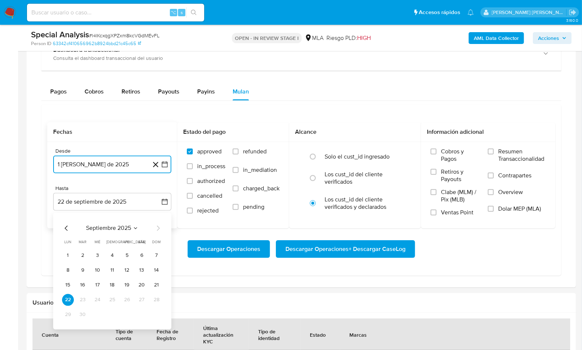
click at [67, 227] on icon "Mes anterior" at bounding box center [66, 228] width 9 height 9
click at [157, 313] on button "31" at bounding box center [157, 315] width 12 height 12
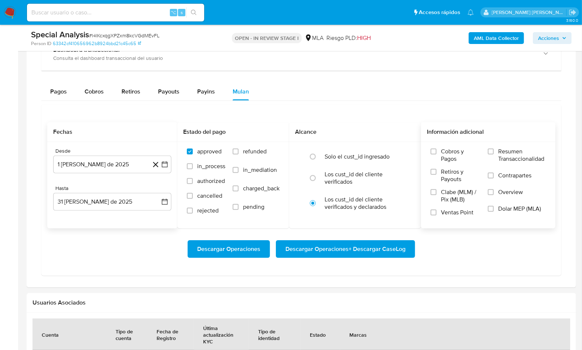
click at [511, 205] on span "Dolar MEP (MLA)" at bounding box center [519, 208] width 43 height 7
click at [494, 206] on input "Dolar MEP (MLA)" at bounding box center [491, 209] width 6 height 6
click at [384, 241] on span "Descargar Operaciones + Descargar CaseLog" at bounding box center [345, 249] width 120 height 16
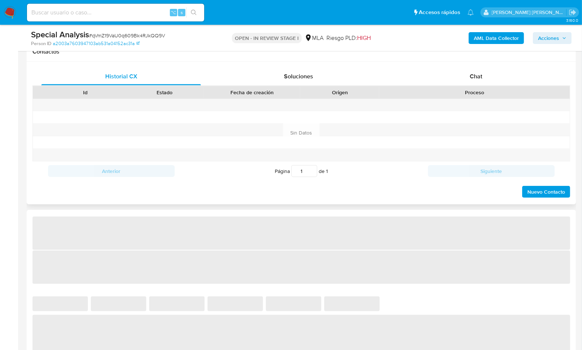
select select "10"
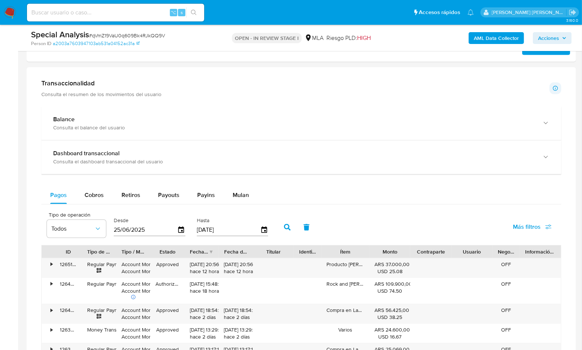
scroll to position [592, 0]
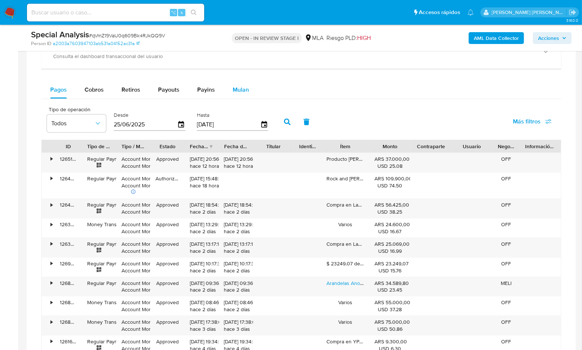
click at [240, 92] on div "Mulan" at bounding box center [241, 90] width 16 height 18
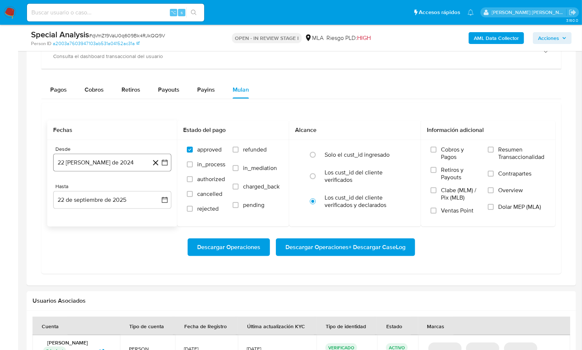
click at [98, 162] on button "22 [PERSON_NAME] de 2024" at bounding box center [112, 163] width 118 height 18
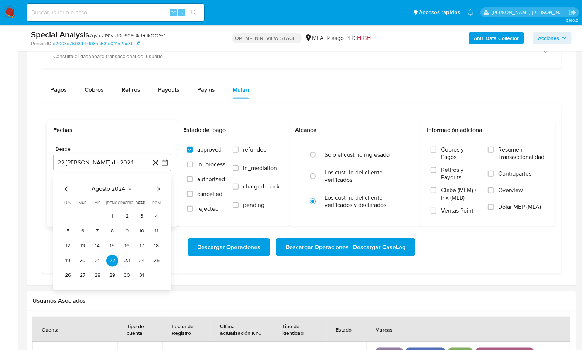
click at [110, 189] on span "agosto 2024" at bounding box center [109, 188] width 34 height 7
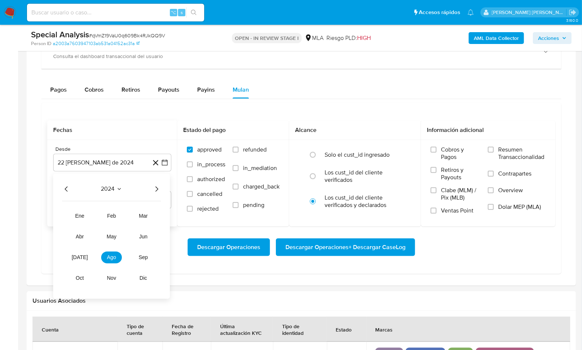
click at [156, 187] on icon "Año siguiente" at bounding box center [156, 189] width 9 height 9
click at [114, 234] on span "may" at bounding box center [112, 237] width 10 height 6
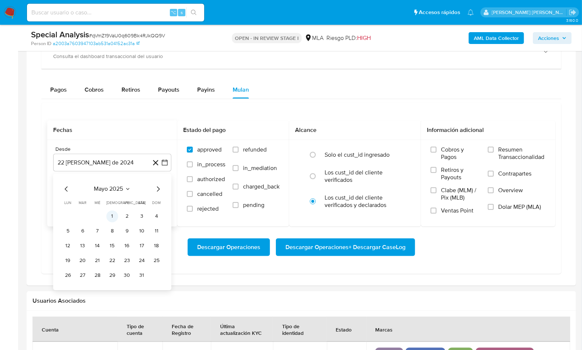
click at [115, 213] on button "1" at bounding box center [112, 216] width 12 height 12
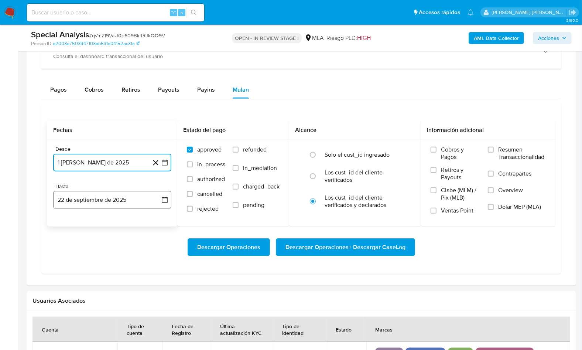
click at [117, 204] on button "22 de septiembre de 2025" at bounding box center [112, 200] width 118 height 18
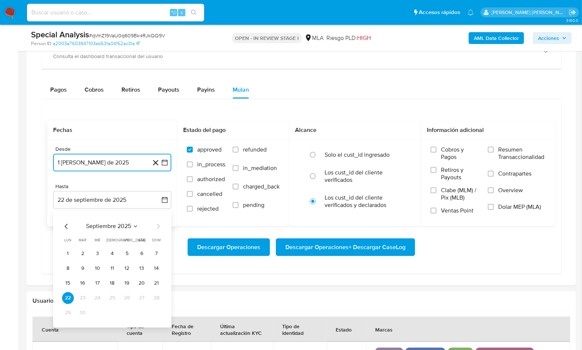
click at [64, 223] on icon "Mes anterior" at bounding box center [66, 226] width 9 height 9
click at [152, 311] on button "31" at bounding box center [157, 313] width 12 height 12
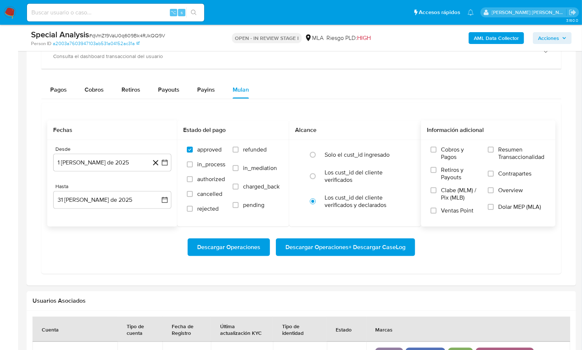
click at [533, 205] on span "Dolar MEP (MLA)" at bounding box center [519, 206] width 43 height 7
click at [494, 205] on input "Dolar MEP (MLA)" at bounding box center [491, 207] width 6 height 6
click at [374, 244] on span "Descargar Operaciones + Descargar CaseLog" at bounding box center [345, 247] width 120 height 16
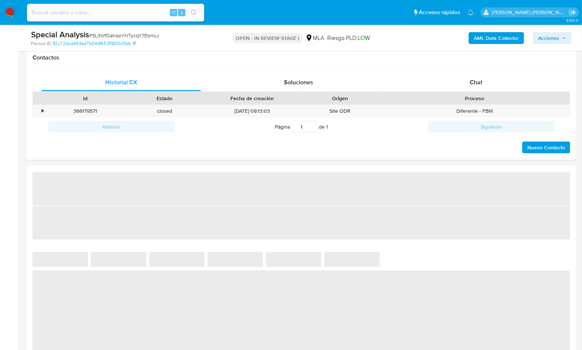
select select "10"
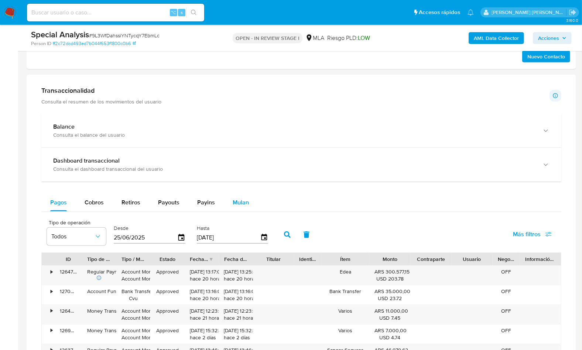
click at [235, 198] on span "Mulan" at bounding box center [241, 202] width 16 height 8
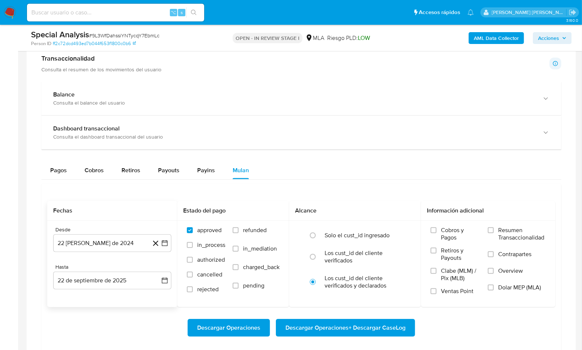
scroll to position [477, 0]
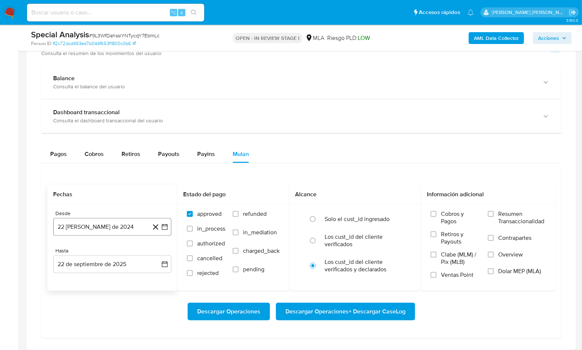
click at [116, 221] on button "22 [PERSON_NAME] de 2024" at bounding box center [112, 227] width 118 height 18
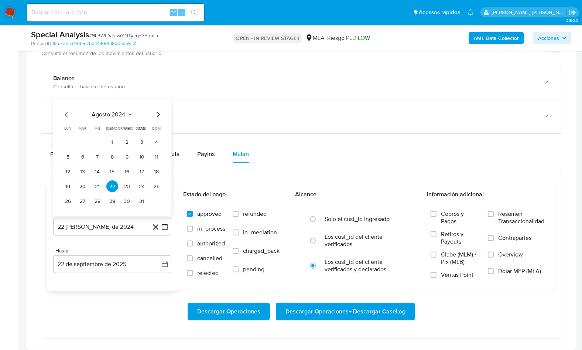
click at [118, 115] on span "agosto 2024" at bounding box center [109, 114] width 34 height 7
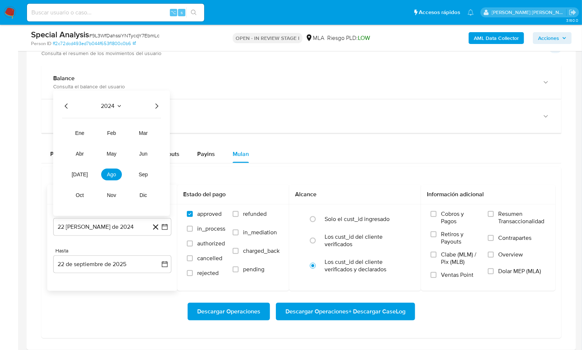
click at [155, 104] on icon "Año siguiente" at bounding box center [156, 106] width 9 height 9
click at [114, 158] on tr "ene feb mar abr may jun jul ago sep oct nov dic" at bounding box center [111, 164] width 84 height 74
click at [116, 151] on button "may" at bounding box center [111, 154] width 21 height 12
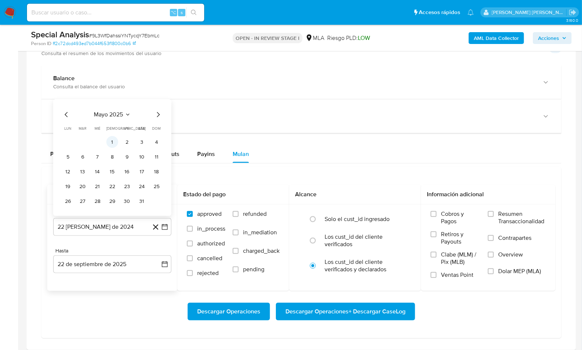
click at [117, 140] on button "1" at bounding box center [112, 142] width 12 height 12
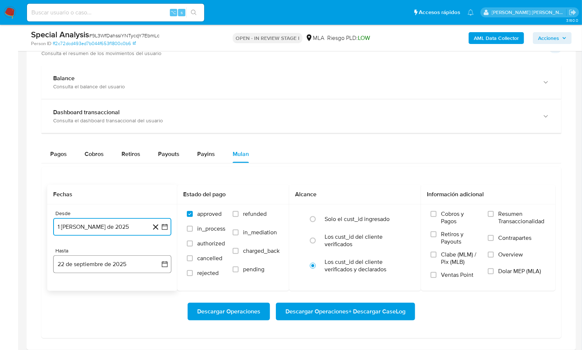
click at [111, 258] on button "22 de septiembre de 2025" at bounding box center [112, 264] width 118 height 18
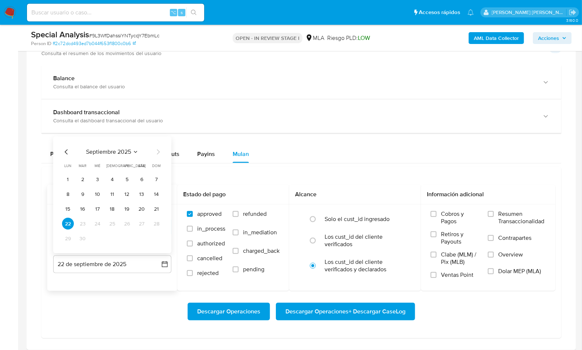
click at [64, 149] on icon "Mes anterior" at bounding box center [66, 152] width 9 height 9
click at [157, 236] on button "31" at bounding box center [157, 239] width 12 height 12
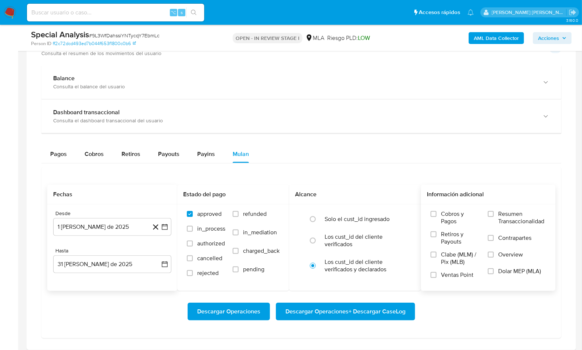
click at [510, 269] on span "Dolar MEP (MLA)" at bounding box center [519, 270] width 43 height 7
click at [494, 269] on input "Dolar MEP (MLA)" at bounding box center [491, 271] width 6 height 6
click at [371, 312] on span "Descargar Operaciones + Descargar CaseLog" at bounding box center [345, 311] width 120 height 16
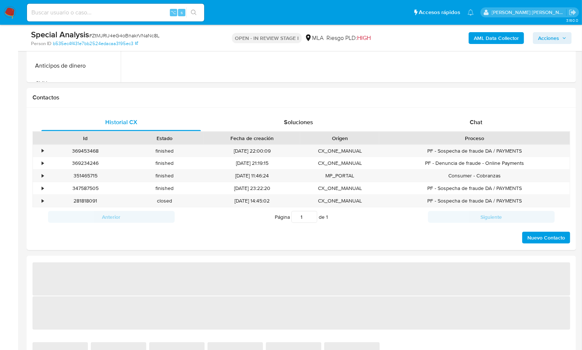
select select "10"
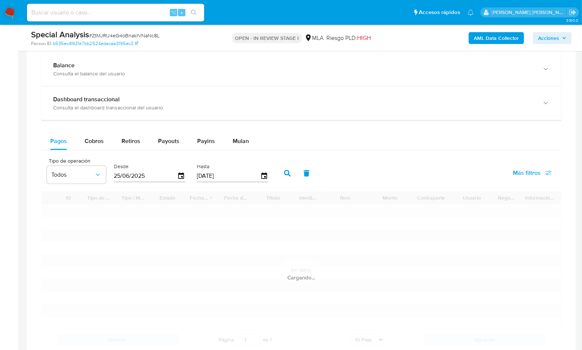
scroll to position [559, 0]
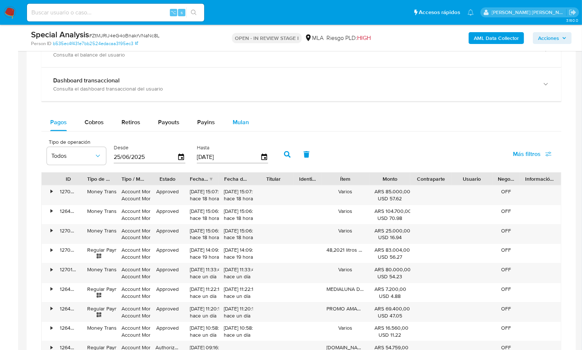
click at [239, 125] on div "Mulan" at bounding box center [241, 122] width 16 height 18
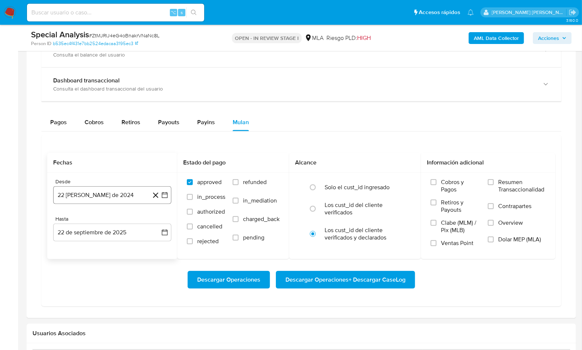
click at [111, 197] on button "22 [PERSON_NAME] de 2024" at bounding box center [112, 195] width 118 height 18
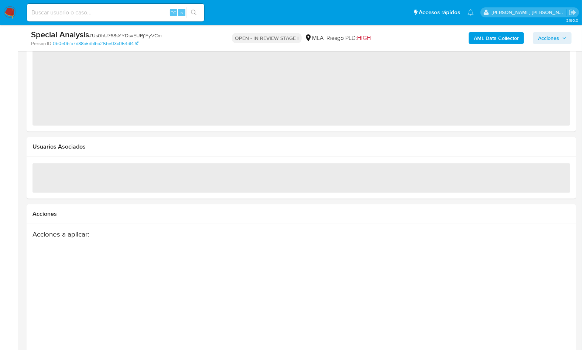
select select "10"
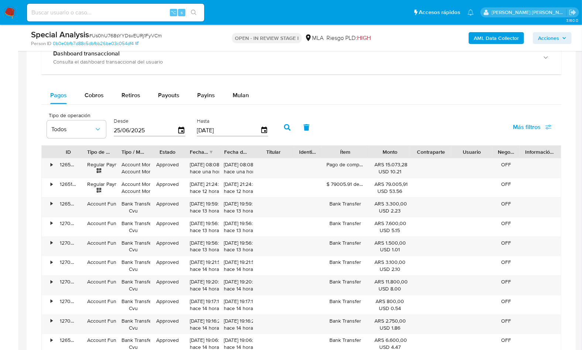
scroll to position [533, 0]
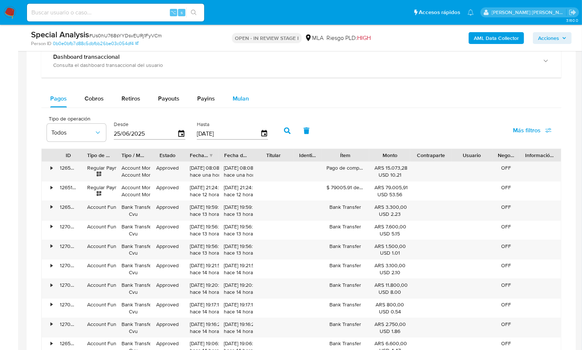
click at [240, 92] on div "Mulan" at bounding box center [241, 99] width 16 height 18
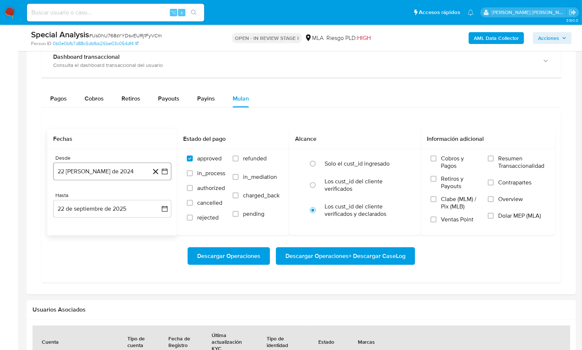
click at [106, 166] on button "22 [PERSON_NAME] de 2024" at bounding box center [112, 171] width 118 height 18
click at [109, 196] on span "agosto 2024" at bounding box center [109, 197] width 34 height 7
click at [153, 197] on icon "Año siguiente" at bounding box center [156, 197] width 9 height 9
click at [109, 245] on span "may" at bounding box center [112, 246] width 10 height 6
click at [113, 228] on button "1" at bounding box center [112, 225] width 12 height 12
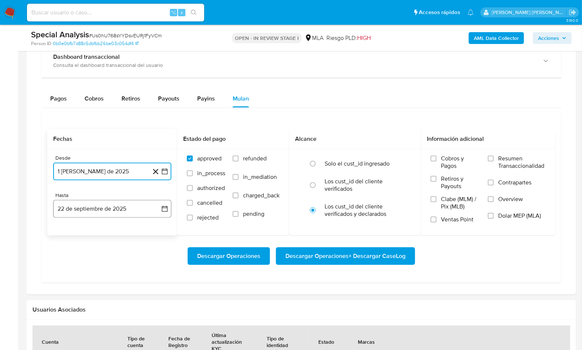
click at [114, 213] on button "22 de septiembre de 2025" at bounding box center [112, 209] width 118 height 18
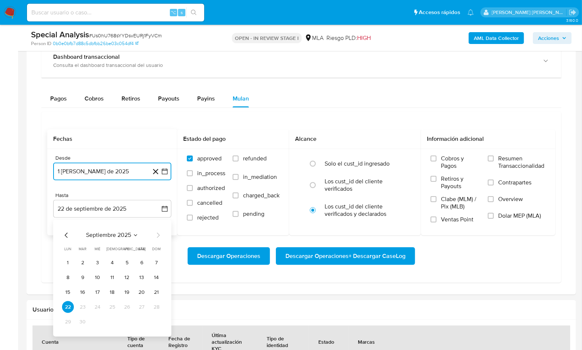
click at [68, 231] on icon "Mes anterior" at bounding box center [66, 235] width 9 height 9
click at [154, 320] on button "31" at bounding box center [157, 322] width 12 height 12
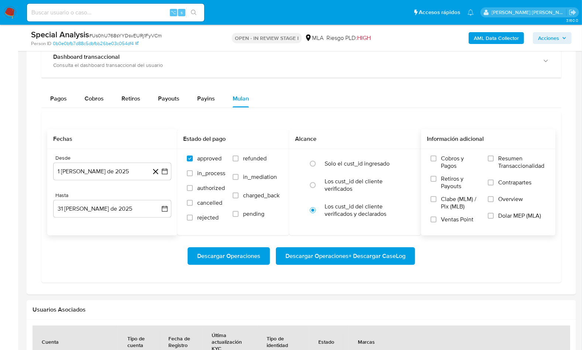
click at [510, 215] on span "Dolar MEP (MLA)" at bounding box center [519, 215] width 43 height 7
click at [494, 215] on input "Dolar MEP (MLA)" at bounding box center [491, 216] width 6 height 6
click at [405, 252] on button "Descargar Operaciones + Descargar CaseLog" at bounding box center [345, 256] width 139 height 18
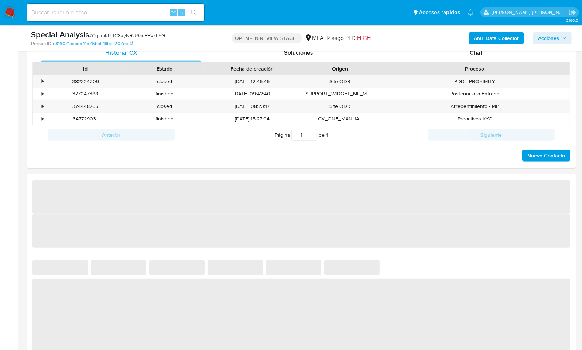
select select "10"
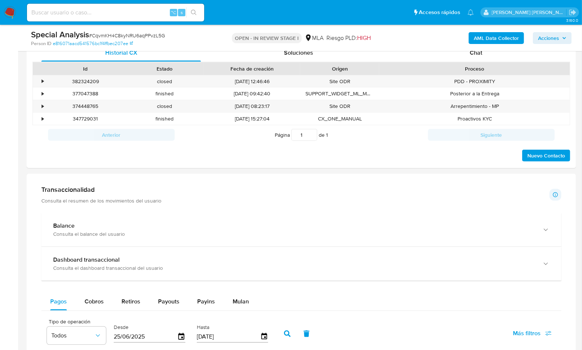
scroll to position [502, 0]
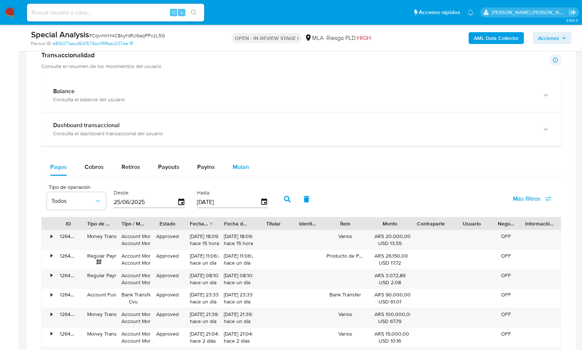
click at [239, 165] on span "Mulan" at bounding box center [241, 166] width 16 height 8
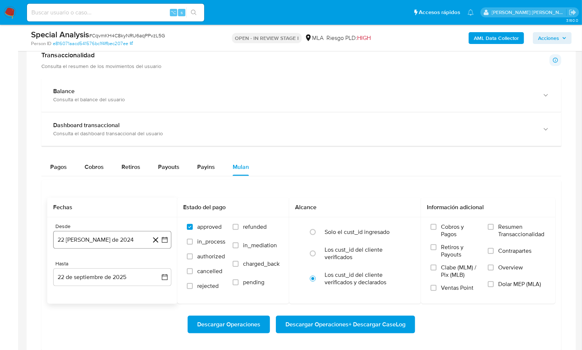
click at [115, 241] on button "22 [PERSON_NAME] de 2024" at bounding box center [112, 240] width 118 height 18
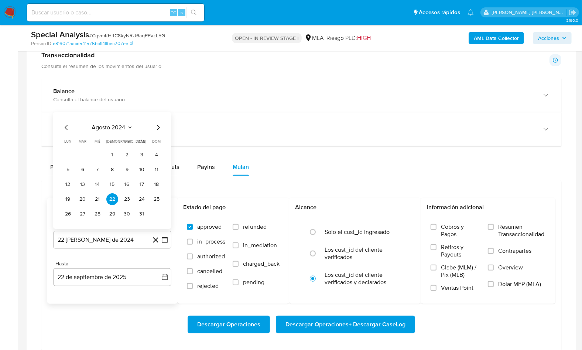
click at [116, 129] on span "agosto 2024" at bounding box center [109, 127] width 34 height 7
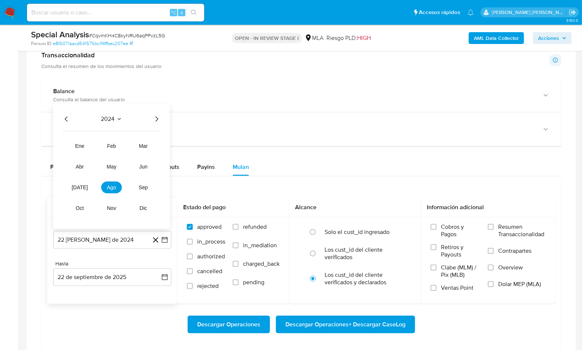
click at [161, 116] on icon "Año siguiente" at bounding box center [156, 118] width 9 height 9
click at [117, 163] on button "may" at bounding box center [111, 167] width 21 height 12
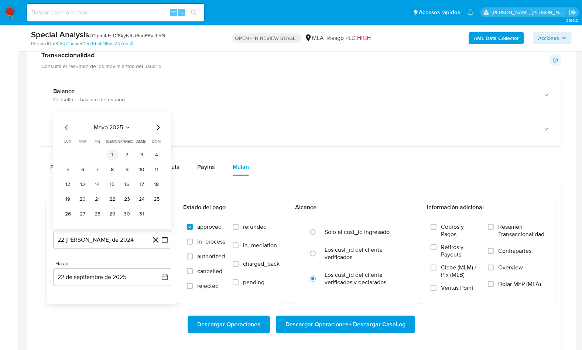
click at [116, 154] on button "1" at bounding box center [112, 155] width 12 height 12
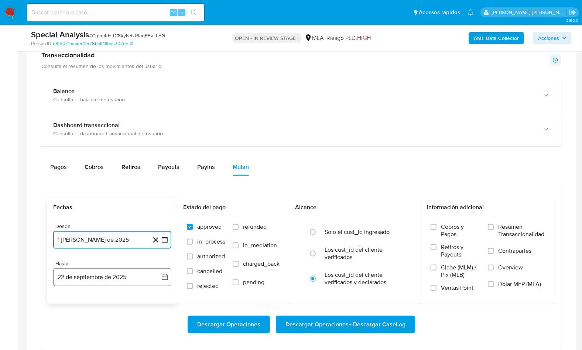
click at [123, 275] on button "22 de septiembre de 2025" at bounding box center [112, 277] width 118 height 18
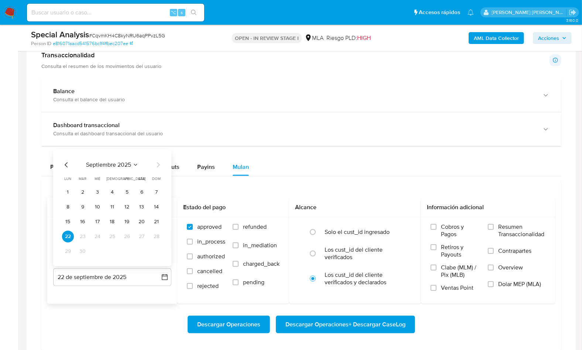
click at [64, 160] on icon "Mes anterior" at bounding box center [66, 164] width 9 height 9
click at [157, 251] on button "31" at bounding box center [157, 251] width 12 height 12
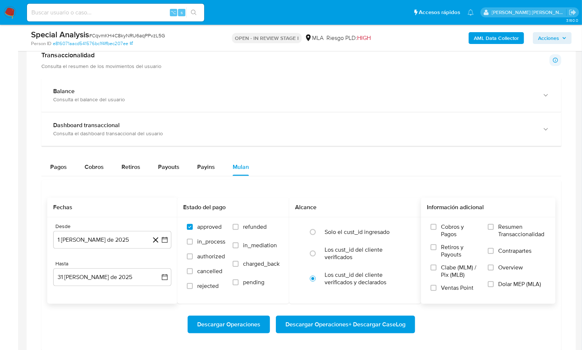
click at [500, 285] on span "Dolar MEP (MLA)" at bounding box center [519, 283] width 43 height 7
click at [494, 285] on input "Dolar MEP (MLA)" at bounding box center [491, 284] width 6 height 6
click at [404, 316] on span "Descargar Operaciones + Descargar CaseLog" at bounding box center [345, 324] width 120 height 16
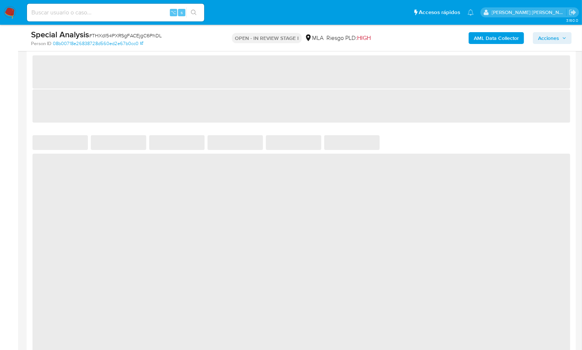
scroll to position [467, 0]
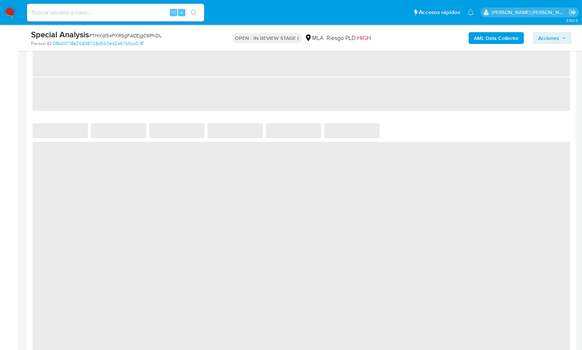
select select "10"
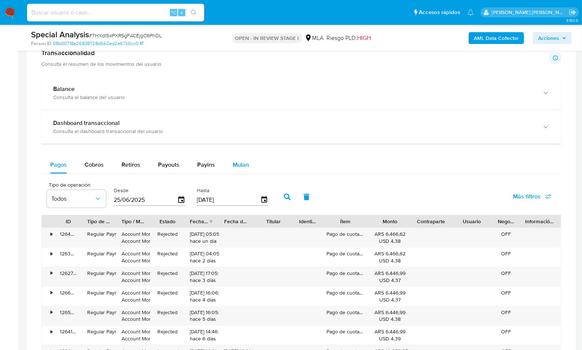
click at [250, 164] on button "Mulan" at bounding box center [241, 165] width 34 height 18
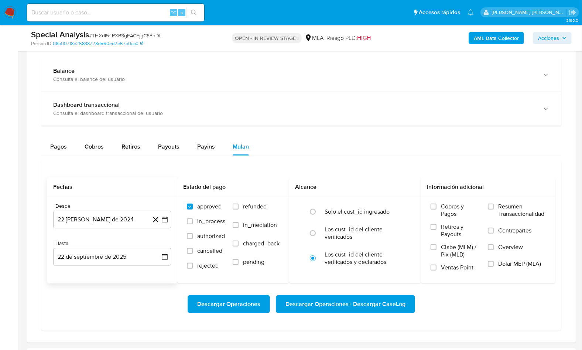
scroll to position [520, 0]
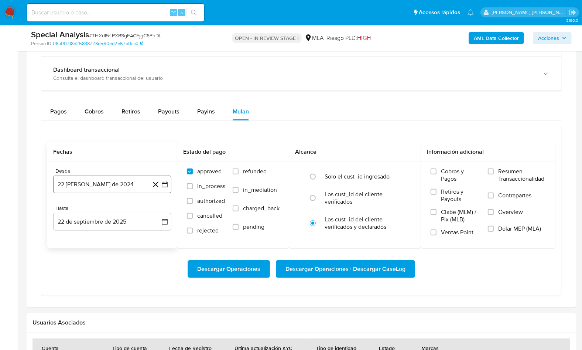
click at [115, 188] on button "22 [PERSON_NAME] de 2024" at bounding box center [112, 184] width 118 height 18
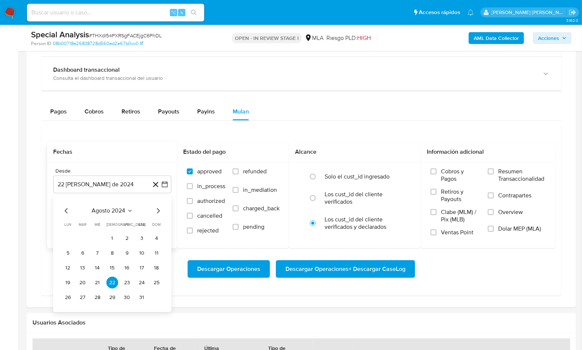
click at [118, 209] on span "agosto 2024" at bounding box center [109, 210] width 34 height 7
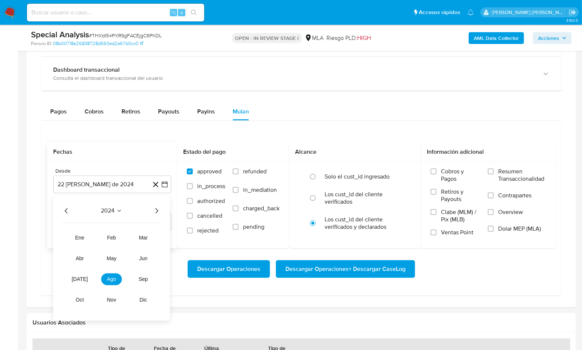
click at [155, 209] on icon "Año siguiente" at bounding box center [156, 210] width 9 height 9
click at [118, 250] on tr "ene feb mar abr may jun [DATE] ago sep oct nov dic" at bounding box center [111, 269] width 84 height 74
click at [116, 255] on span "may" at bounding box center [112, 258] width 10 height 6
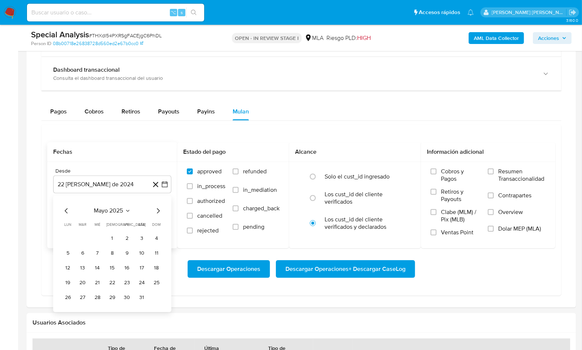
click at [112, 237] on button "1" at bounding box center [112, 238] width 12 height 12
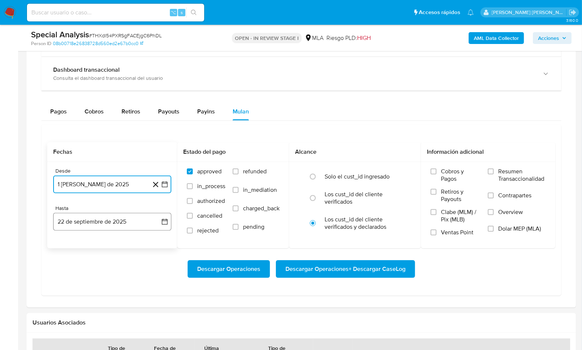
click at [118, 223] on button "22 de septiembre de 2025" at bounding box center [112, 222] width 118 height 18
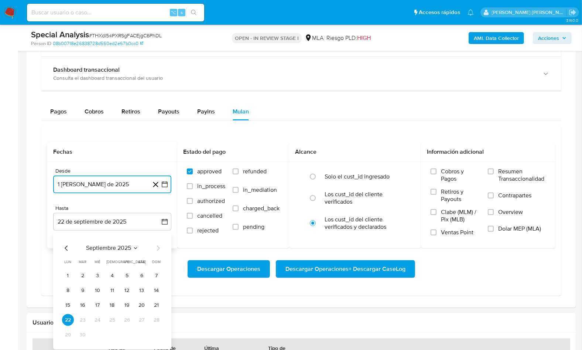
click at [68, 244] on icon "Mes anterior" at bounding box center [66, 248] width 9 height 9
click at [156, 331] on button "31" at bounding box center [157, 335] width 12 height 12
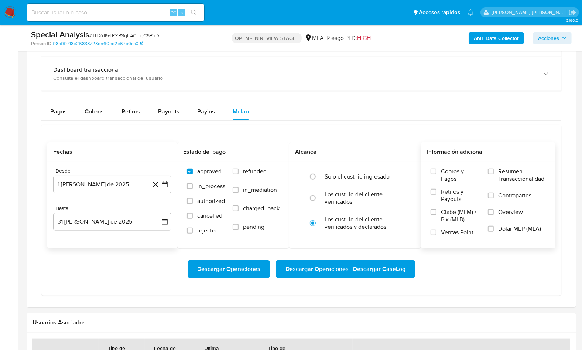
click at [510, 230] on span "Dolar MEP (MLA)" at bounding box center [519, 228] width 43 height 7
click at [494, 230] on input "Dolar MEP (MLA)" at bounding box center [491, 229] width 6 height 6
click at [404, 261] on span "Descargar Operaciones + Descargar CaseLog" at bounding box center [345, 269] width 120 height 16
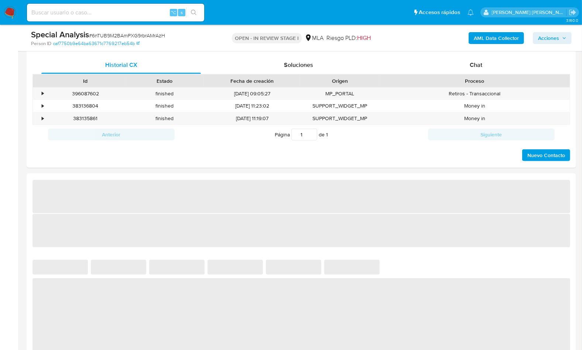
select select "10"
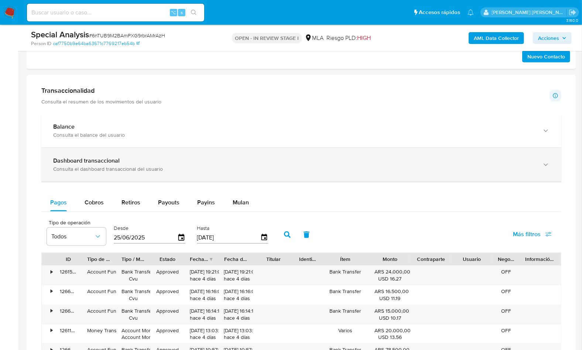
scroll to position [506, 0]
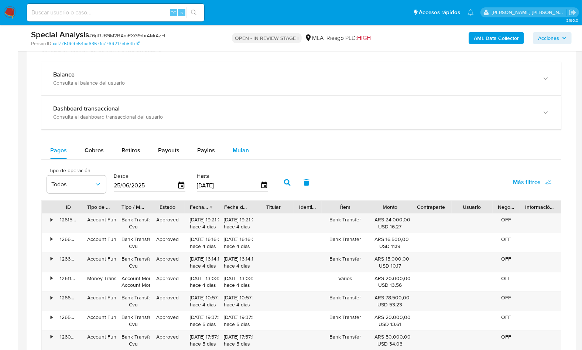
click at [242, 153] on div "Mulan" at bounding box center [241, 150] width 16 height 18
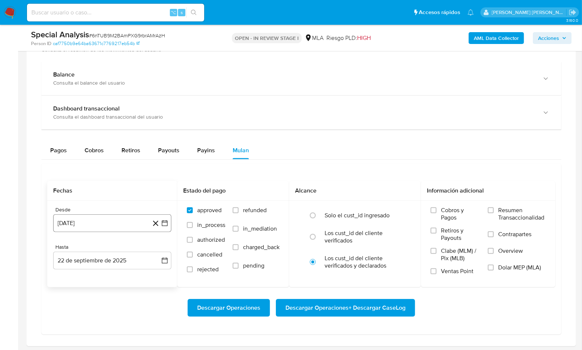
click at [114, 218] on button "22 de agosto de 2024" at bounding box center [112, 223] width 118 height 18
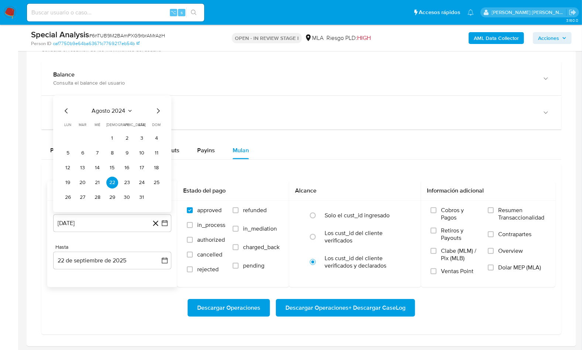
click at [69, 108] on icon "Mes anterior" at bounding box center [66, 110] width 9 height 9
click at [133, 115] on div "julio 2024 julio 2024 lun lunes mar martes mié miércoles jue jueves vie viernes…" at bounding box center [112, 154] width 100 height 97
click at [117, 111] on span "julio 2024" at bounding box center [108, 110] width 17 height 7
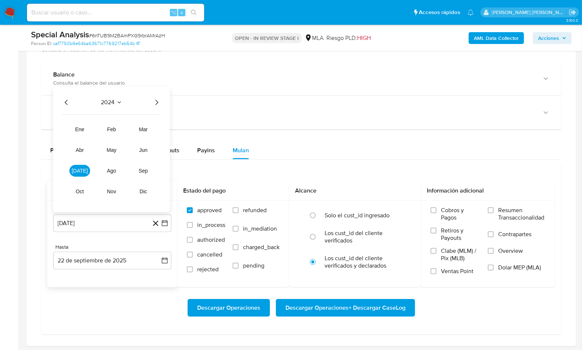
click at [158, 101] on icon "Año siguiente" at bounding box center [156, 102] width 9 height 9
click at [114, 153] on button "may" at bounding box center [111, 150] width 21 height 12
click at [114, 138] on button "1" at bounding box center [112, 138] width 12 height 12
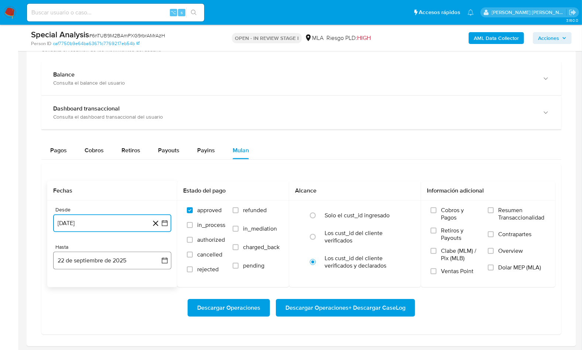
click at [114, 255] on button "22 de septiembre de 2025" at bounding box center [112, 260] width 118 height 18
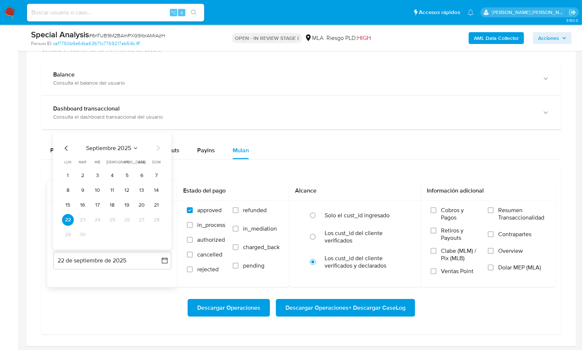
click at [66, 147] on icon "Mes anterior" at bounding box center [66, 147] width 3 height 5
click at [159, 235] on button "31" at bounding box center [157, 234] width 12 height 12
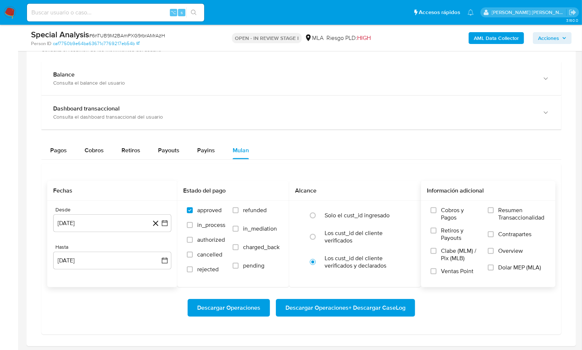
click at [525, 267] on span "Dolar MEP (MLA)" at bounding box center [519, 267] width 43 height 7
click at [494, 267] on input "Dolar MEP (MLA)" at bounding box center [491, 267] width 6 height 6
click at [383, 303] on span "Descargar Operaciones + Descargar CaseLog" at bounding box center [345, 307] width 120 height 16
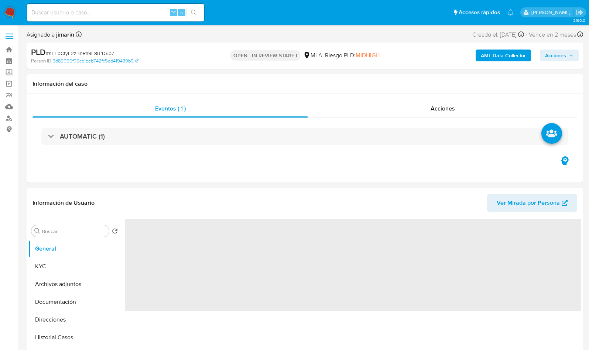
select select "10"
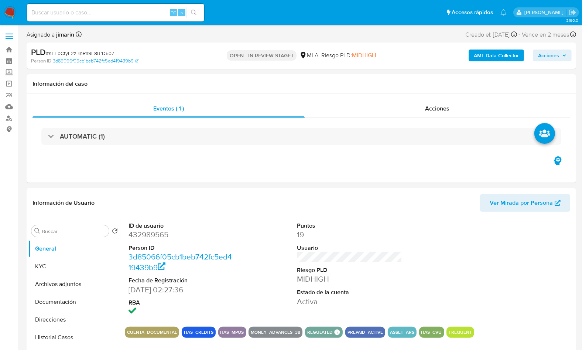
click at [101, 52] on span "# KEEbCtyF2zBnRrI9E8BrD5b7" at bounding box center [80, 52] width 68 height 7
copy span "KEEbCtyF2zBnRrI9E8BrD5b7"
click at [147, 237] on dd "432989565" at bounding box center [180, 234] width 105 height 10
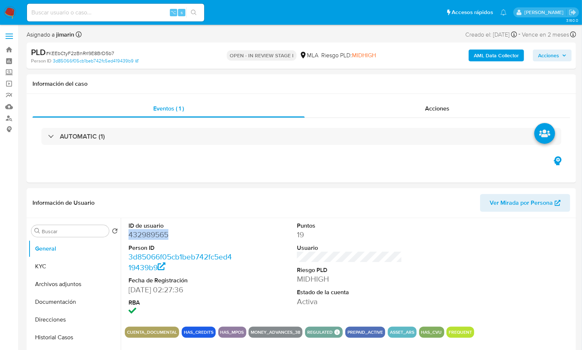
copy dd "432989565"
click at [223, 177] on div "Eventos ( 1 ) Acciones AUTOMATIC (1)" at bounding box center [301, 138] width 549 height 89
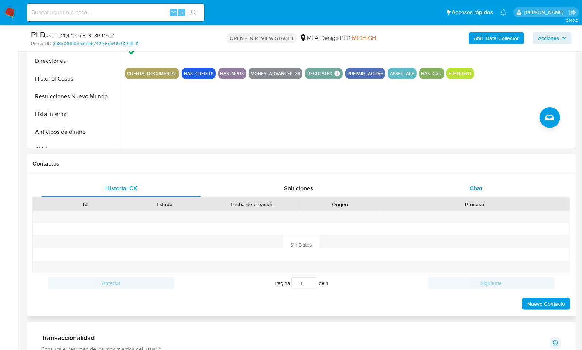
click at [499, 191] on div "Chat" at bounding box center [475, 188] width 159 height 18
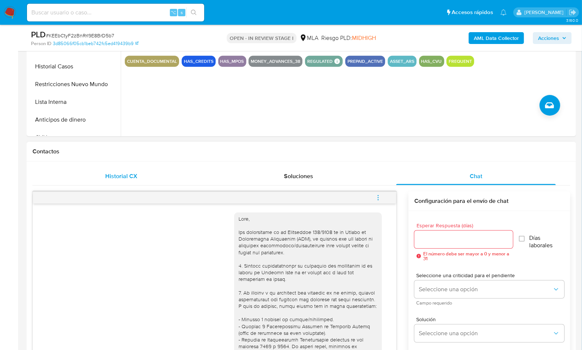
click at [176, 168] on div "Historial CX" at bounding box center [120, 176] width 159 height 18
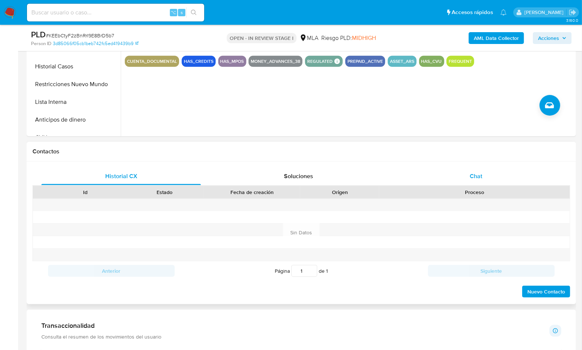
click at [474, 170] on div "Chat" at bounding box center [475, 176] width 159 height 18
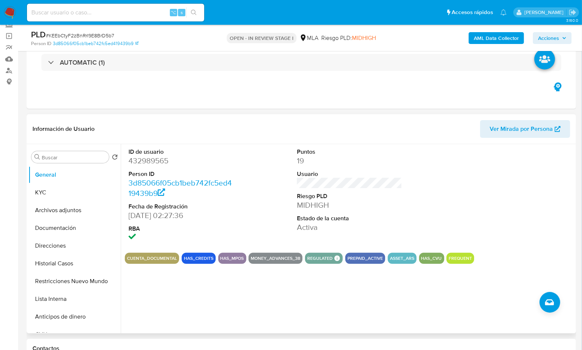
scroll to position [27, 0]
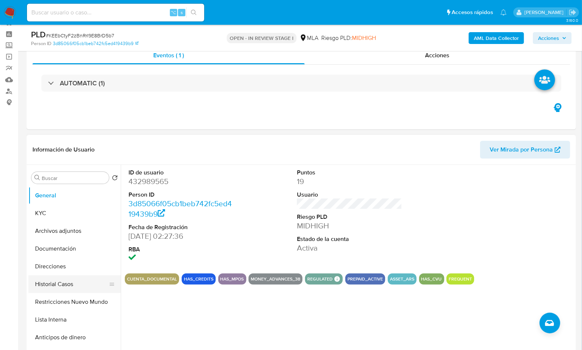
click at [70, 281] on button "Historial Casos" at bounding box center [71, 284] width 86 height 18
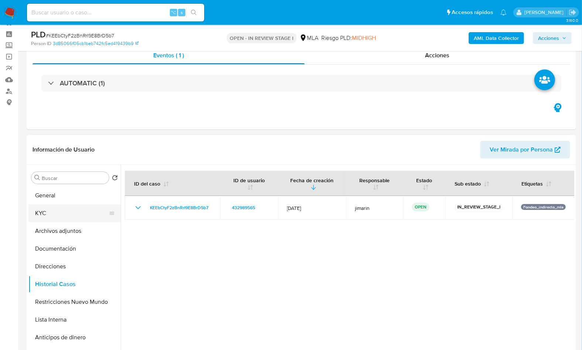
click at [62, 212] on button "KYC" at bounding box center [71, 213] width 86 height 18
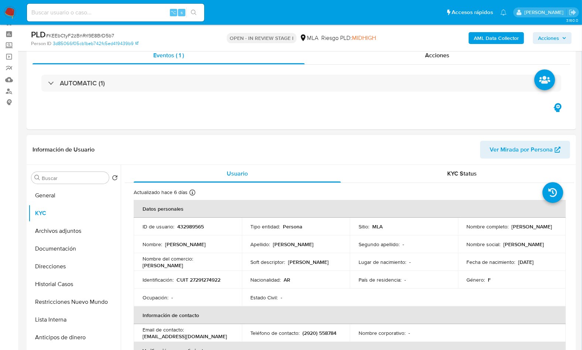
click at [200, 281] on p "CUIT 27291274922" at bounding box center [198, 279] width 44 height 7
copy p "27291274922"
click at [215, 281] on p "CUIT 27291274922" at bounding box center [198, 279] width 44 height 7
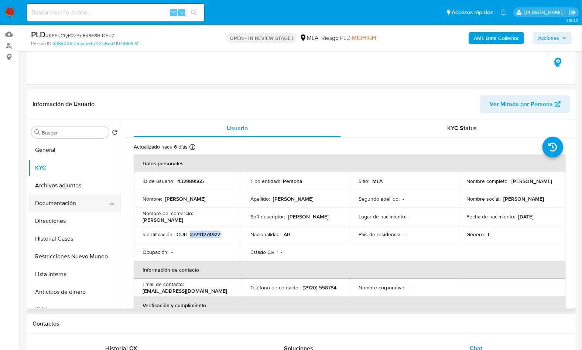
scroll to position [72, 0]
click at [77, 202] on button "Documentación" at bounding box center [71, 203] width 86 height 18
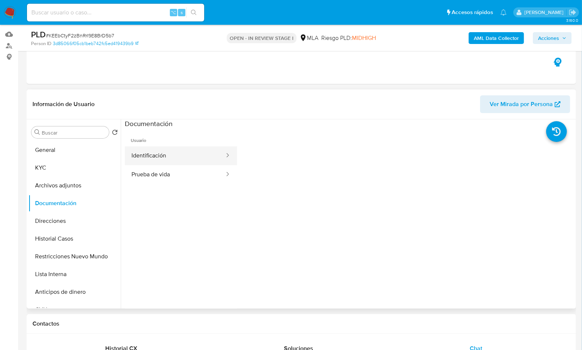
click at [178, 152] on button "Identificación" at bounding box center [175, 155] width 100 height 19
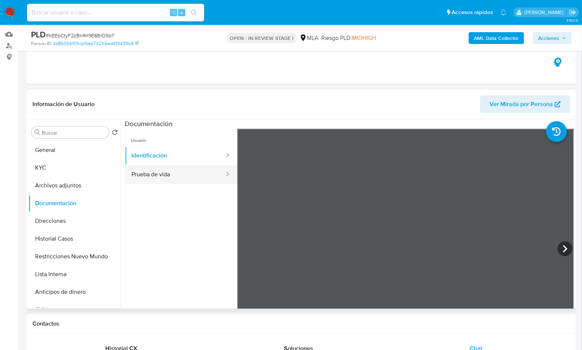
click at [172, 167] on button "Prueba de vida" at bounding box center [175, 174] width 100 height 19
click at [563, 250] on icon at bounding box center [564, 248] width 15 height 15
click at [564, 248] on icon at bounding box center [565, 248] width 4 height 7
click at [564, 247] on icon at bounding box center [565, 248] width 4 height 7
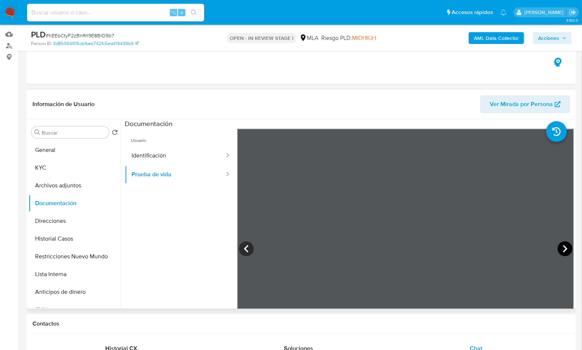
click at [564, 247] on icon at bounding box center [565, 248] width 4 height 7
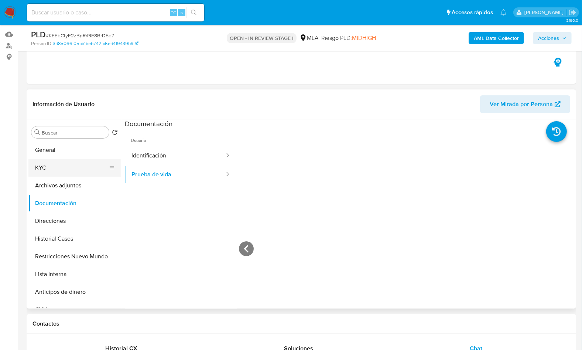
click at [75, 164] on button "KYC" at bounding box center [71, 168] width 86 height 18
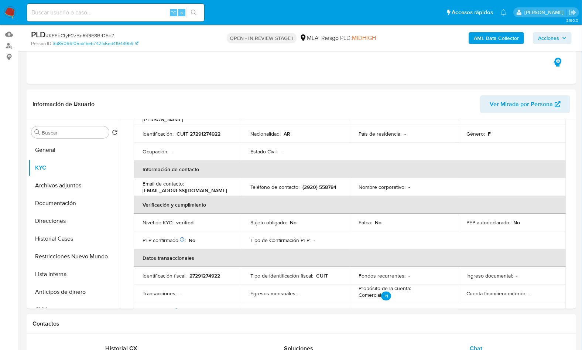
scroll to position [108, 0]
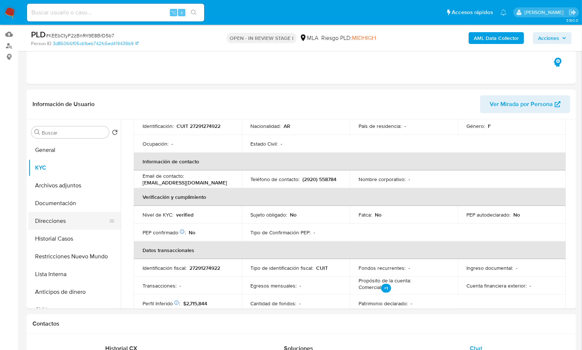
click at [64, 220] on button "Direcciones" at bounding box center [71, 221] width 86 height 18
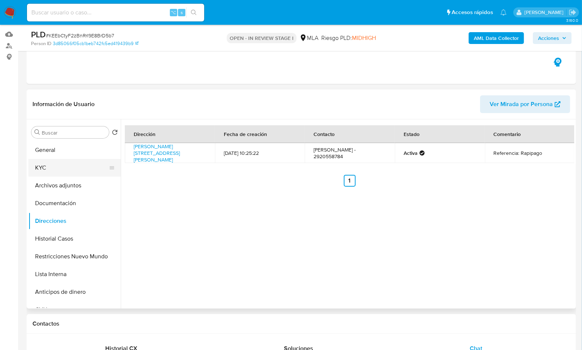
click at [56, 163] on button "KYC" at bounding box center [71, 168] width 86 height 18
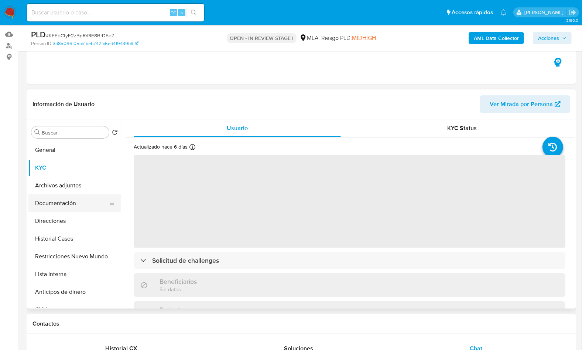
click at [42, 202] on button "Documentación" at bounding box center [71, 203] width 86 height 18
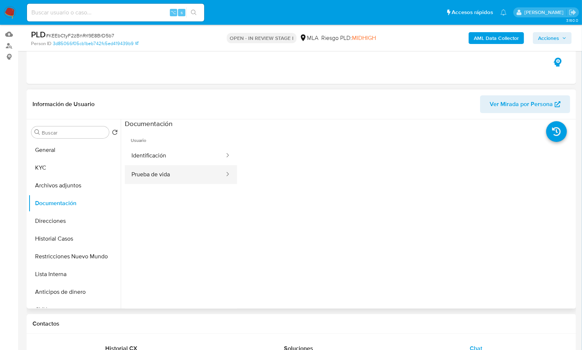
click at [165, 167] on button "Prueba de vida" at bounding box center [175, 174] width 100 height 19
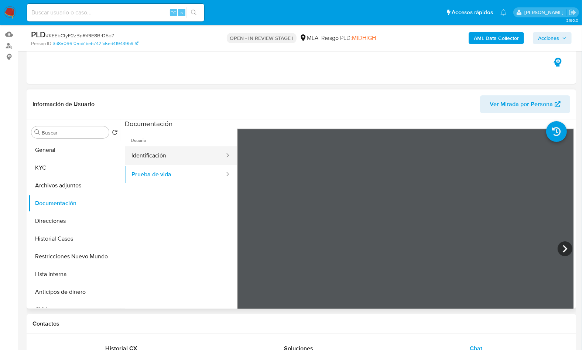
click at [168, 160] on button "Identificación" at bounding box center [175, 155] width 100 height 19
click at [560, 249] on icon at bounding box center [564, 248] width 15 height 15
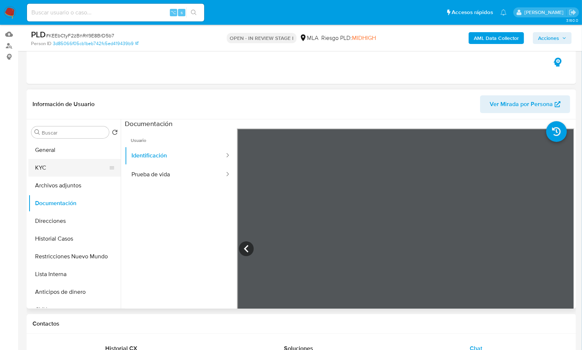
click at [54, 170] on button "KYC" at bounding box center [71, 168] width 86 height 18
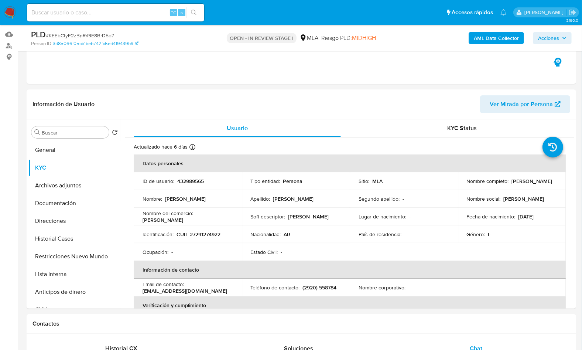
drag, startPoint x: 464, startPoint y: 183, endPoint x: 528, endPoint y: 155, distance: 69.6
click at [543, 187] on td "Nombre completo : Monica Patricia Martinez" at bounding box center [512, 181] width 108 height 18
copy p "Monica Patricia Martinez"
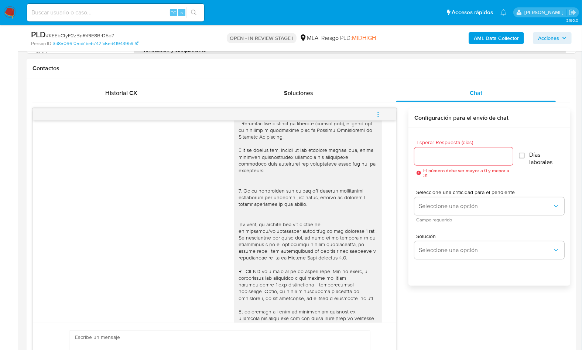
scroll to position [223, 0]
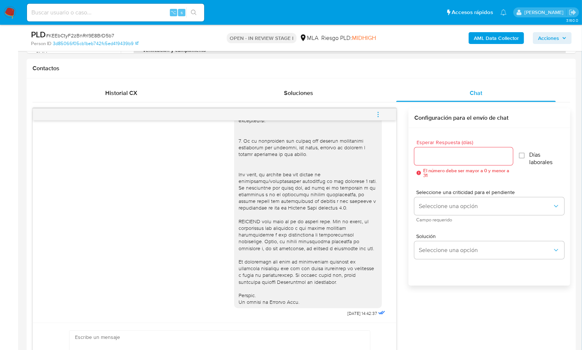
click at [379, 112] on icon "menu-action" at bounding box center [378, 114] width 7 height 7
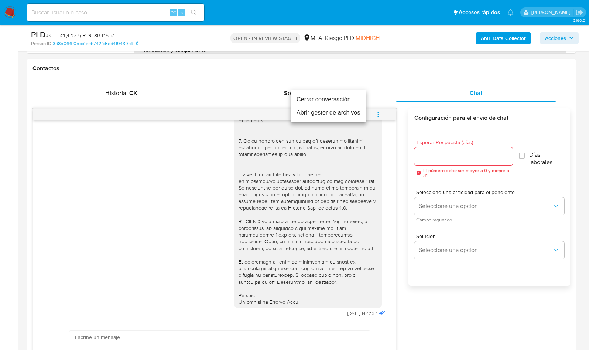
click at [312, 102] on li "Cerrar conversación" at bounding box center [329, 99] width 76 height 13
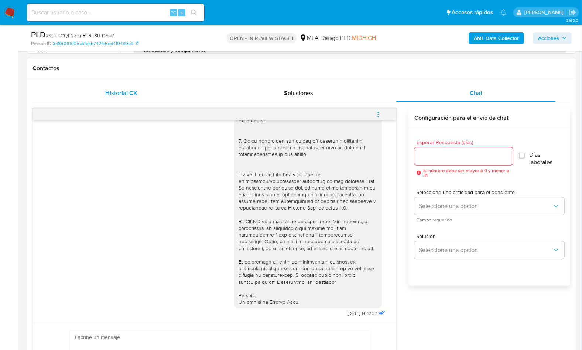
click at [176, 99] on div "Historial CX" at bounding box center [120, 93] width 159 height 18
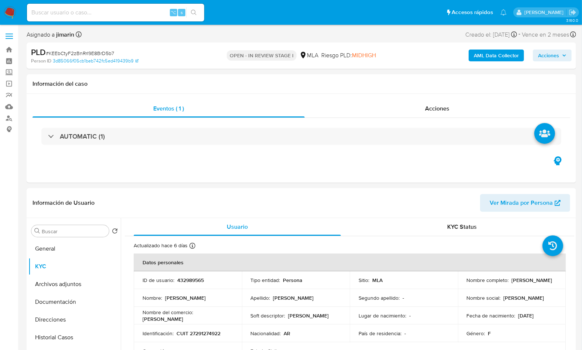
scroll to position [240, 0]
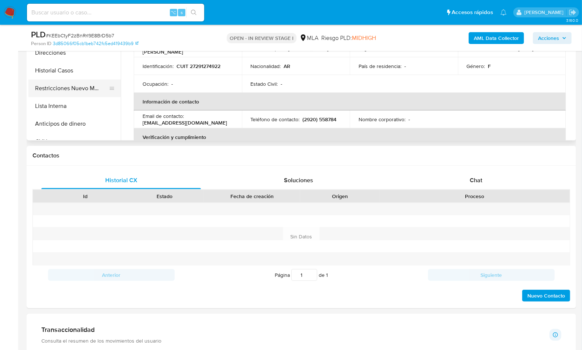
click at [73, 88] on button "Restricciones Nuevo Mundo" at bounding box center [71, 88] width 86 height 18
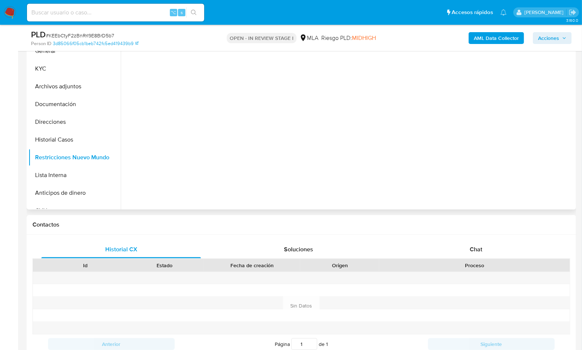
scroll to position [171, 0]
click at [484, 37] on b "AML Data Collector" at bounding box center [496, 38] width 45 height 12
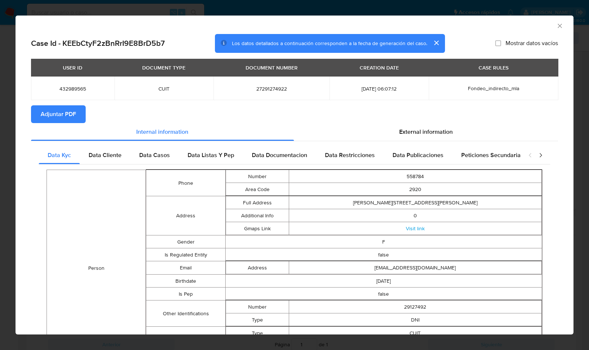
click at [60, 103] on div "USER ID DOCUMENT TYPE DOCUMENT NUMBER CREATION DATE CASE RULES 432989565 CUIT 2…" at bounding box center [294, 82] width 527 height 47
click at [64, 114] on span "Adjuntar PDF" at bounding box center [58, 114] width 35 height 16
click at [191, 119] on section "Adjuntar PDF Creando" at bounding box center [294, 114] width 527 height 19
click at [510, 27] on div "AML Data Collector" at bounding box center [288, 25] width 535 height 8
click at [557, 23] on div "AML Data Collector" at bounding box center [295, 25] width 558 height 18
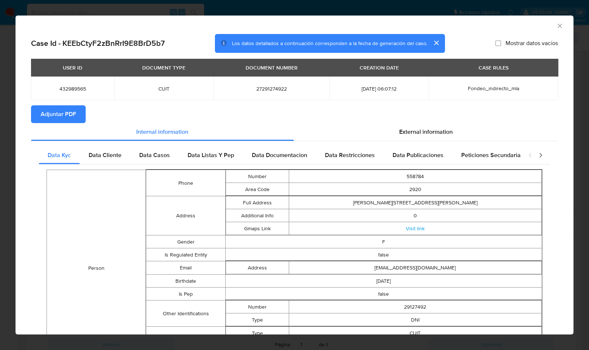
click at [556, 25] on icon "Cerrar ventana" at bounding box center [559, 25] width 7 height 7
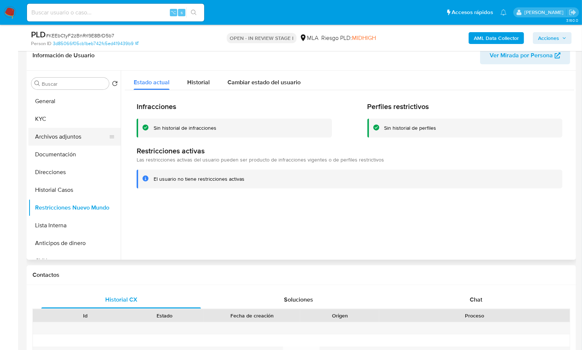
click at [79, 129] on button "Archivos adjuntos" at bounding box center [71, 137] width 86 height 18
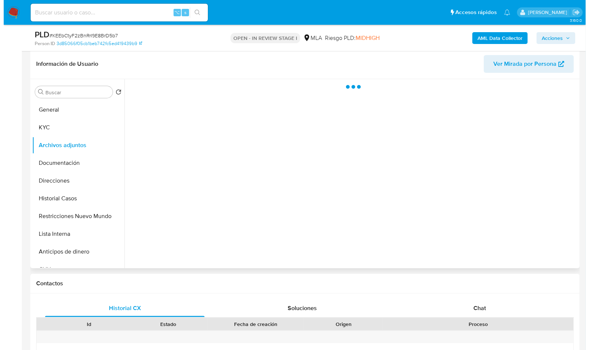
scroll to position [110, 0]
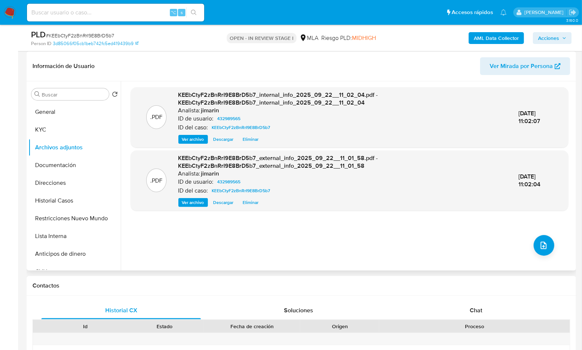
click at [521, 233] on div ".PDF KEEbCtyF2zBnRrI9E8BrD5b7_internal_info_2025_09_22__11_02_04.pdf - KEEbCtyF…" at bounding box center [349, 175] width 437 height 177
click at [544, 249] on span "upload-file" at bounding box center [543, 245] width 9 height 9
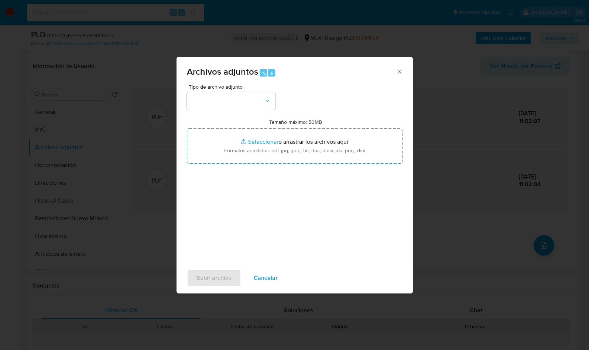
click at [256, 78] on span "Archivos adjuntos" at bounding box center [222, 71] width 71 height 13
click at [247, 99] on button "button" at bounding box center [231, 101] width 89 height 18
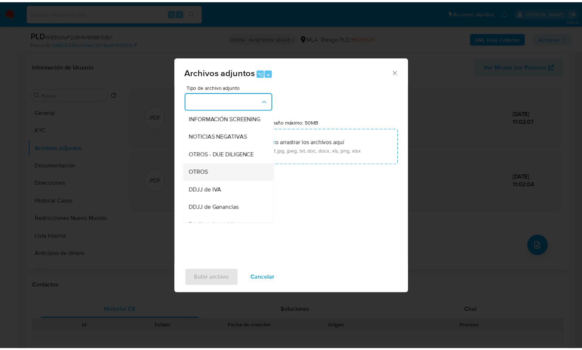
scroll to position [114, 0]
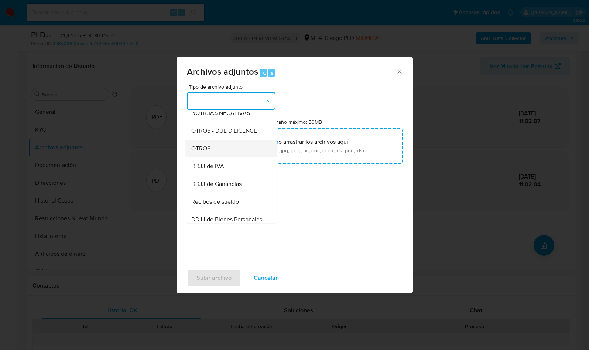
click at [219, 157] on div "OTROS" at bounding box center [228, 149] width 75 height 18
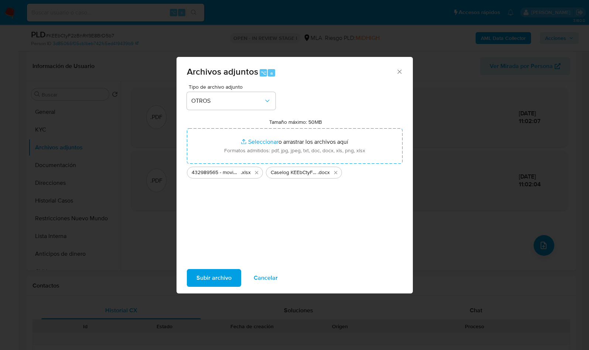
click at [221, 278] on span "Subir archivo" at bounding box center [213, 277] width 35 height 16
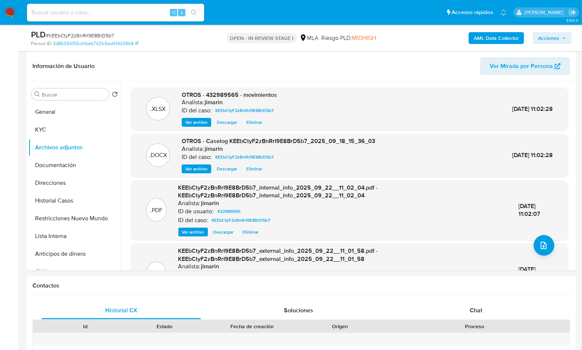
click at [556, 42] on span "Acciones" at bounding box center [548, 38] width 21 height 12
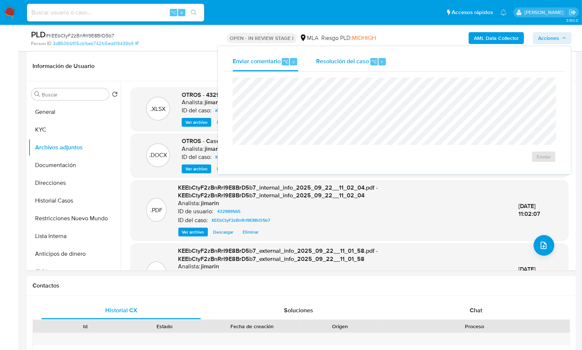
click at [372, 62] on span "⌥" at bounding box center [374, 61] width 6 height 7
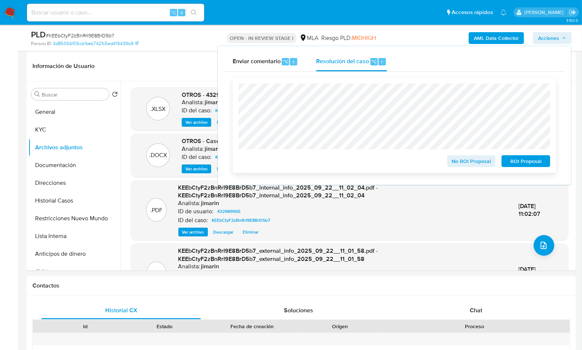
click at [463, 164] on span "No ROI Proposal" at bounding box center [471, 161] width 38 height 10
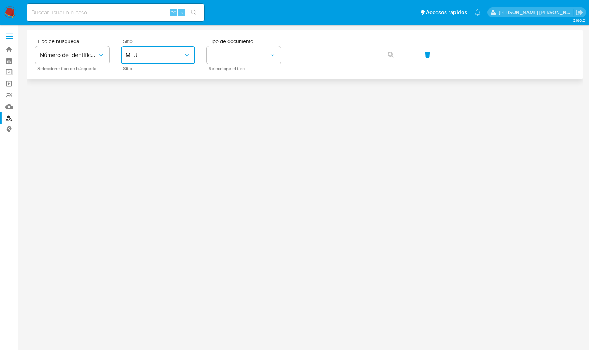
click at [151, 55] on span "MLU" at bounding box center [155, 54] width 58 height 7
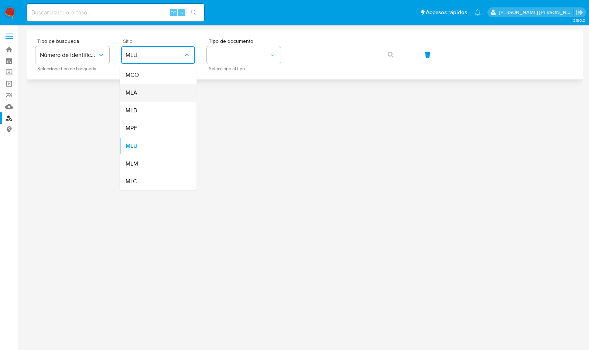
click at [152, 96] on div "MLA" at bounding box center [156, 93] width 61 height 18
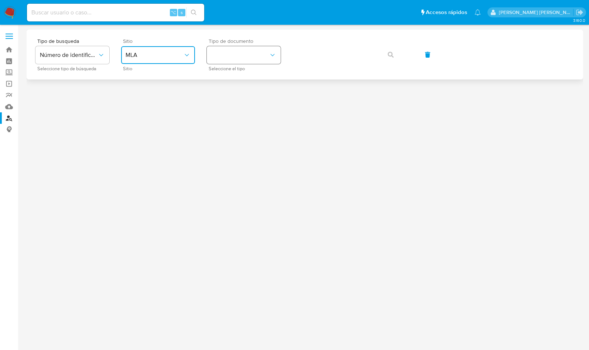
click at [241, 57] on button "identificationType" at bounding box center [244, 55] width 74 height 18
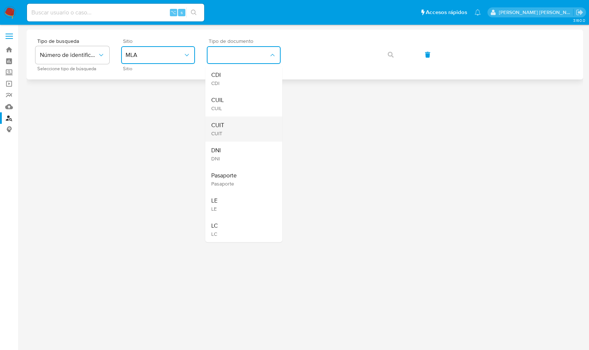
click at [240, 118] on div "CUIT CUIT" at bounding box center [241, 128] width 61 height 25
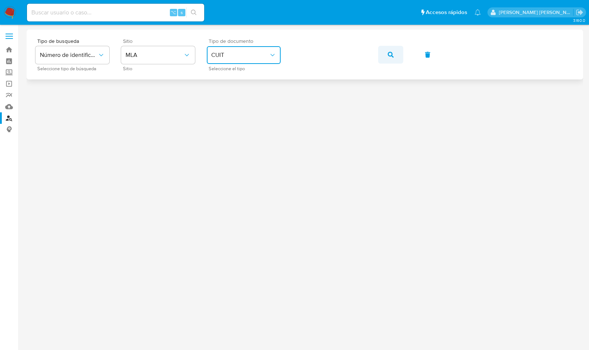
click at [388, 60] on span "button" at bounding box center [391, 55] width 6 height 16
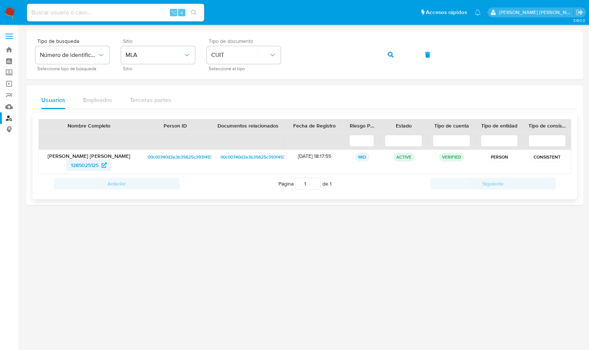
click at [81, 162] on span "1285025125" at bounding box center [85, 165] width 28 height 12
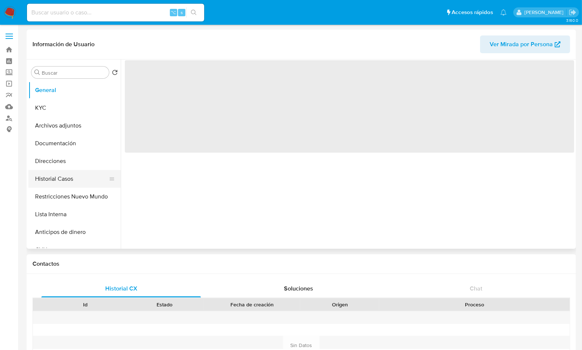
click at [61, 181] on button "Historial Casos" at bounding box center [71, 179] width 86 height 18
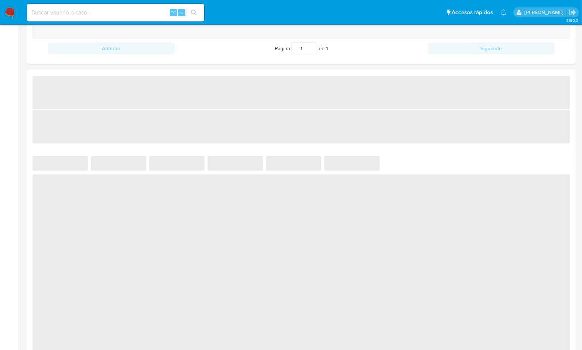
select select "10"
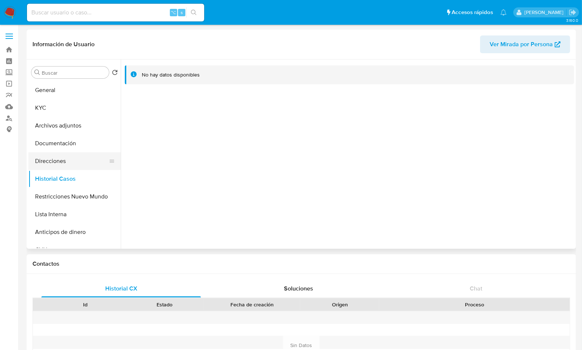
click at [59, 164] on button "Direcciones" at bounding box center [71, 161] width 86 height 18
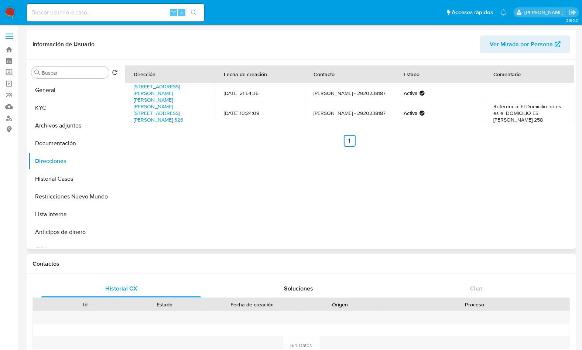
click at [423, 151] on div "Dirección Fecha de creación Contacto Estado Comentario [STREET_ADDRESS][PERSON_…" at bounding box center [347, 153] width 453 height 189
click at [56, 146] on button "Documentación" at bounding box center [71, 143] width 86 height 18
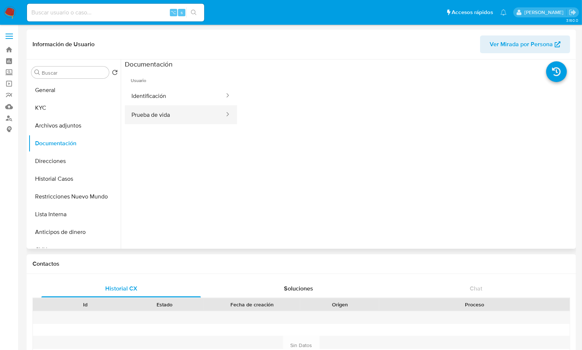
click at [165, 120] on button "Prueba de vida" at bounding box center [175, 114] width 100 height 19
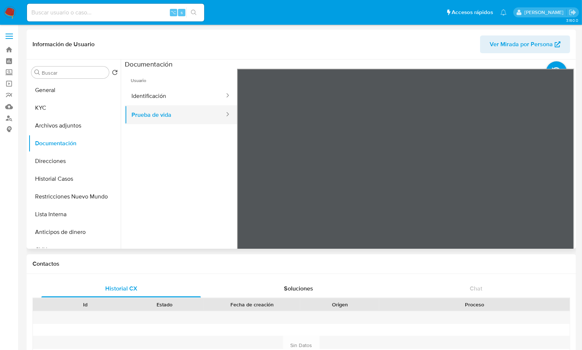
click at [188, 105] on button "Prueba de vida" at bounding box center [175, 114] width 100 height 19
click at [202, 96] on button "Identificación" at bounding box center [175, 95] width 100 height 19
click at [562, 189] on icon at bounding box center [564, 188] width 15 height 15
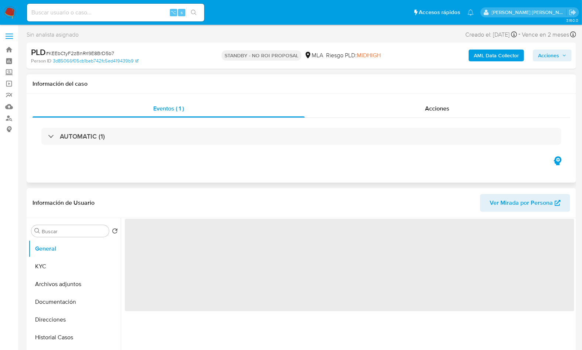
select select "10"
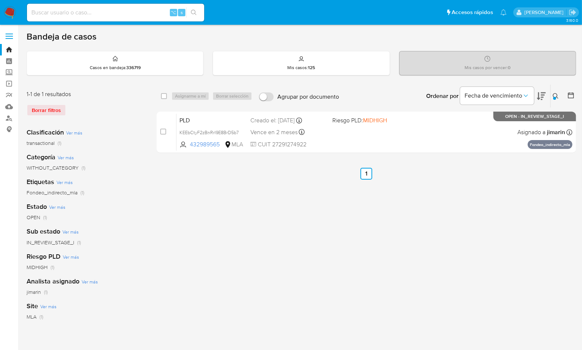
click at [560, 93] on button at bounding box center [556, 96] width 12 height 9
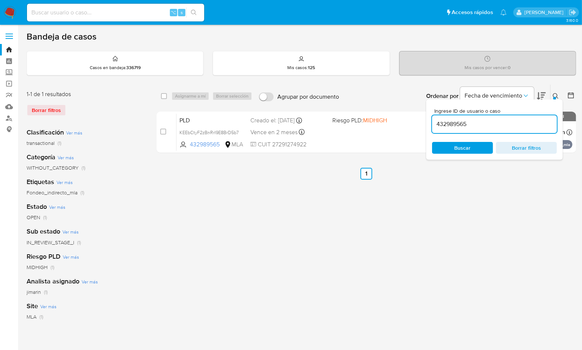
click at [516, 129] on div "432989565" at bounding box center [494, 124] width 125 height 18
click at [515, 125] on input "432989565" at bounding box center [494, 124] width 125 height 10
paste input "70336219"
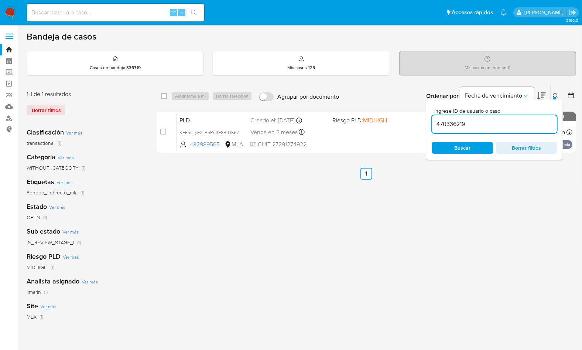
type input "470336219"
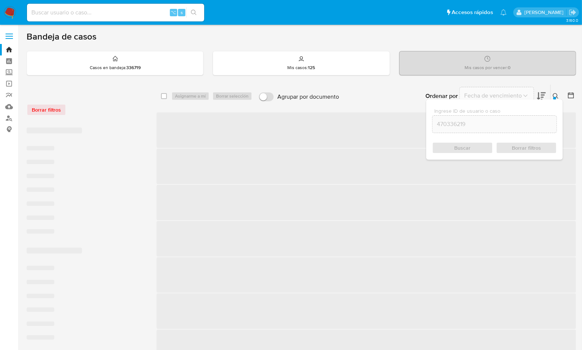
click at [558, 93] on icon at bounding box center [556, 96] width 6 height 6
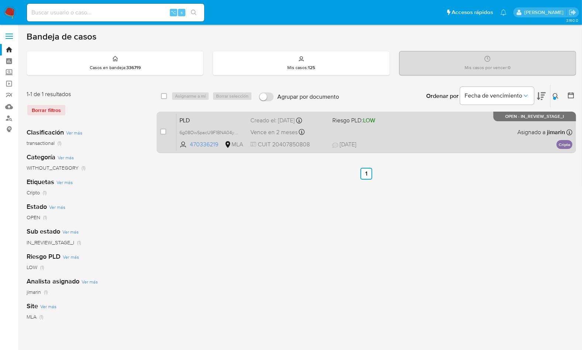
click at [458, 121] on div "PLD 6g08OwSpacU9F1BNA04ykz9D 470336219 MLA Riesgo PLD: LOW Creado el: [DATE] Cr…" at bounding box center [374, 131] width 396 height 37
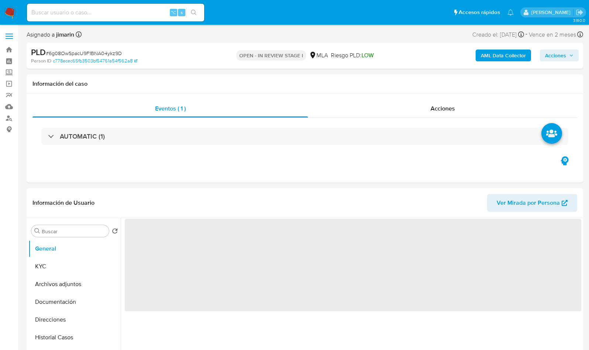
select select "10"
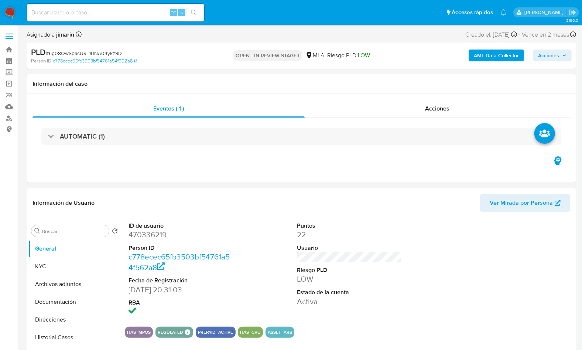
click at [104, 52] on span "# 6g08OwSpacU9F1BNA04ykz9D" at bounding box center [84, 52] width 76 height 7
copy span "6g08OwSpacU9F1BNA04ykz9D"
click at [153, 237] on dd "470336219" at bounding box center [180, 234] width 105 height 10
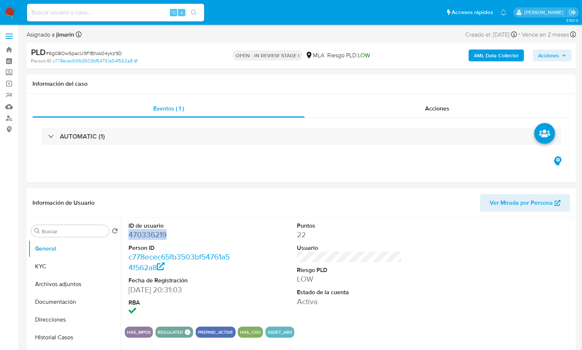
copy dd "470336219"
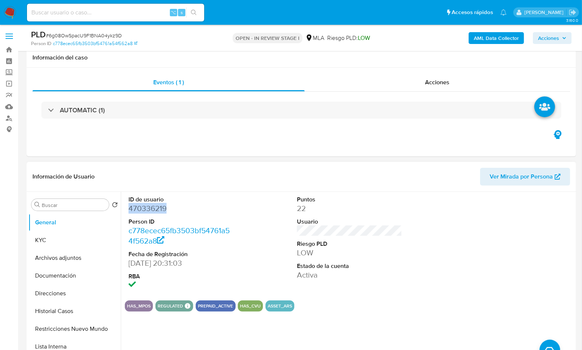
scroll to position [149, 0]
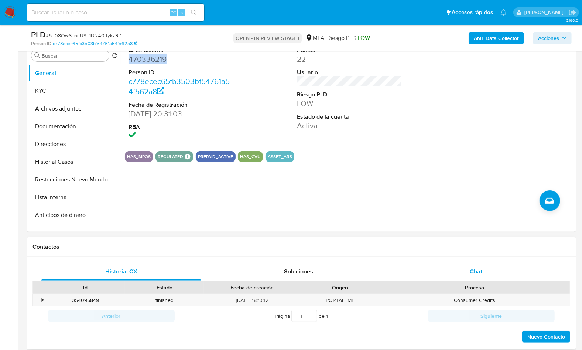
click at [471, 267] on span "Chat" at bounding box center [476, 271] width 13 height 8
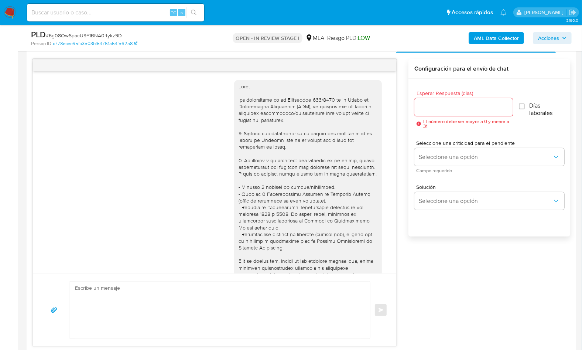
scroll to position [325, 0]
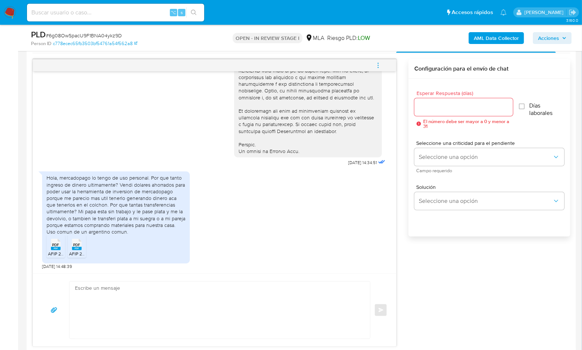
click at [55, 244] on span "PDF" at bounding box center [55, 244] width 7 height 5
click at [75, 244] on span "PDF" at bounding box center [76, 244] width 7 height 5
click at [433, 262] on div "[DATE] 14:34:51 Hola, mercadopago lo tengo de uso personal. Por que tanto ingre…" at bounding box center [300, 202] width 537 height 287
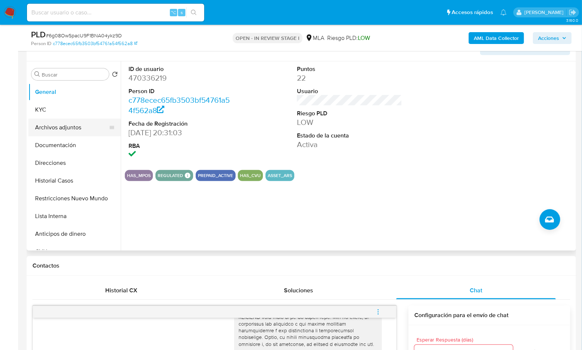
scroll to position [127, 0]
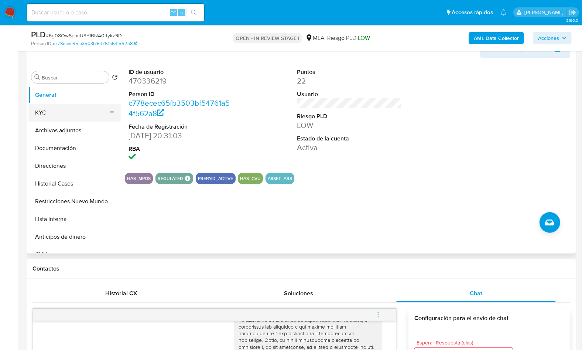
click at [69, 113] on button "KYC" at bounding box center [71, 113] width 86 height 18
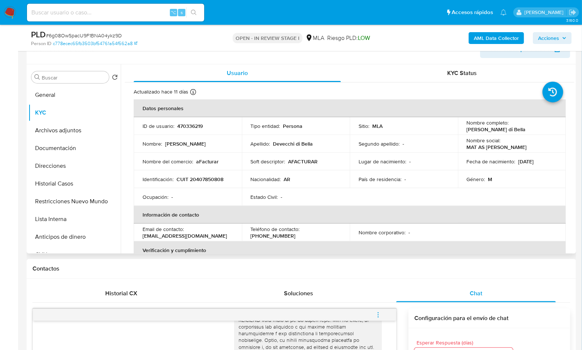
click at [204, 181] on p "CUIT 20407850808" at bounding box center [199, 179] width 47 height 7
copy p "20407850808"
click at [55, 163] on button "Direcciones" at bounding box center [71, 166] width 86 height 18
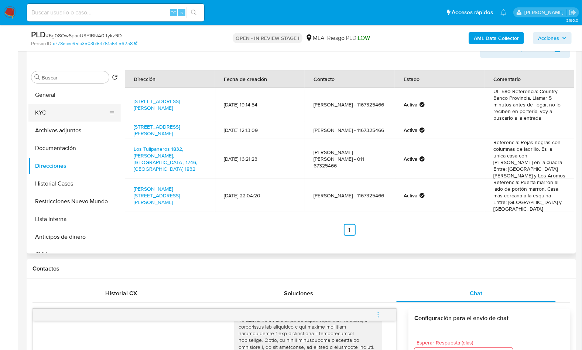
click at [61, 106] on button "KYC" at bounding box center [71, 113] width 86 height 18
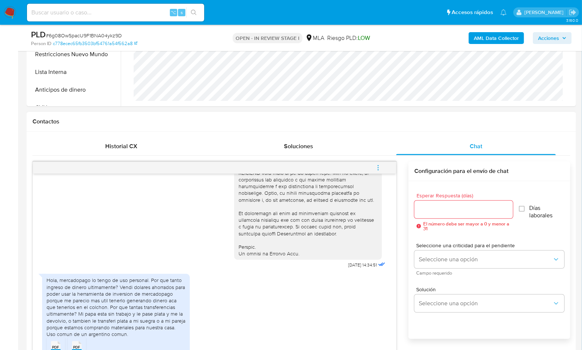
scroll to position [343, 0]
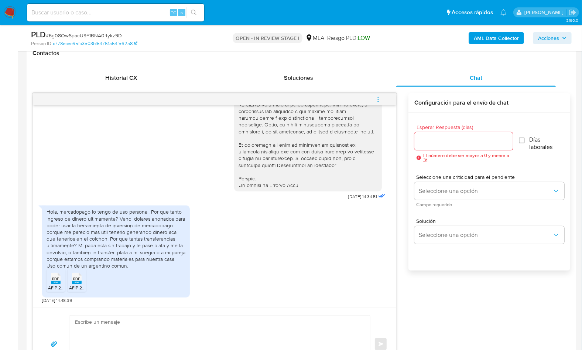
click at [151, 271] on ul "PDF PDF AFIP 2025.pdf PDF PDF AFIP 2024.pdf" at bounding box center [116, 281] width 139 height 25
click at [471, 289] on div "[DATE] 14:34:51 Hola, mercadopago lo tengo de uso personal. Por que tanto ingre…" at bounding box center [300, 236] width 537 height 287
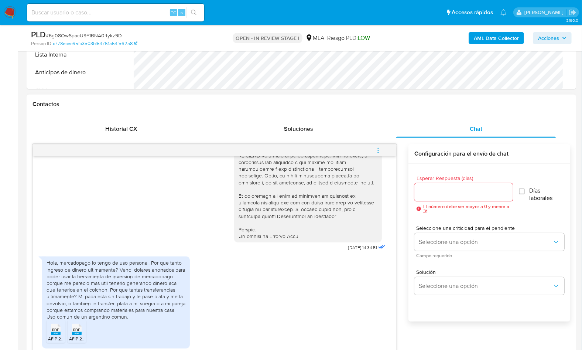
scroll to position [390, 0]
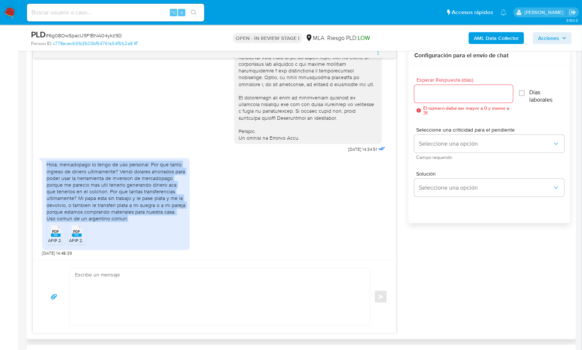
drag, startPoint x: 47, startPoint y: 165, endPoint x: 135, endPoint y: 217, distance: 103.1
click at [135, 217] on div "Hola, mercadopago lo tengo de uso personal. Por que tanto ingreso de dinero ult…" at bounding box center [116, 191] width 139 height 61
copy div "Hola, mercadopago lo tengo de uso personal. Por que tanto ingreso de dinero ult…"
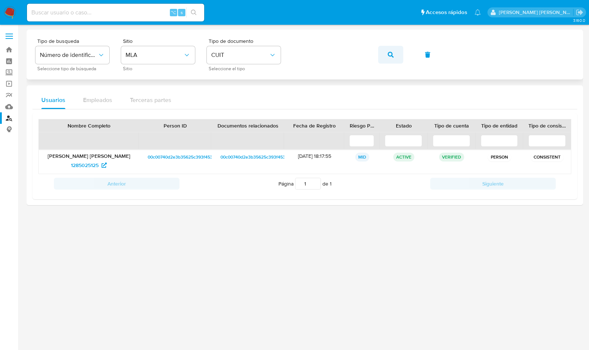
click at [384, 56] on button "button" at bounding box center [390, 55] width 25 height 18
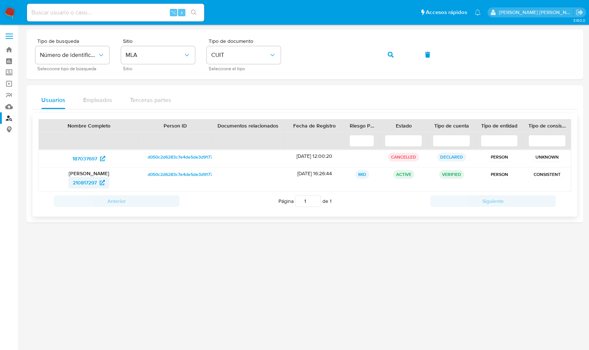
click at [82, 185] on span "210817297" at bounding box center [85, 182] width 24 height 12
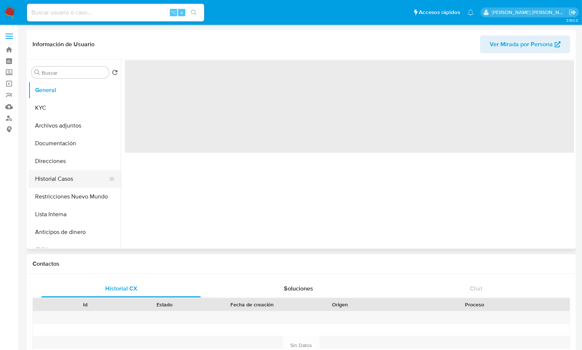
click at [74, 175] on button "Historial Casos" at bounding box center [71, 179] width 86 height 18
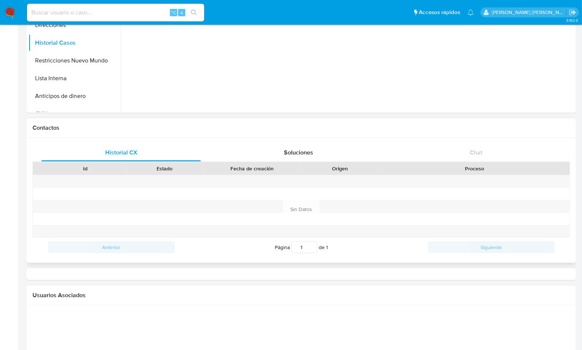
scroll to position [81, 0]
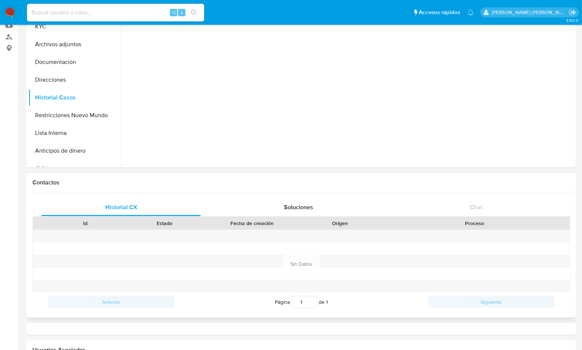
select select "10"
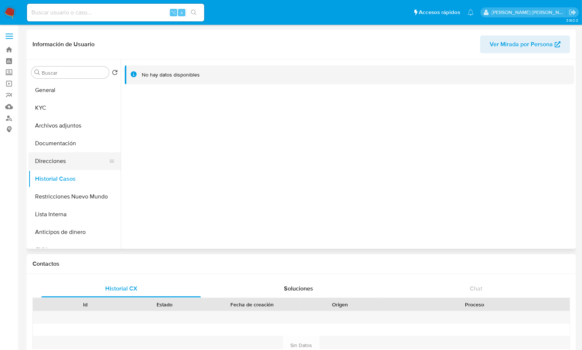
click at [61, 168] on button "Direcciones" at bounding box center [71, 161] width 86 height 18
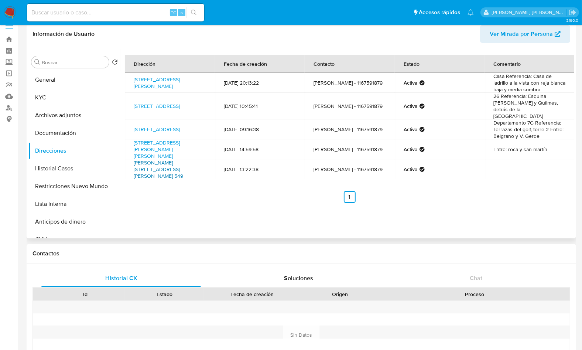
scroll to position [7, 0]
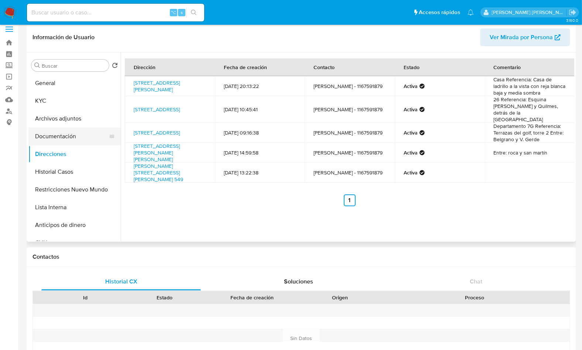
click at [69, 132] on button "Documentación" at bounding box center [71, 136] width 86 height 18
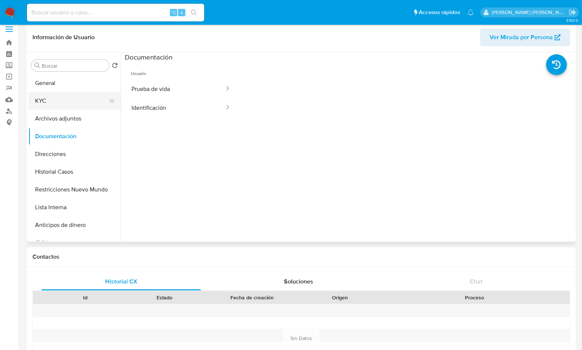
click at [62, 96] on button "KYC" at bounding box center [71, 101] width 86 height 18
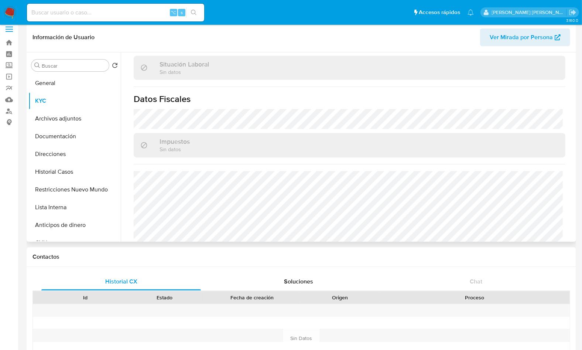
scroll to position [395, 0]
